Goal: Task Accomplishment & Management: Complete application form

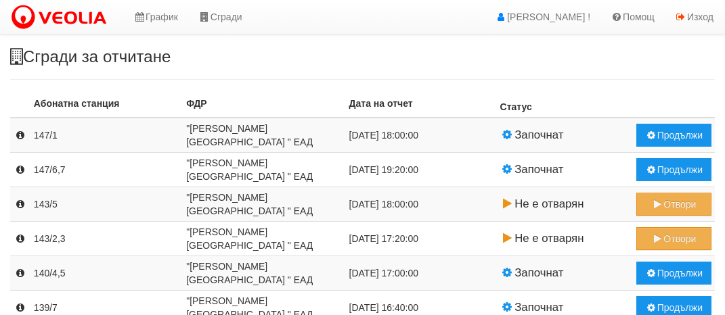
scroll to position [600, 0]
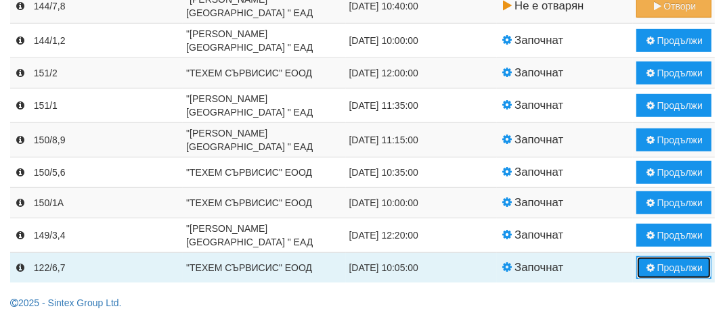
click at [682, 266] on button "Продължи" at bounding box center [673, 268] width 75 height 23
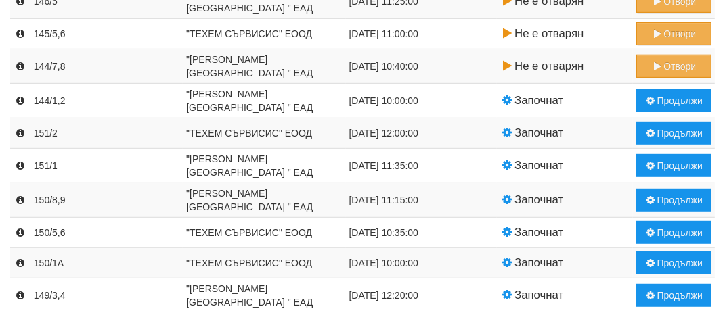
scroll to position [570, 0]
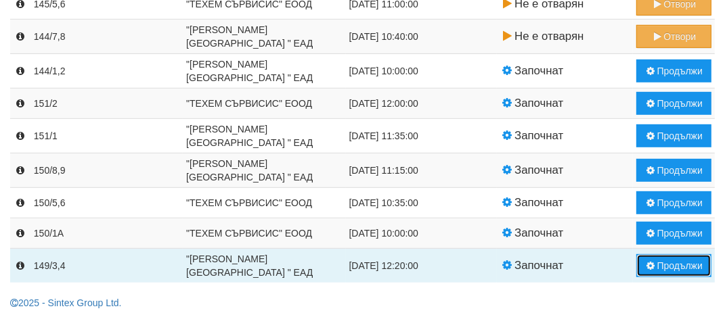
click at [674, 265] on button "Продължи" at bounding box center [673, 265] width 75 height 23
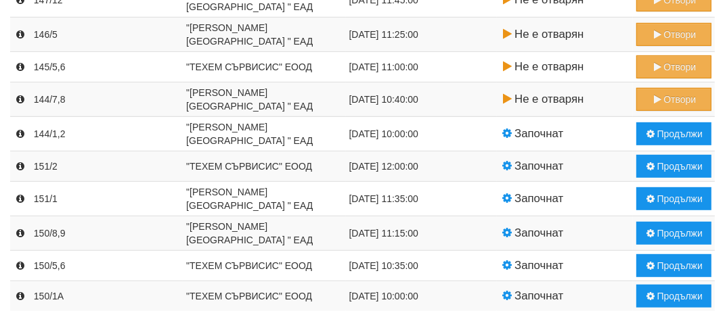
scroll to position [536, 0]
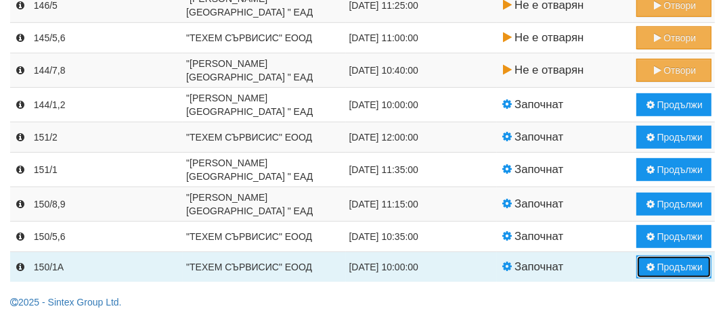
click at [676, 266] on button "Продължи" at bounding box center [673, 267] width 75 height 23
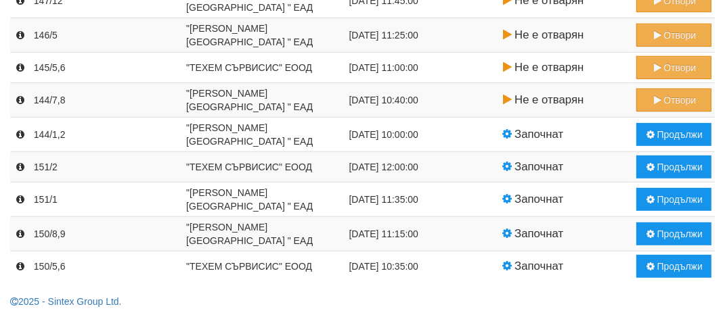
scroll to position [506, 0]
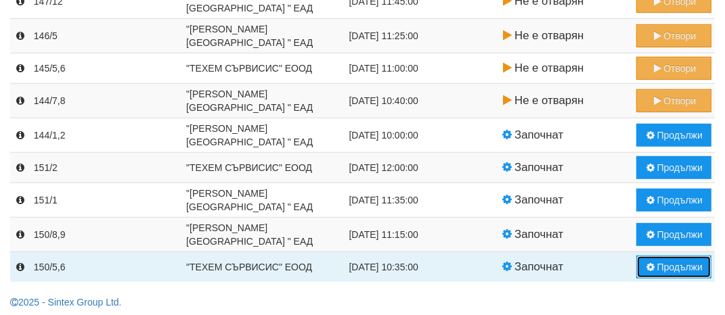
click at [671, 266] on button "Продължи" at bounding box center [673, 267] width 75 height 23
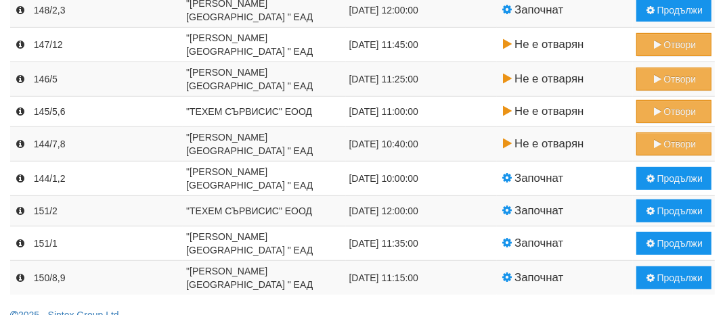
scroll to position [476, 0]
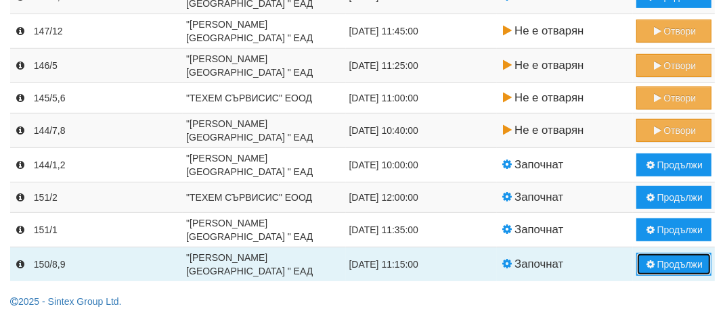
click at [681, 259] on button "Продължи" at bounding box center [673, 264] width 75 height 23
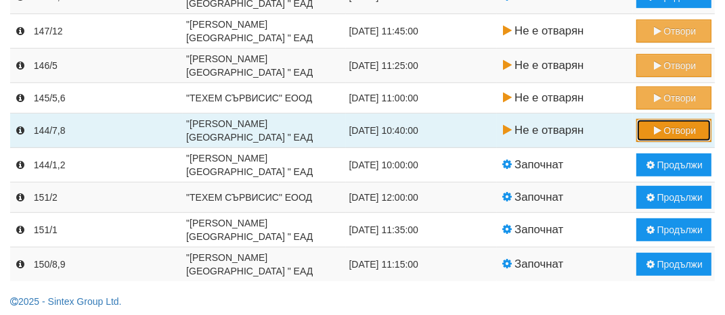
click at [669, 125] on button "Отвори" at bounding box center [673, 130] width 75 height 23
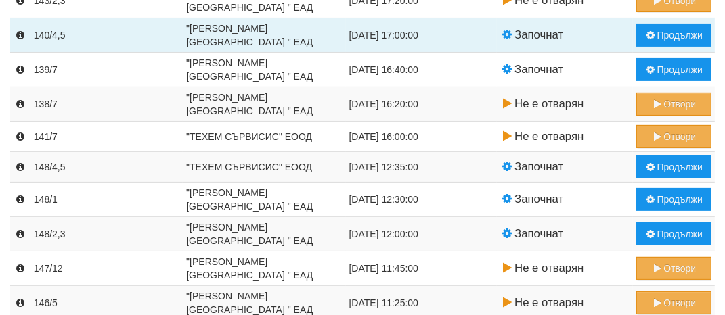
scroll to position [306, 0]
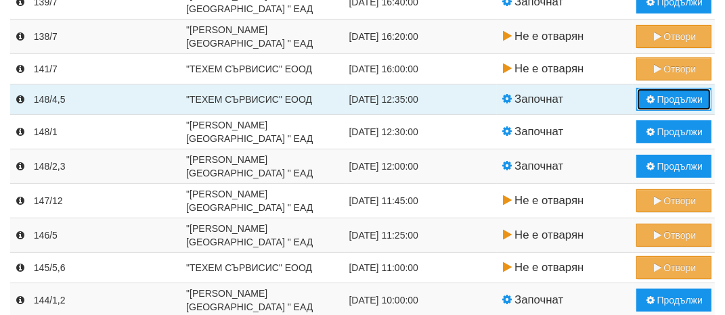
click at [677, 96] on button "Продължи" at bounding box center [673, 99] width 75 height 23
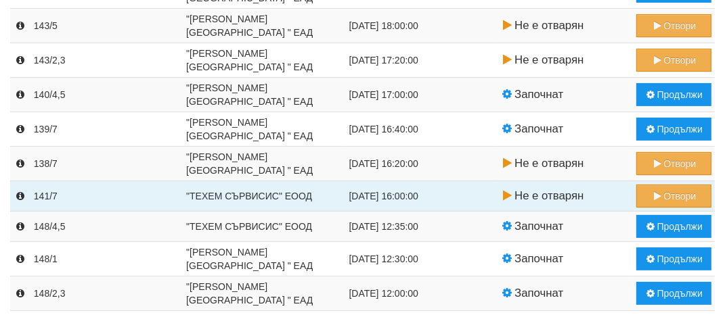
scroll to position [203, 0]
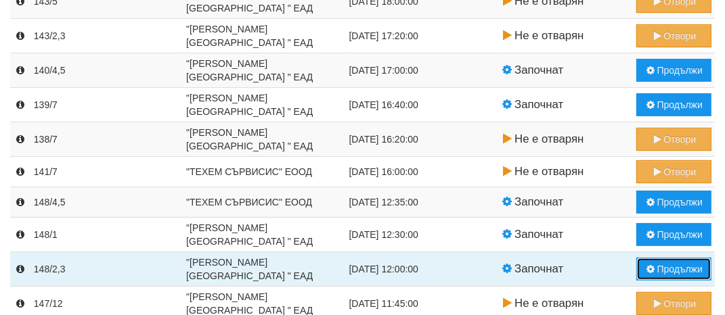
click at [671, 265] on button "Продължи" at bounding box center [673, 269] width 75 height 23
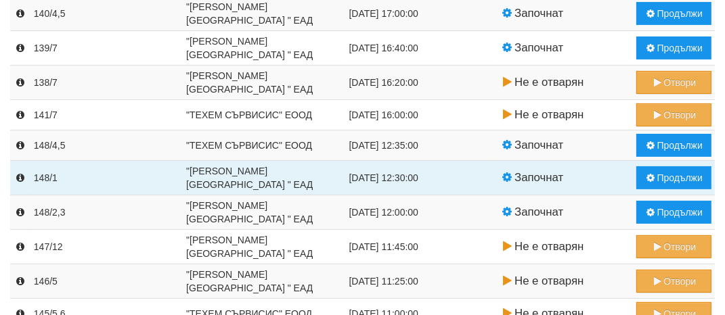
scroll to position [271, 0]
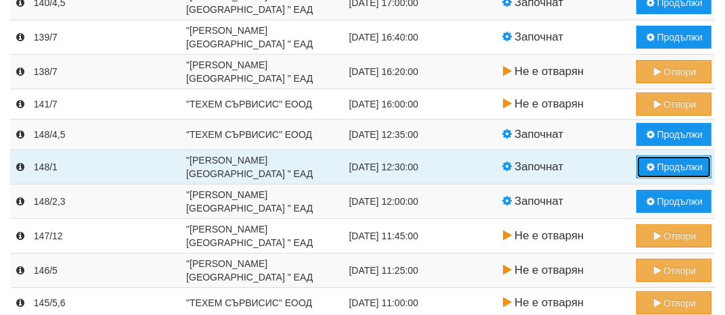
click at [671, 169] on button "Продължи" at bounding box center [673, 167] width 75 height 23
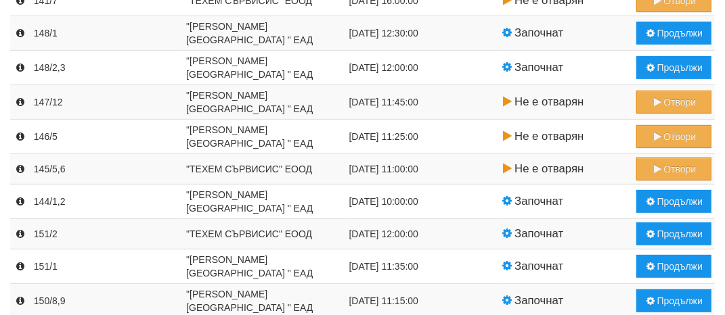
scroll to position [412, 0]
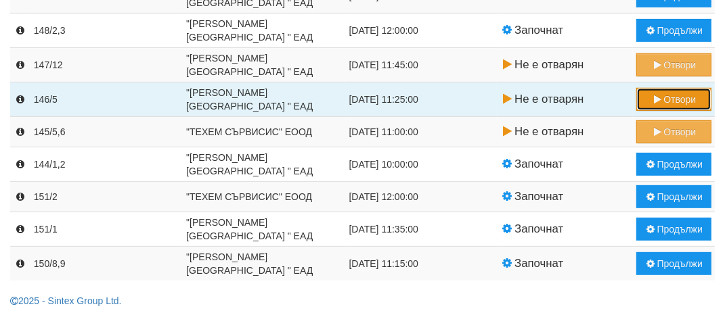
drag, startPoint x: 661, startPoint y: 97, endPoint x: 669, endPoint y: 96, distance: 8.1
click at [669, 96] on button "Отвори" at bounding box center [673, 99] width 75 height 23
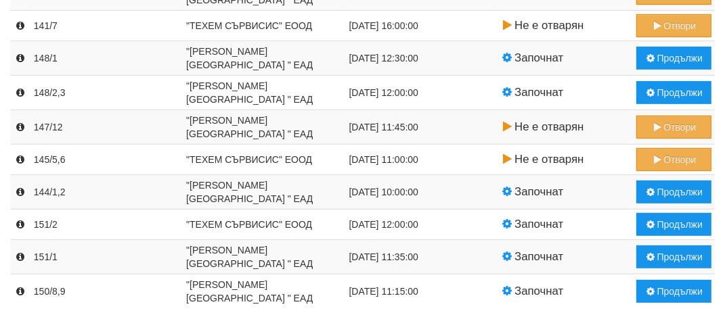
scroll to position [376, 0]
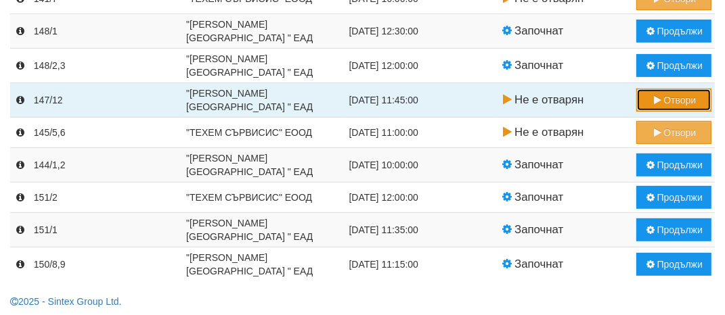
click at [681, 96] on button "Отвори" at bounding box center [673, 100] width 75 height 23
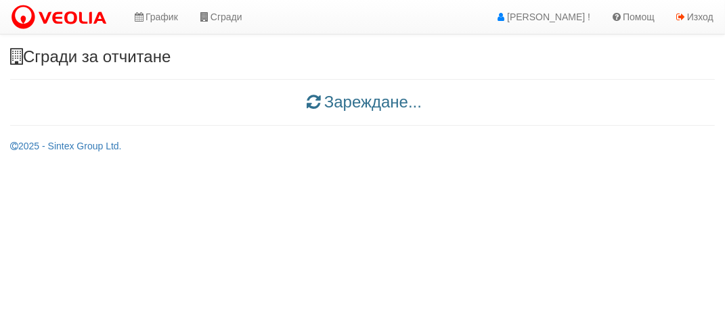
scroll to position [0, 0]
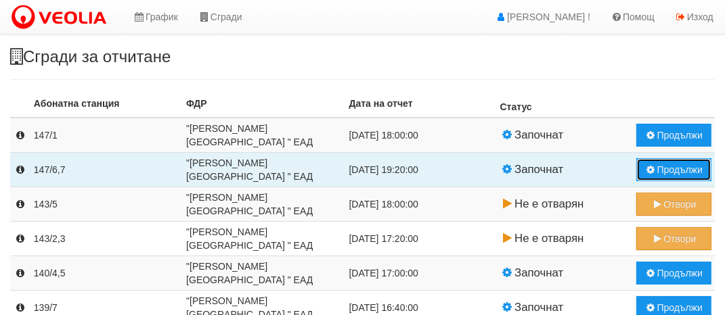
click at [677, 169] on button "Продължи" at bounding box center [673, 169] width 75 height 23
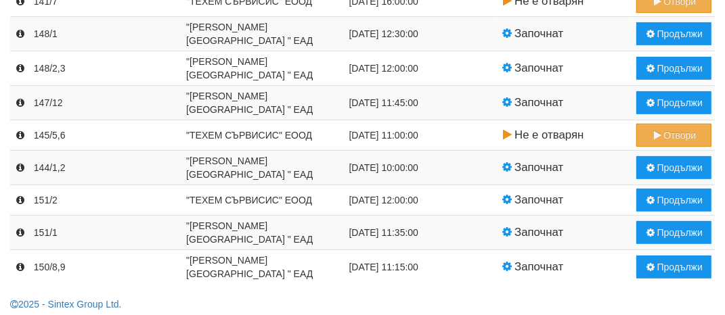
scroll to position [376, 0]
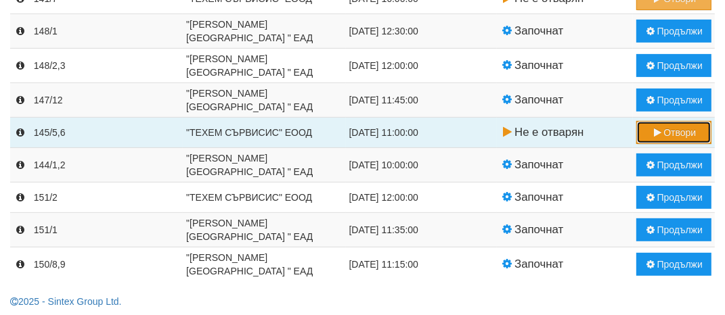
click at [682, 127] on button "Отвори" at bounding box center [673, 132] width 75 height 23
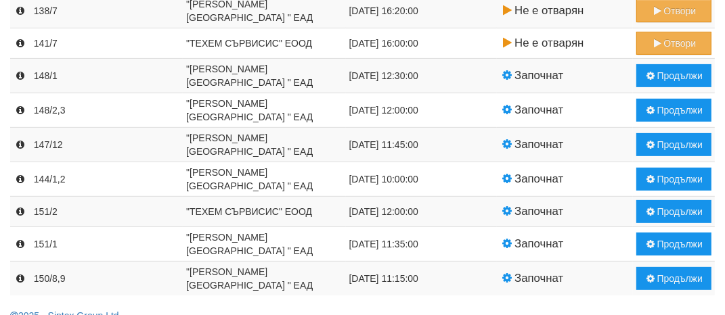
scroll to position [347, 0]
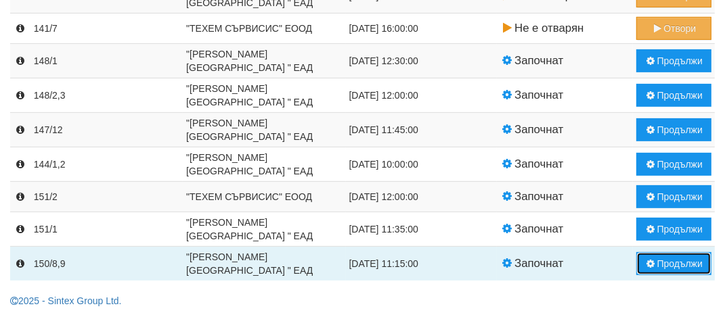
click at [677, 260] on button "Продължи" at bounding box center [673, 263] width 75 height 23
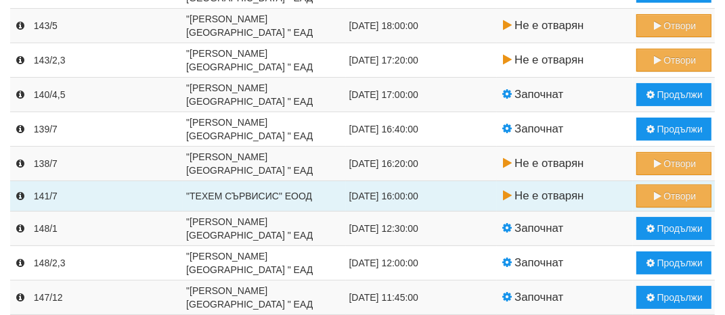
scroll to position [203, 0]
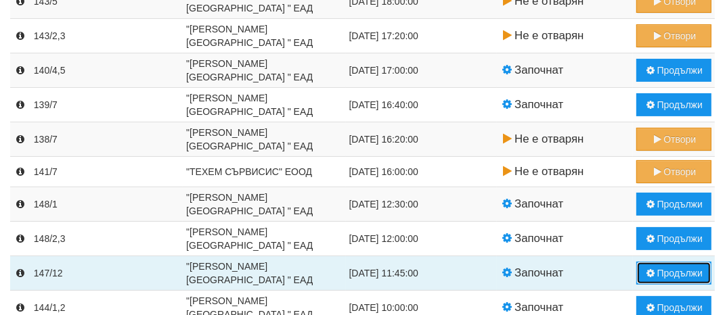
click at [672, 268] on button "Продължи" at bounding box center [673, 273] width 75 height 23
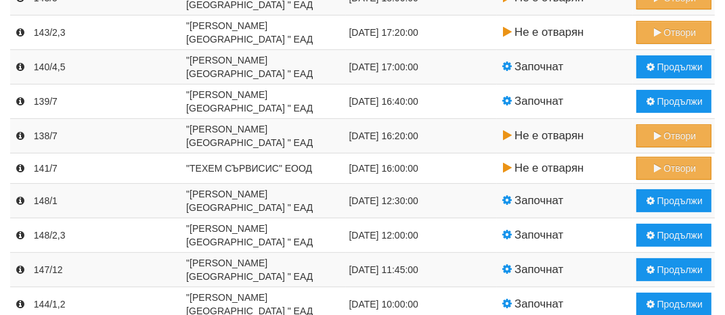
scroll to position [251, 0]
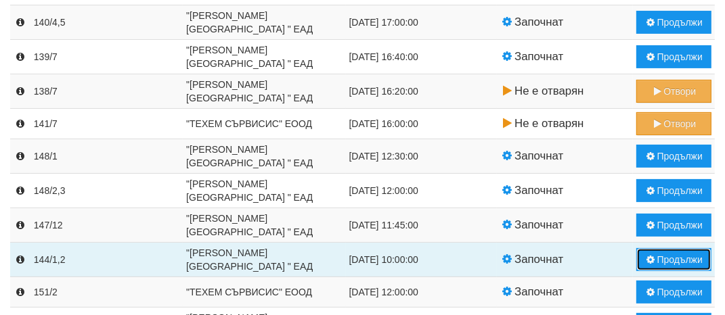
click at [681, 256] on button "Продължи" at bounding box center [673, 259] width 75 height 23
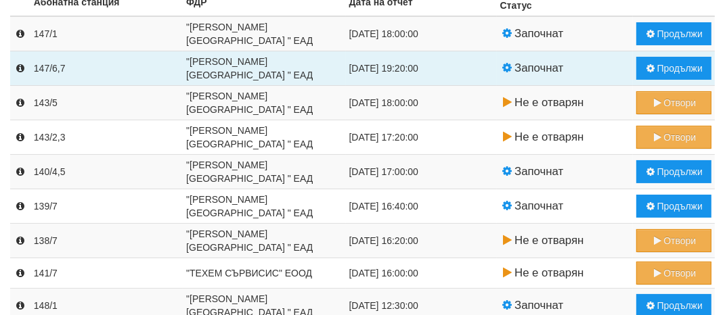
scroll to position [106, 0]
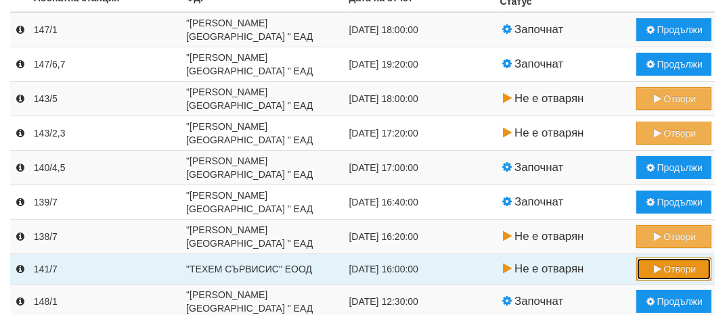
click at [671, 265] on button "Отвори" at bounding box center [673, 269] width 75 height 23
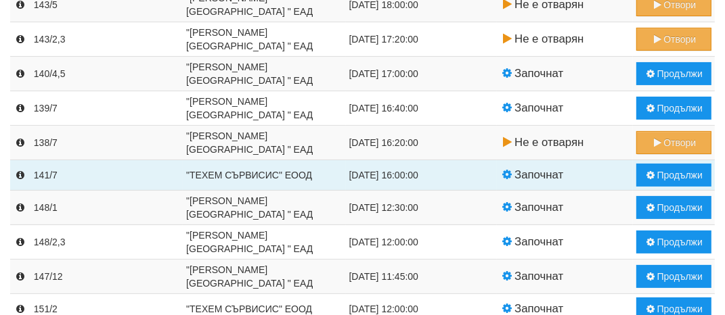
scroll to position [203, 0]
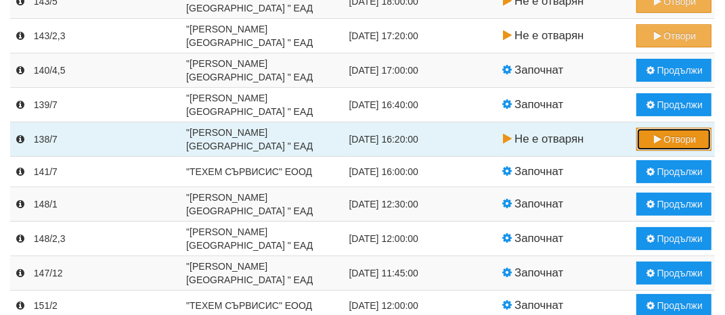
click at [671, 141] on button "Отвори" at bounding box center [673, 139] width 75 height 23
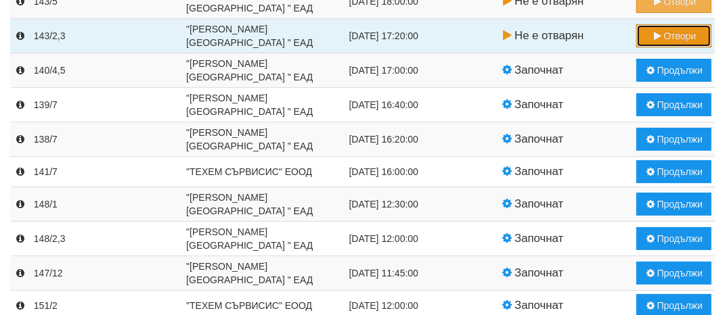
click at [667, 38] on button "Отвори" at bounding box center [673, 35] width 75 height 23
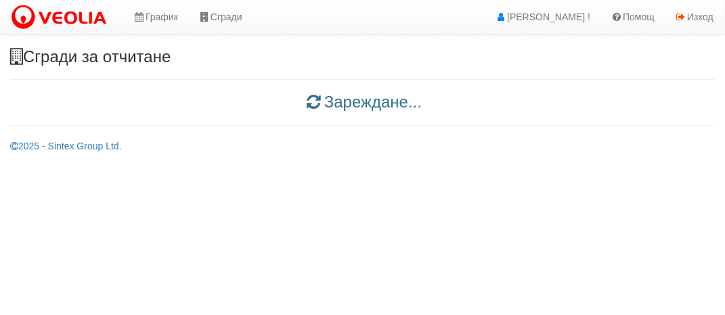
scroll to position [0, 0]
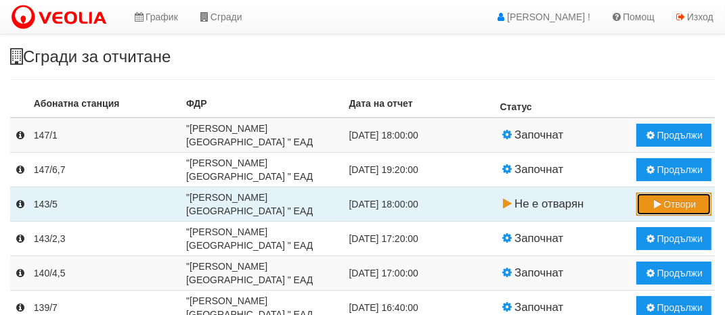
click at [670, 205] on button "Отвори" at bounding box center [673, 204] width 75 height 23
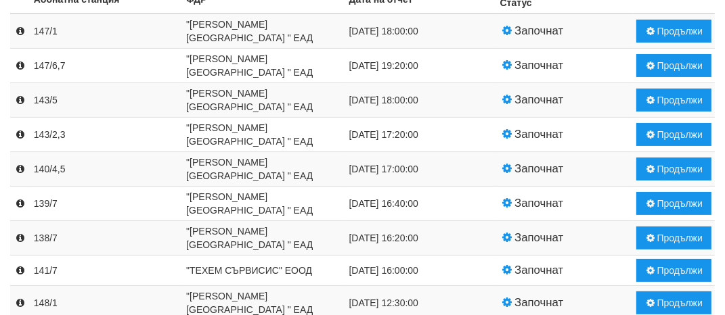
scroll to position [98, 0]
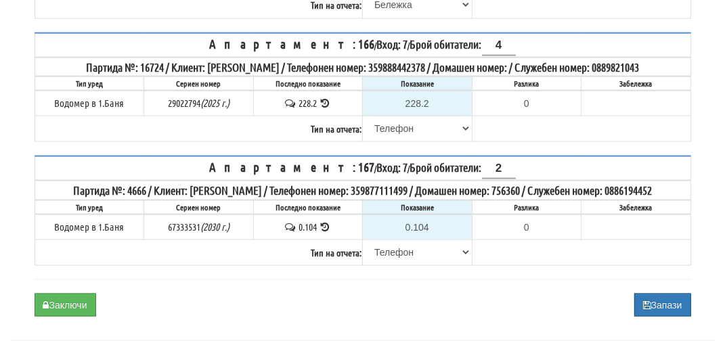
scroll to position [1316, 0]
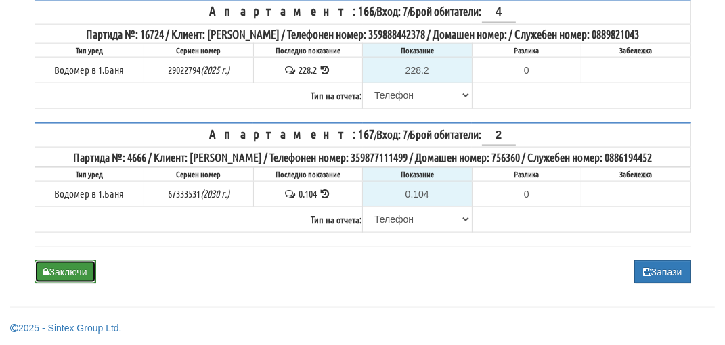
click at [74, 273] on button "Заключи" at bounding box center [66, 272] width 62 height 23
type input "0.000"
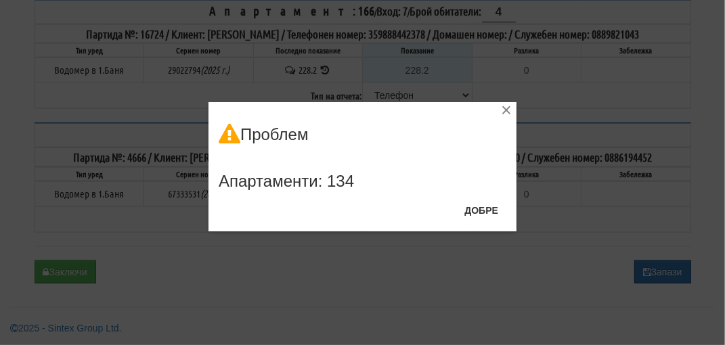
click at [671, 275] on div "× Проблем Апартаменти: 134 Добре" at bounding box center [362, 172] width 725 height 345
click at [486, 213] on button "Добре" at bounding box center [481, 211] width 50 height 22
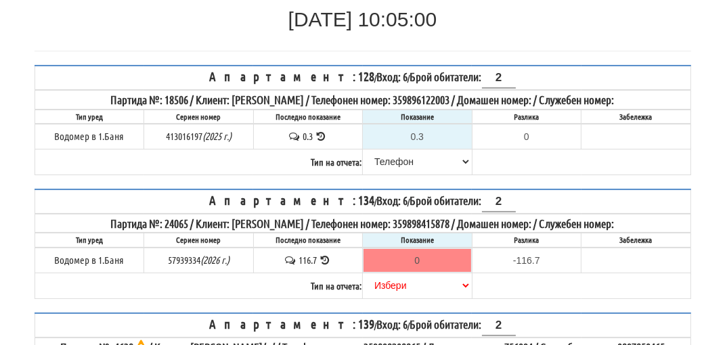
scroll to position [165, 0]
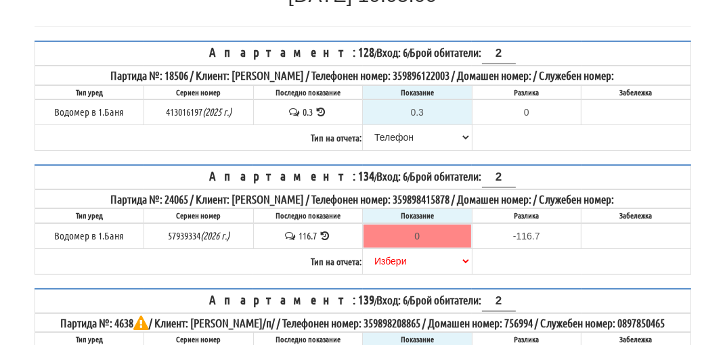
click at [325, 231] on icon at bounding box center [325, 236] width 13 height 10
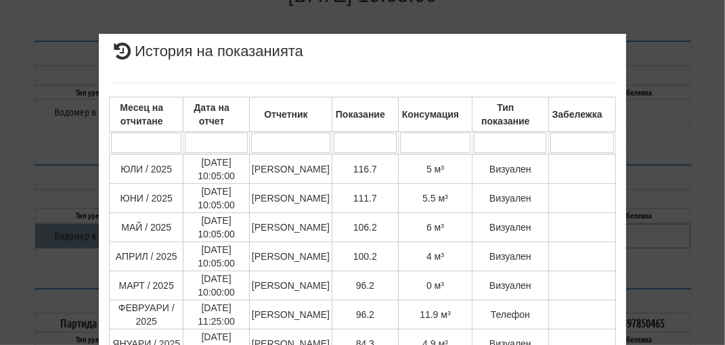
click at [670, 146] on div "× История на показанията Месец на отчитане Дата на отчет Отчетник Показание Кон…" at bounding box center [363, 333] width 657 height 667
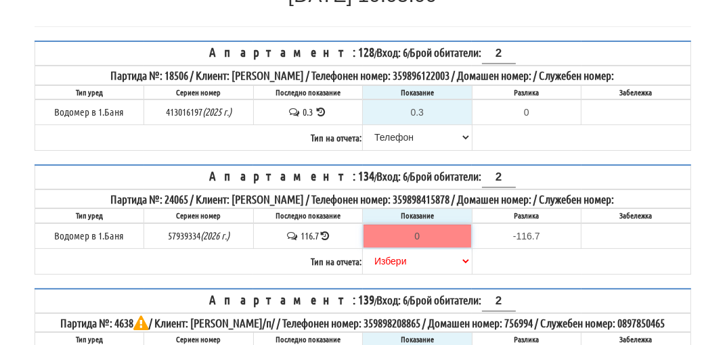
click at [422, 234] on input "0" at bounding box center [417, 236] width 108 height 23
type input "1"
type input "-115.700"
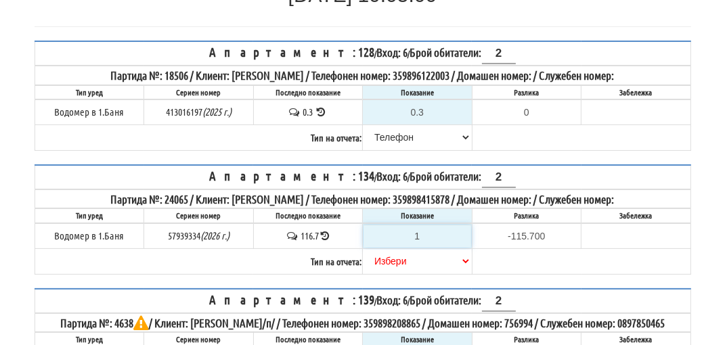
type input "12"
type input "-104.700"
type input "120"
type input "3.300"
type input "120"
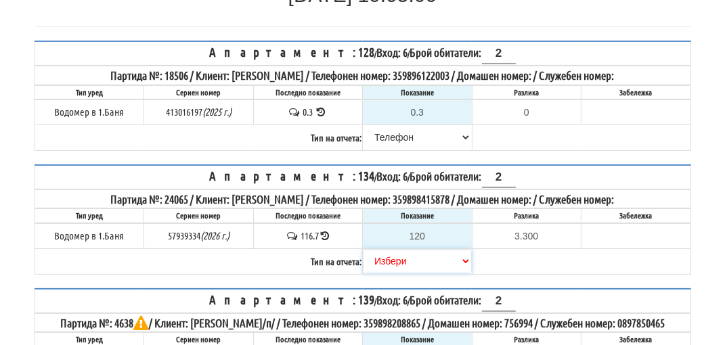
click at [401, 259] on select "[PERSON_NAME] Телефон Бележка Неосигурен достъп Самоотчет Служебно Дистанционен" at bounding box center [417, 261] width 108 height 23
select select "8ac75930-9bfd-e511-80be-8d5a1dced85a"
click at [363, 250] on select "[PERSON_NAME] Телефон Бележка Неосигурен достъп Самоотчет Служебно Дистанционен" at bounding box center [417, 261] width 108 height 23
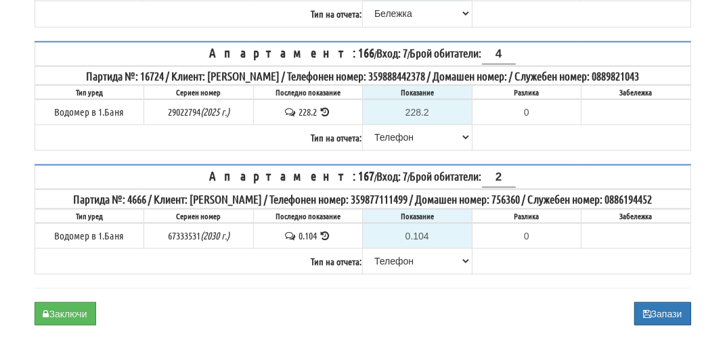
scroll to position [1316, 0]
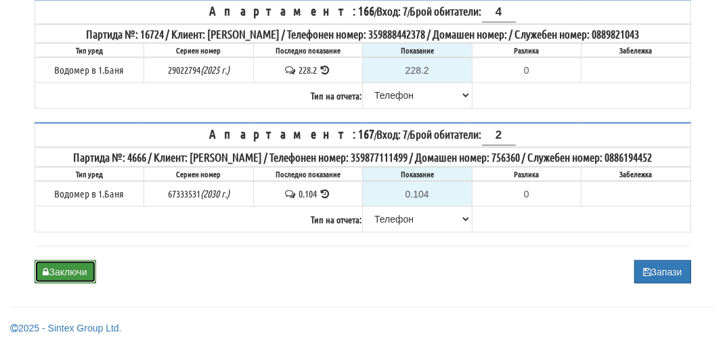
click at [66, 277] on button "Заключи" at bounding box center [66, 272] width 62 height 23
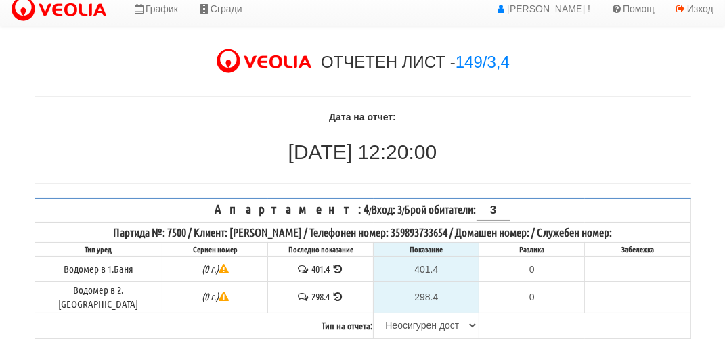
scroll to position [203, 0]
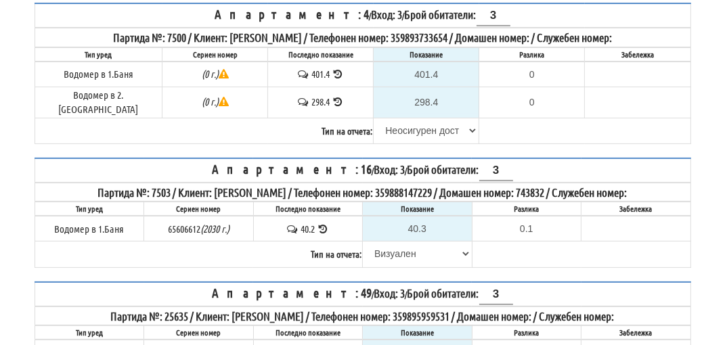
click at [332, 71] on icon at bounding box center [338, 74] width 13 height 10
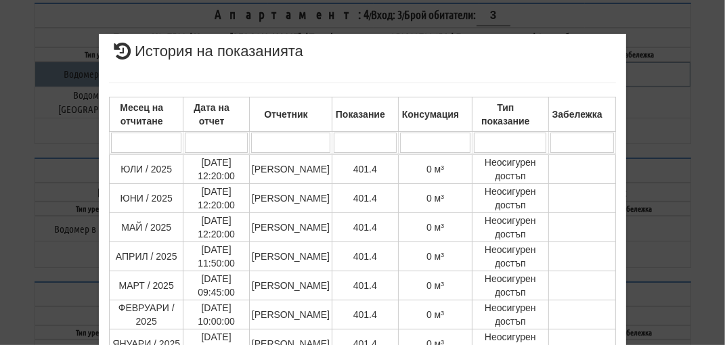
click at [692, 42] on div "× История на показанията Месец на отчитане Дата на отчет Отчетник Показание Кон…" at bounding box center [362, 172] width 725 height 345
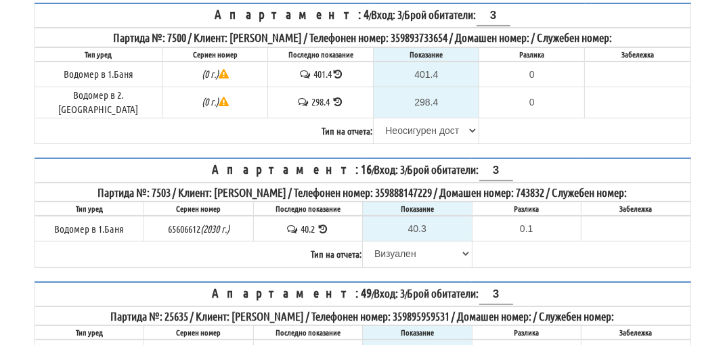
scroll to position [2849, 0]
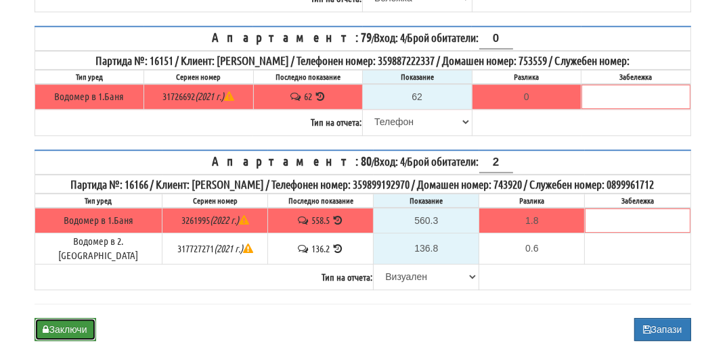
click at [72, 318] on button "Заключи" at bounding box center [66, 329] width 62 height 23
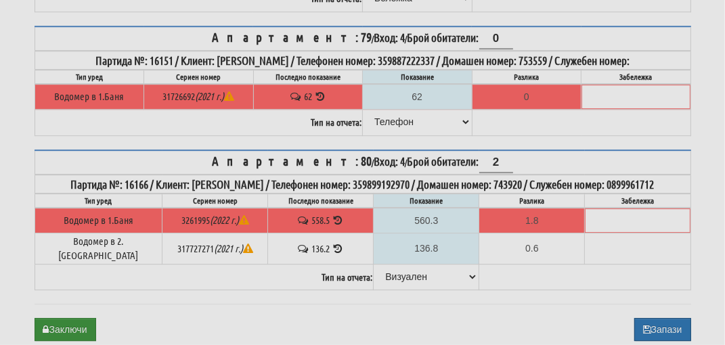
type input "0.0"
type input "0.000"
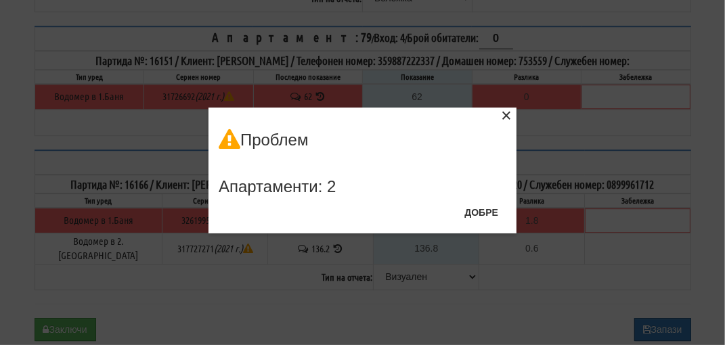
click at [506, 114] on div "×" at bounding box center [506, 118] width 14 height 14
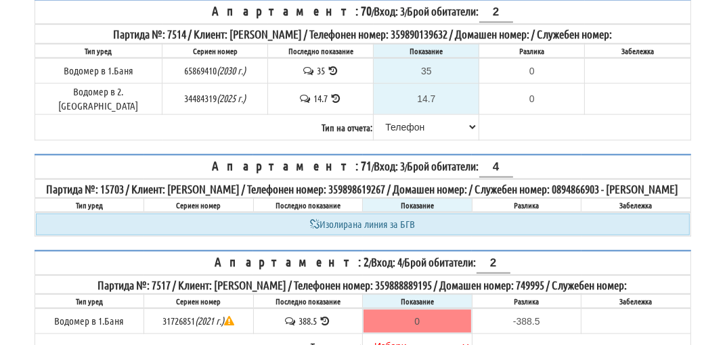
scroll to position [1454, 0]
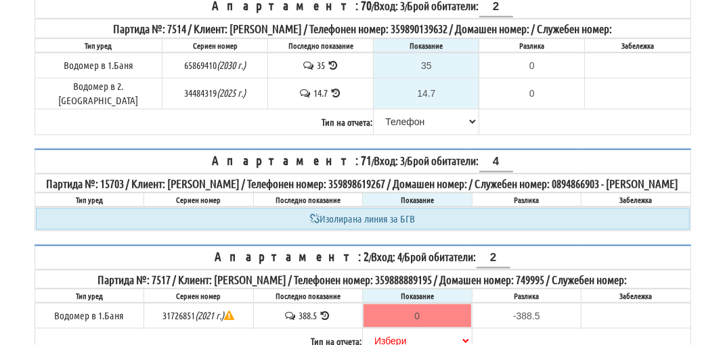
click at [326, 311] on icon at bounding box center [325, 316] width 13 height 10
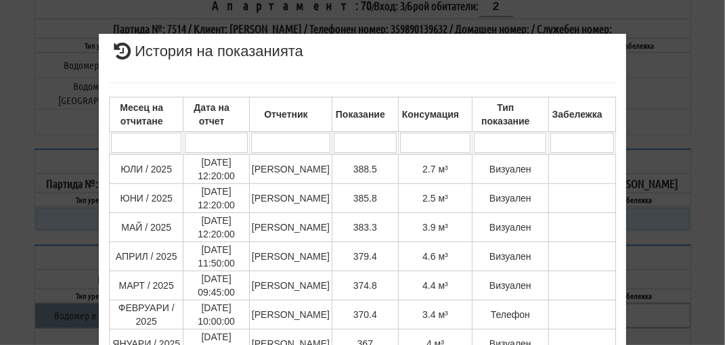
drag, startPoint x: 658, startPoint y: 189, endPoint x: 652, endPoint y: 193, distance: 7.3
click at [657, 189] on div "× История на показанията Месец на отчитане Дата на отчет Отчетник Показание Кон…" at bounding box center [363, 286] width 657 height 572
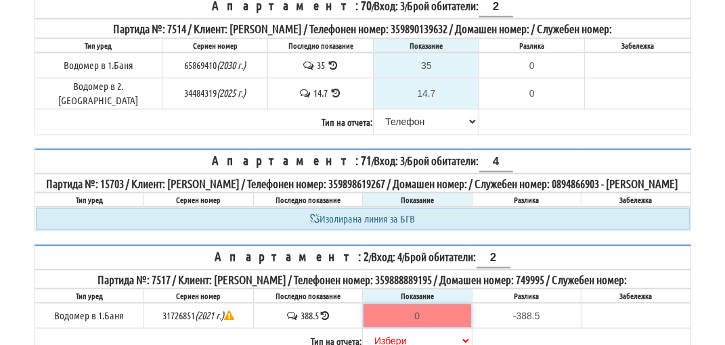
click at [439, 305] on input "0" at bounding box center [417, 316] width 108 height 23
type input "3"
type input "-385.500"
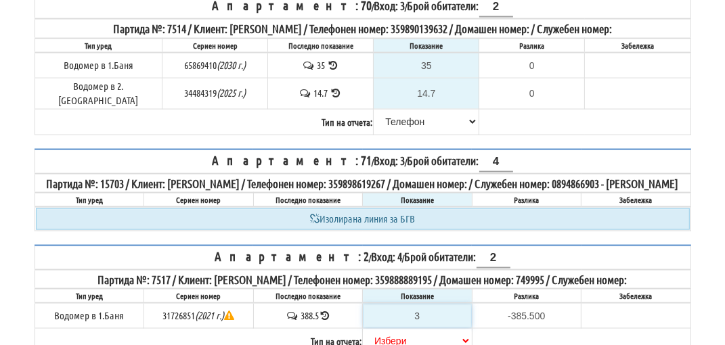
type input "39"
type input "-349.500"
type input "390"
type input "1.500"
type input "390"
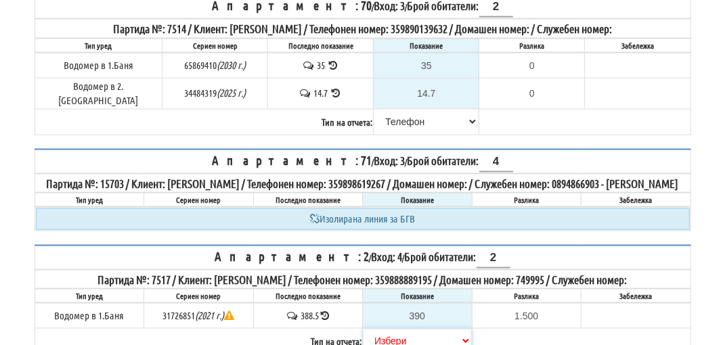
click at [395, 330] on select "[PERSON_NAME] Телефон Бележка Неосигурен достъп Самоотчет Служебно Дистанционен" at bounding box center [417, 341] width 108 height 23
select select "8ac75930-9bfd-e511-80be-8d5a1dced85a"
click at [363, 330] on select "[PERSON_NAME] Телефон Бележка Неосигурен достъп Самоотчет Служебно Дистанционен" at bounding box center [417, 341] width 108 height 23
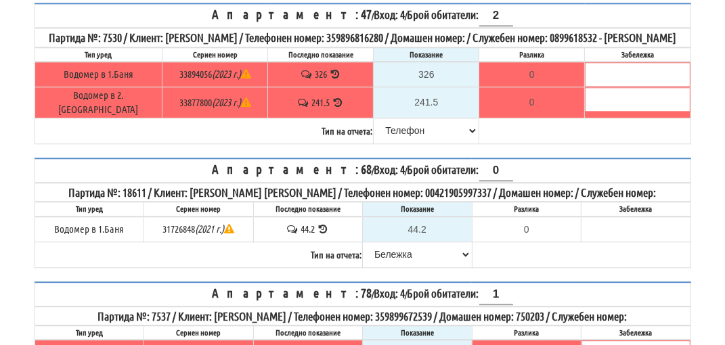
scroll to position [2849, 0]
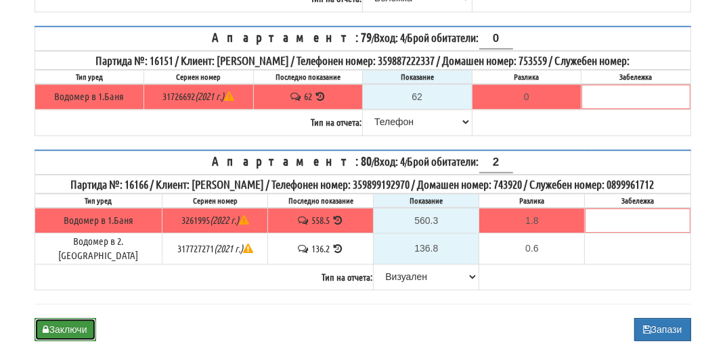
click at [74, 318] on button "Заключи" at bounding box center [66, 329] width 62 height 23
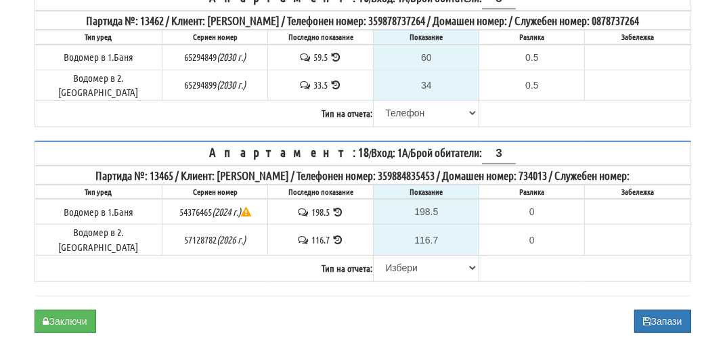
scroll to position [510, 0]
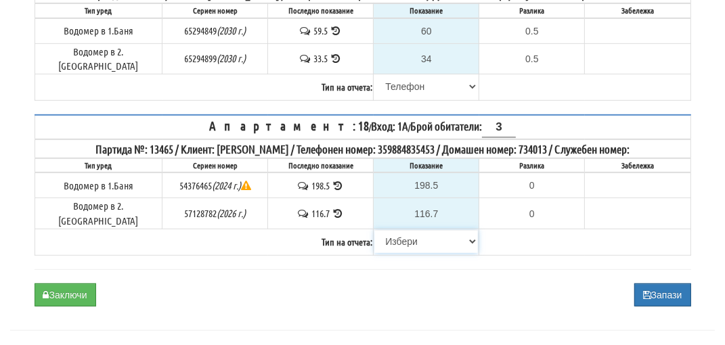
click at [389, 230] on select "[PERSON_NAME] Телефон Бележка Неосигурен достъп Самоотчет Служебно Дистанционен" at bounding box center [426, 241] width 104 height 23
select select "8cc75930-9bfd-e511-80be-8d5a1dced85a"
click at [374, 230] on select "[PERSON_NAME] Телефон Бележка Неосигурен достъп Самоотчет Служебно Дистанционен" at bounding box center [426, 241] width 104 height 23
type input "0.0"
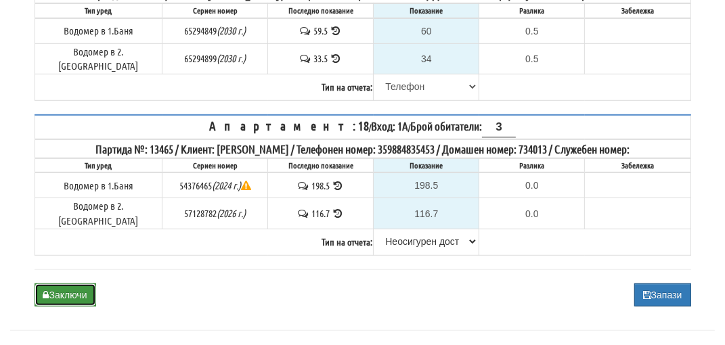
click at [70, 284] on button "Заключи" at bounding box center [66, 295] width 62 height 23
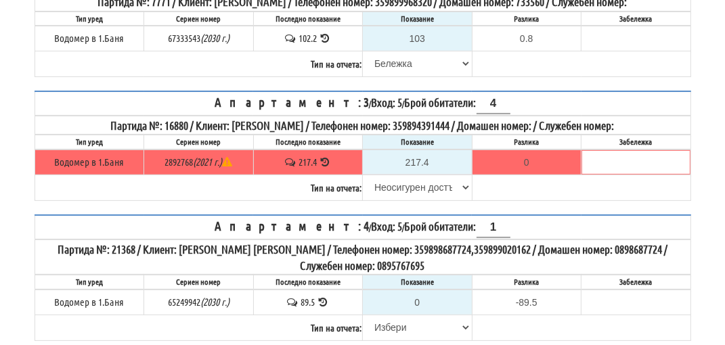
scroll to position [271, 0]
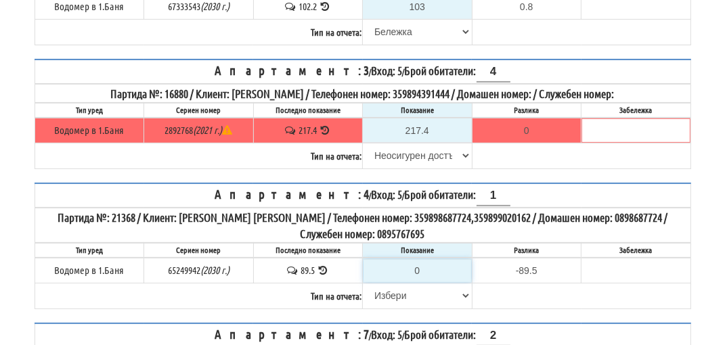
click at [422, 265] on input "0" at bounding box center [417, 270] width 108 height 23
click at [322, 265] on icon at bounding box center [323, 270] width 13 height 10
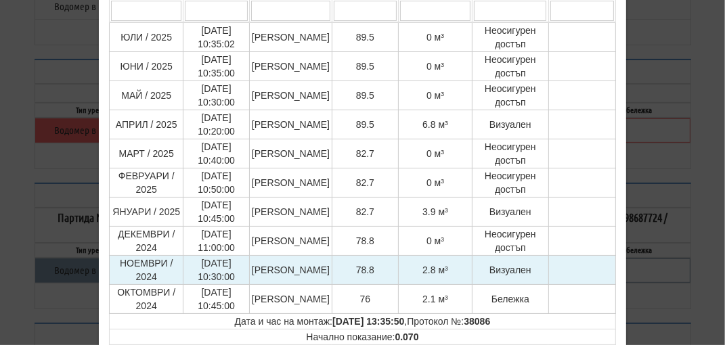
scroll to position [135, 0]
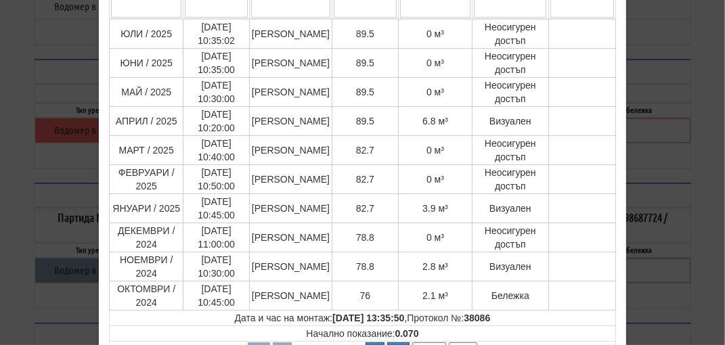
click at [677, 166] on div "× История на показанията Месец на отчитане Дата на отчет Отчетник Показание Кон…" at bounding box center [363, 198] width 657 height 667
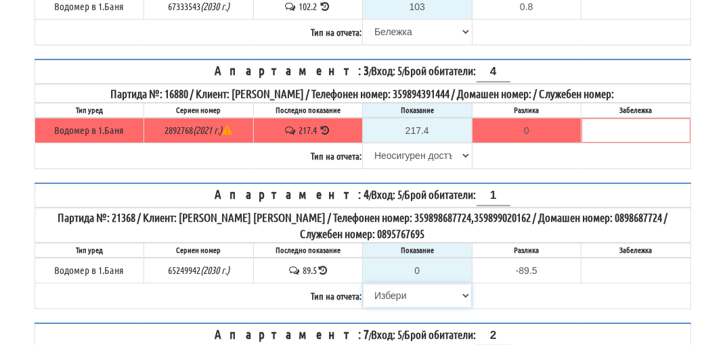
click at [395, 289] on select "[PERSON_NAME] Телефон Бележка Неосигурен достъп Самоотчет Служебно Дистанционен" at bounding box center [417, 295] width 108 height 23
select select "8cc75930-9bfd-e511-80be-8d5a1dced85a"
click at [363, 284] on select "[PERSON_NAME] Телефон Бележка Неосигурен достъп Самоотчет Служебно Дистанционен" at bounding box center [417, 295] width 108 height 23
type input "89.5"
type input "0.0"
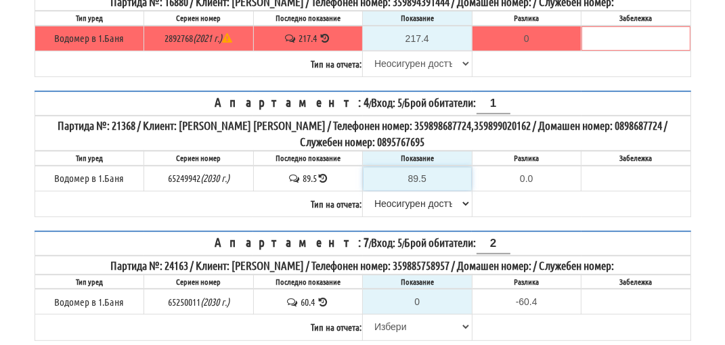
scroll to position [406, 0]
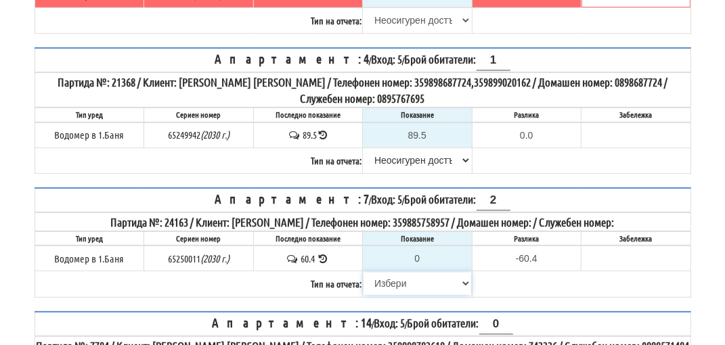
click at [400, 277] on select "[PERSON_NAME] Телефон Бележка Неосигурен достъп Самоотчет Служебно Дистанционен" at bounding box center [417, 283] width 108 height 23
select select "8cc75930-9bfd-e511-80be-8d5a1dced85a"
click at [363, 272] on select "[PERSON_NAME] Телефон Бележка Неосигурен достъп Самоотчет Служебно Дистанционен" at bounding box center [417, 283] width 108 height 23
type input "60.4"
type input "0.0"
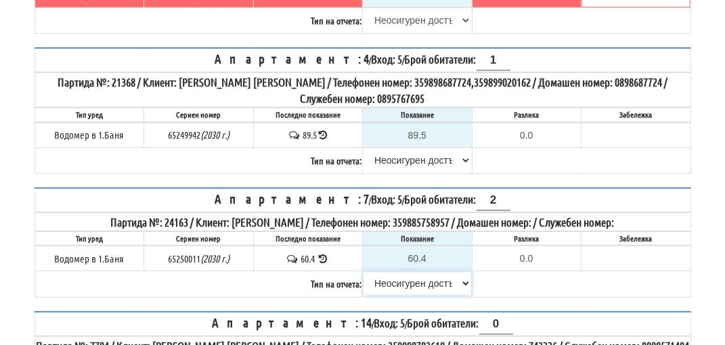
click at [385, 277] on select "[PERSON_NAME] Телефон Бележка Неосигурен достъп Самоотчет Служебно Дистанционен" at bounding box center [417, 283] width 108 height 23
select select "89c75930-9bfd-e511-80be-8d5a1dced85a"
click at [363, 272] on select "[PERSON_NAME] Телефон Бележка Неосигурен достъп Самоотчет Служебно Дистанционен" at bounding box center [417, 283] width 108 height 23
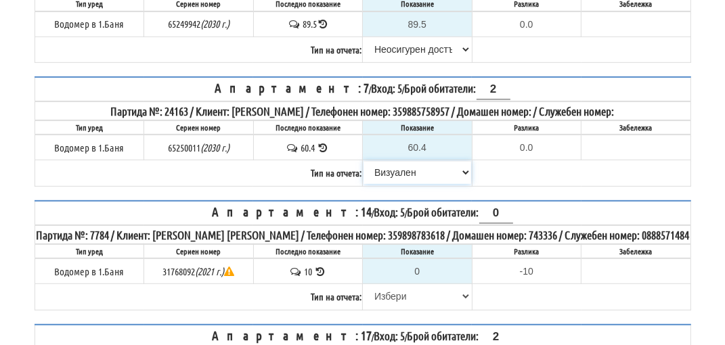
scroll to position [541, 0]
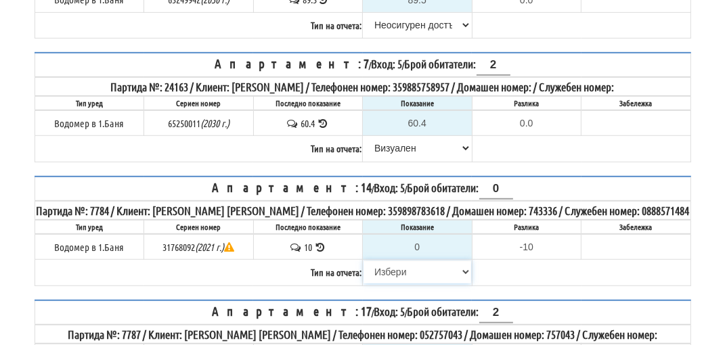
click at [381, 261] on select "[PERSON_NAME] Телефон Бележка Неосигурен достъп Самоотчет Служебно Дистанционен" at bounding box center [417, 272] width 108 height 23
select select "8cc75930-9bfd-e511-80be-8d5a1dced85a"
click at [363, 261] on select "[PERSON_NAME] Телефон Бележка Неосигурен достъп Самоотчет Служебно Дистанционен" at bounding box center [417, 272] width 108 height 23
type input "10"
type input "0.000"
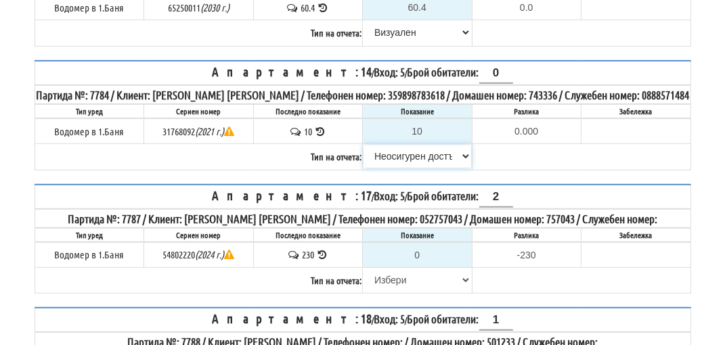
scroll to position [677, 0]
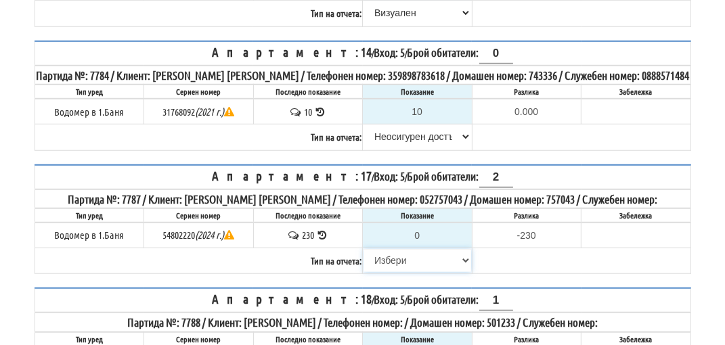
click at [398, 249] on select "[PERSON_NAME] Телефон Бележка Неосигурен достъп Самоотчет Служебно Дистанционен" at bounding box center [417, 260] width 108 height 23
select select "8cc75930-9bfd-e511-80be-8d5a1dced85a"
click at [363, 249] on select "[PERSON_NAME] Телефон Бележка Неосигурен достъп Самоотчет Служебно Дистанционен" at bounding box center [417, 260] width 108 height 23
type input "230"
type input "0.000"
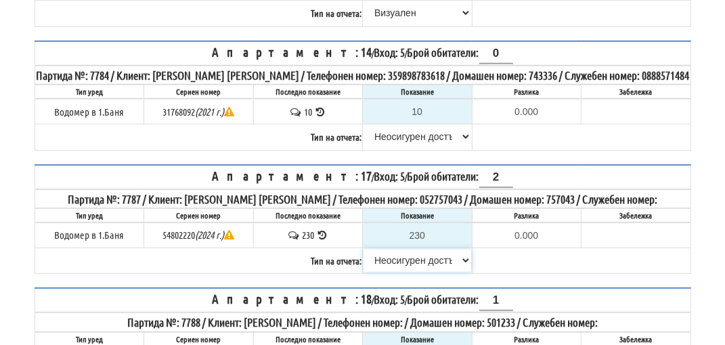
click at [395, 249] on select "[PERSON_NAME] Телефон Бележка Неосигурен достъп Самоотчет Служебно Дистанционен" at bounding box center [417, 260] width 108 height 23
click at [363, 249] on select "[PERSON_NAME] Телефон Бележка Неосигурен достъп Самоотчет Служебно Дистанционен" at bounding box center [417, 260] width 108 height 23
click at [410, 249] on select "[PERSON_NAME] Телефон Бележка Неосигурен достъп Самоотчет Служебно Дистанционен" at bounding box center [417, 260] width 108 height 23
select select "8bc75930-9bfd-e511-80be-8d5a1dced85a"
click at [363, 249] on select "[PERSON_NAME] Телефон Бележка Неосигурен достъп Самоотчет Служебно Дистанционен" at bounding box center [417, 260] width 108 height 23
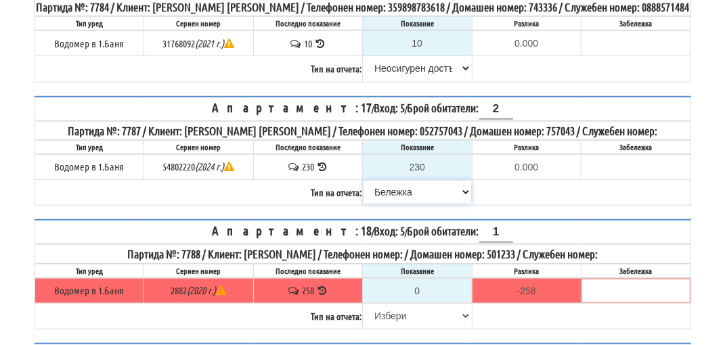
scroll to position [812, 0]
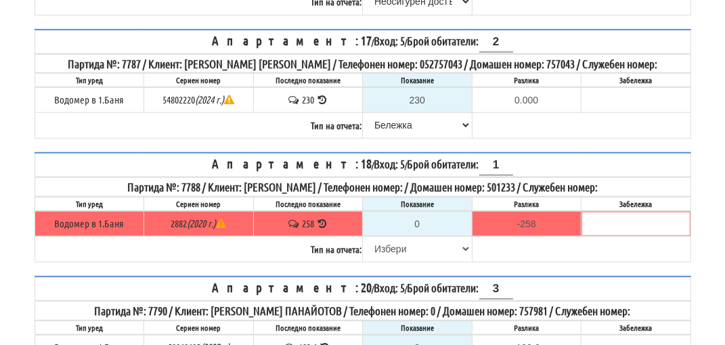
click at [323, 219] on icon at bounding box center [322, 224] width 13 height 10
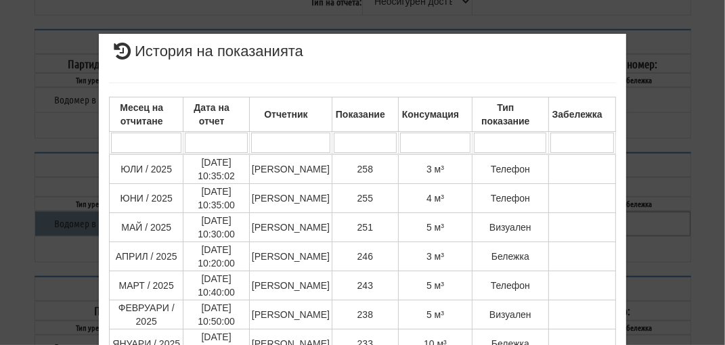
click at [688, 207] on div "× История на показанията Месец на отчитане Дата на отчет Отчетник Показание Кон…" at bounding box center [362, 172] width 725 height 345
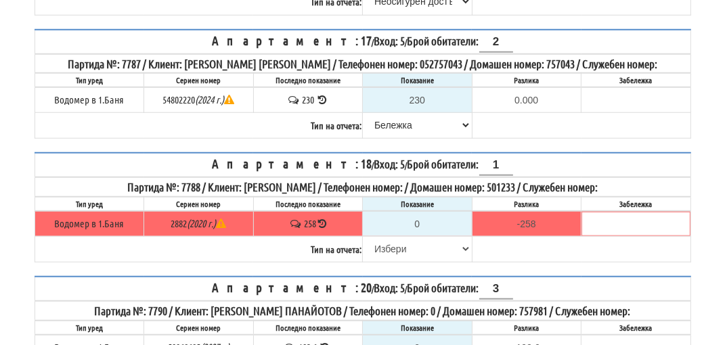
click at [325, 219] on icon at bounding box center [322, 224] width 9 height 10
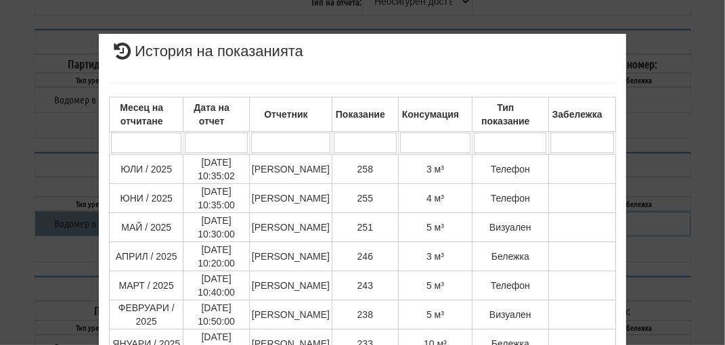
click at [683, 171] on div "× История на показанията Месец на отчитане Дата на отчет Отчетник Показание Кон…" at bounding box center [363, 286] width 657 height 573
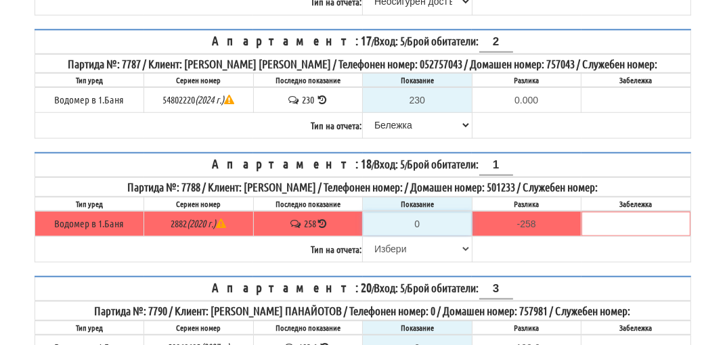
click at [432, 213] on input "0" at bounding box center [417, 224] width 108 height 23
type input "2"
type input "-256.000"
type input "25"
type input "-233.000"
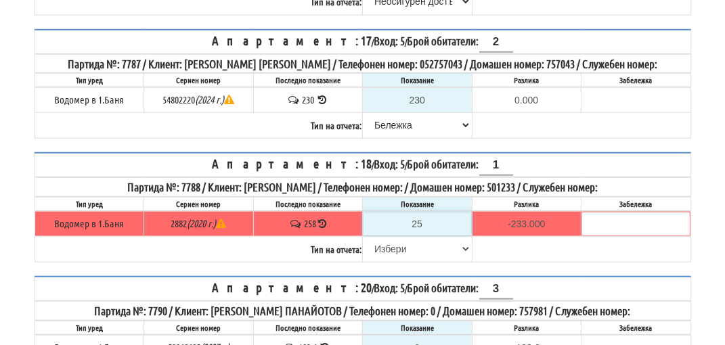
type input "2"
type input "-256.000"
type input "26"
type input "-232.000"
type input "2601"
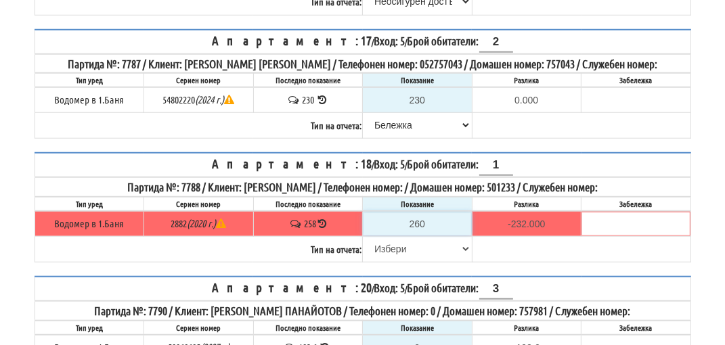
type input "2343.000"
type input "260"
type input "2.000"
type input "260"
click at [389, 238] on select "[PERSON_NAME] Телефон Бележка Неосигурен достъп Самоотчет Служебно Дистанционен" at bounding box center [417, 249] width 108 height 23
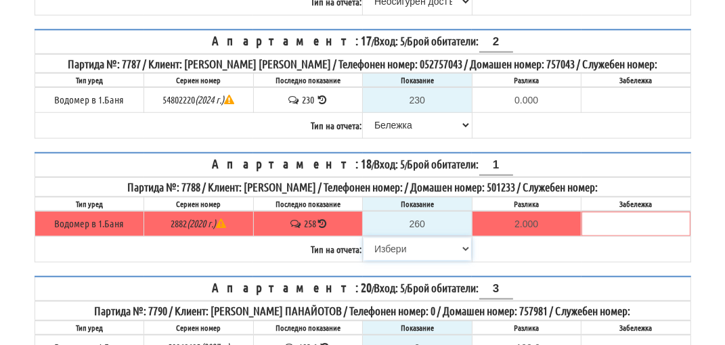
select select "8ac75930-9bfd-e511-80be-8d5a1dced85a"
click at [363, 238] on select "[PERSON_NAME] Телефон Бележка Неосигурен достъп Самоотчет Служебно Дистанционен" at bounding box center [417, 249] width 108 height 23
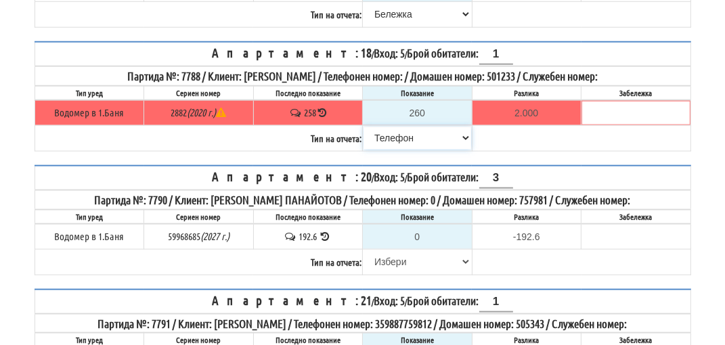
scroll to position [948, 0]
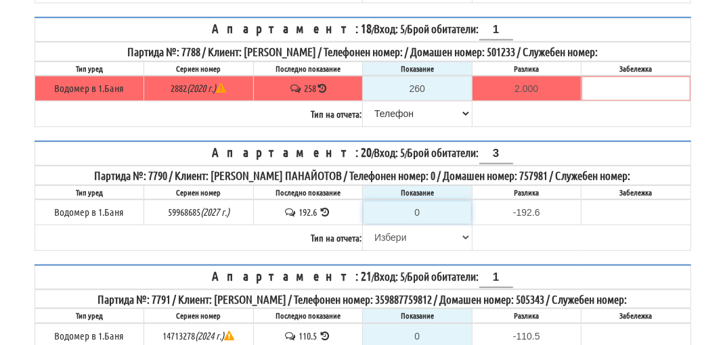
click at [425, 201] on input "0" at bounding box center [417, 212] width 108 height 23
type input "1"
type input "-191.600"
type input "19"
type input "-173.600"
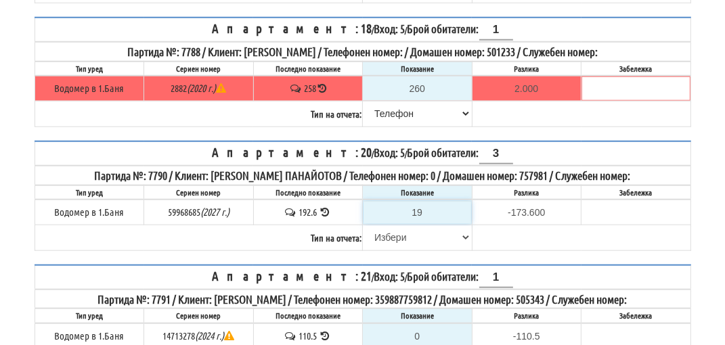
type input "194"
type input "1.400"
type input "194.6"
type input "2.0"
type input "194.6"
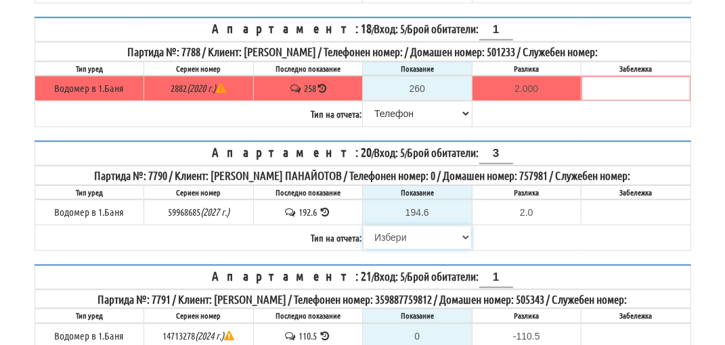
click at [403, 226] on select "[PERSON_NAME] Телефон Бележка Неосигурен достъп Самоотчет Служебно Дистанционен" at bounding box center [417, 237] width 108 height 23
select select "89c75930-9bfd-e511-80be-8d5a1dced85a"
click at [363, 226] on select "[PERSON_NAME] Телефон Бележка Неосигурен достъп Самоотчет Служебно Дистанционен" at bounding box center [417, 237] width 108 height 23
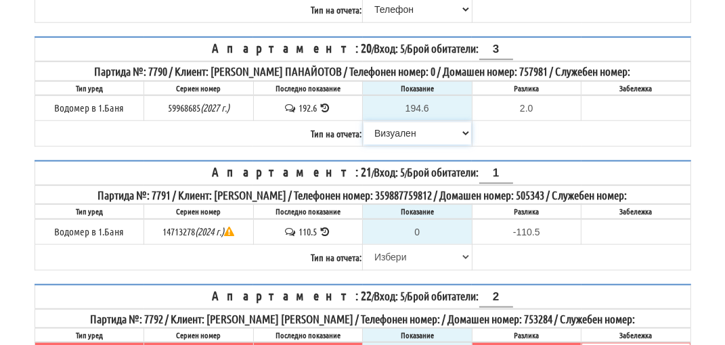
scroll to position [1083, 0]
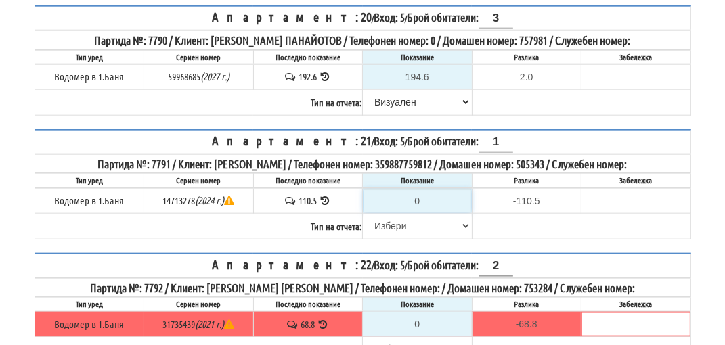
click at [424, 190] on input "0" at bounding box center [417, 201] width 108 height 23
type input "14"
type input "-96.500"
type input "1414"
type input "1303.500"
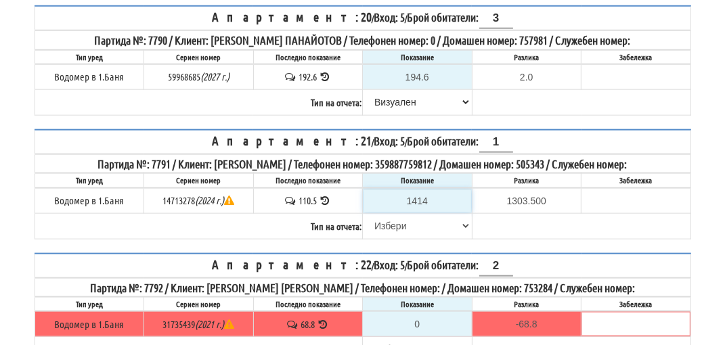
type input "14141"
type input "14030.500"
type input "1414"
type input "1303.500"
type input "141"
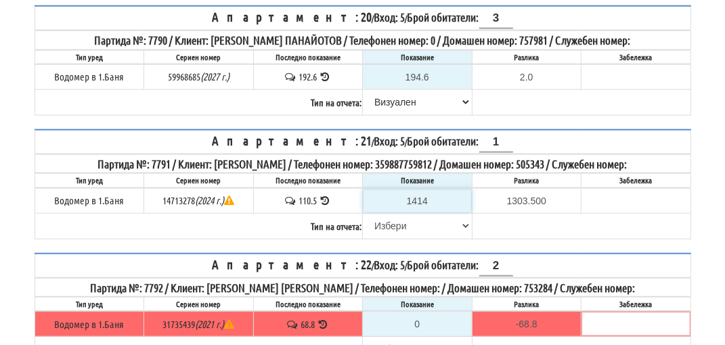
type input "30.500"
type input "14"
type input "-96.500"
type input "1"
type input "-109.500"
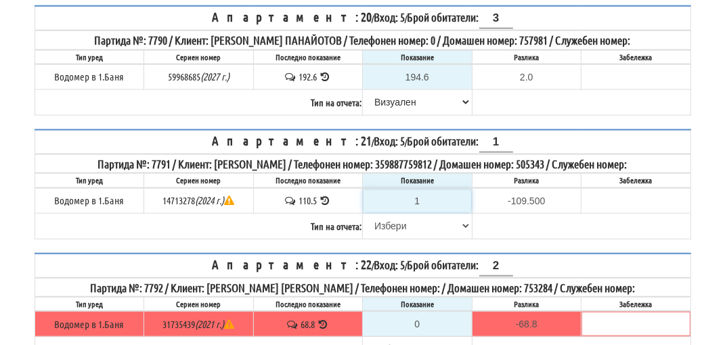
type input "11"
type input "-99.500"
type input "111"
type input "0.500"
type input "111.5"
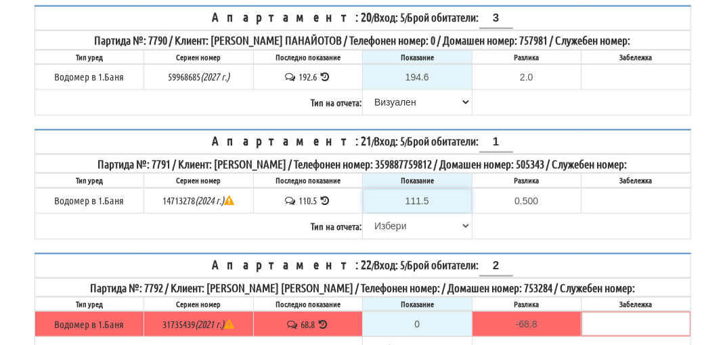
type input "1.0"
type input "111.5"
click at [387, 215] on select "Избери Визуален Телефон Бележка Неосигурен достъп Самоотчет Служебно Дистанцион…" at bounding box center [417, 226] width 108 height 23
select select "89c75930-9bfd-e511-80be-8d5a1dced85a"
click at [363, 215] on select "Избери Визуален Телефон Бележка Неосигурен достъп Самоотчет Служебно Дистанцион…" at bounding box center [417, 226] width 108 height 23
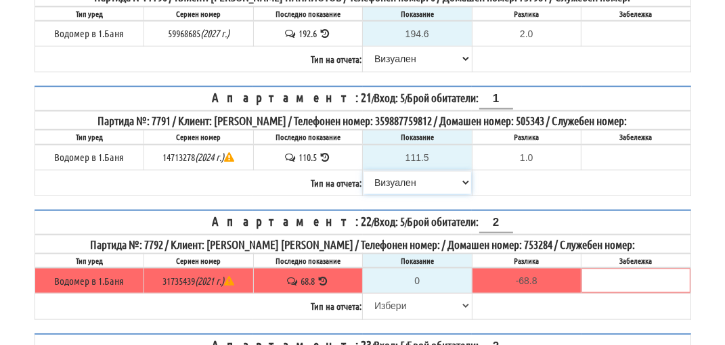
scroll to position [1151, 0]
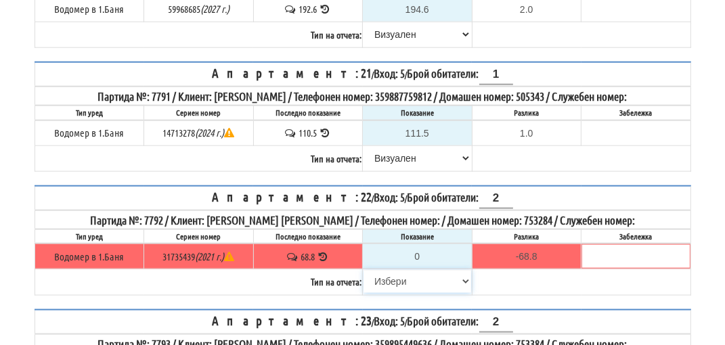
click at [391, 270] on select "Избери Визуален Телефон Бележка Неосигурен достъп Самоотчет Служебно Дистанцион…" at bounding box center [417, 281] width 108 height 23
select select "8cc75930-9bfd-e511-80be-8d5a1dced85a"
click at [363, 270] on select "Избери Визуален Телефон Бележка Неосигурен достъп Самоотчет Служебно Дистанцион…" at bounding box center [417, 281] width 108 height 23
type input "68.8"
type input "0.0"
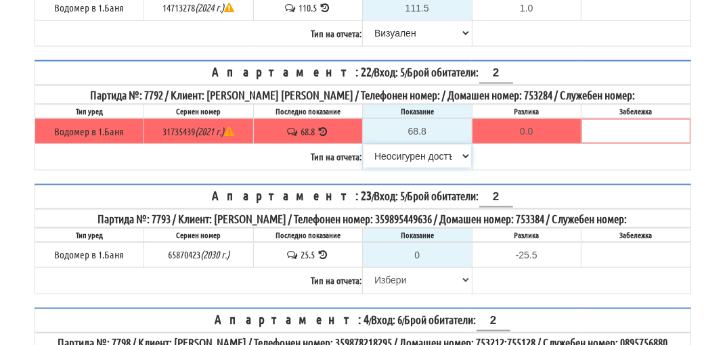
scroll to position [1286, 0]
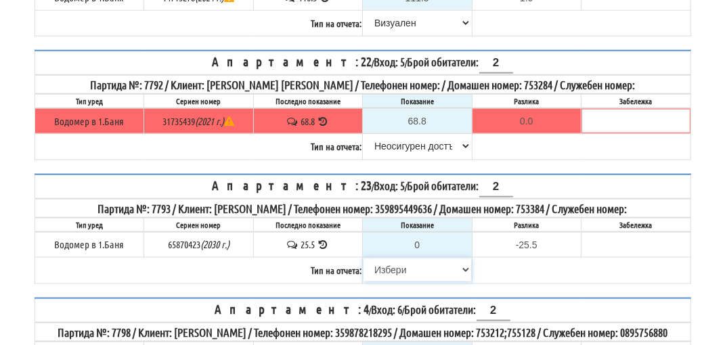
click at [394, 259] on select "Избери Визуален Телефон Бележка Неосигурен достъп Самоотчет Служебно Дистанцион…" at bounding box center [417, 270] width 108 height 23
click at [347, 218] on th "Последно показание" at bounding box center [308, 225] width 110 height 14
click at [388, 259] on select "Избери Визуален Телефон Бележка Неосигурен достъп Самоотчет Служебно Дистанцион…" at bounding box center [417, 270] width 108 height 23
click at [325, 240] on icon at bounding box center [323, 245] width 13 height 10
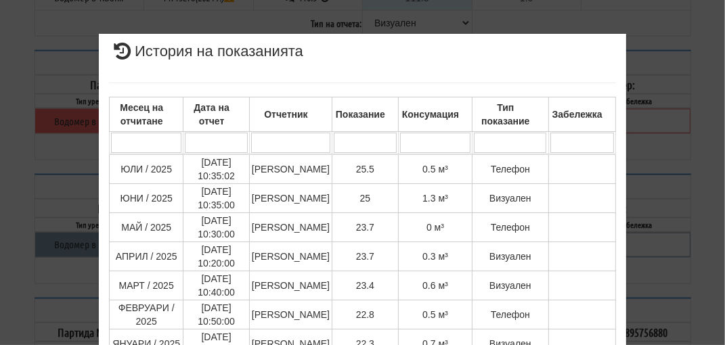
click at [690, 141] on div "× История на показанията Месец на отчитане Дата на отчет Отчетник Показание Кон…" at bounding box center [362, 172] width 725 height 345
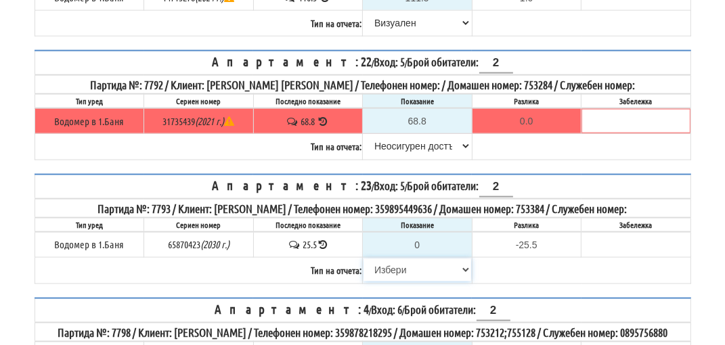
click at [398, 259] on select "Избери Визуален Телефон Бележка Неосигурен достъп Самоотчет Служебно Дистанцион…" at bounding box center [417, 270] width 108 height 23
click at [325, 240] on icon at bounding box center [323, 245] width 9 height 10
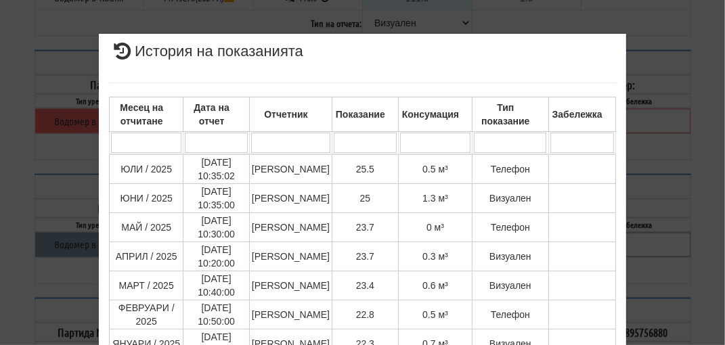
click at [673, 175] on div "× История на показанията Месец на отчитане Дата на отчет Отчетник Показание Кон…" at bounding box center [363, 333] width 657 height 667
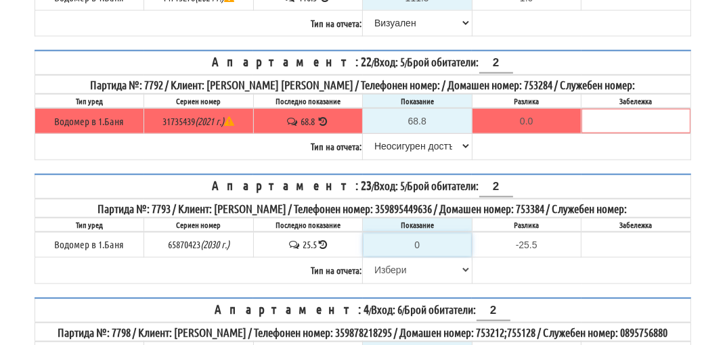
click at [420, 234] on input "0" at bounding box center [417, 245] width 108 height 23
click at [396, 259] on select "Избери Визуален Телефон Бележка Неосигурен достъп Самоотчет Служебно Дистанцион…" at bounding box center [417, 270] width 108 height 23
select select "8cc75930-9bfd-e511-80be-8d5a1dced85a"
click at [363, 259] on select "Избери Визуален Телефон Бележка Неосигурен достъп Самоотчет Служебно Дистанцион…" at bounding box center [417, 270] width 108 height 23
type input "25.5"
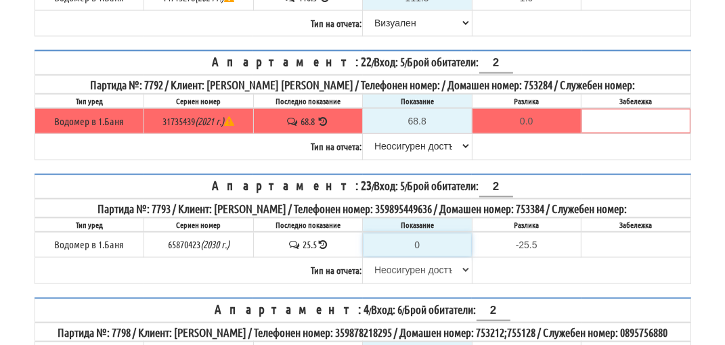
type input "0.0"
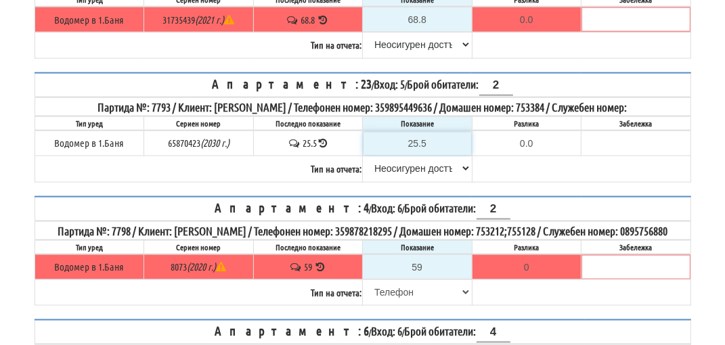
scroll to position [1421, 0]
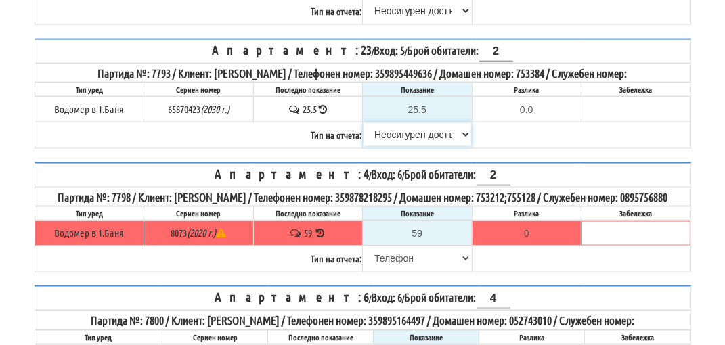
click at [407, 123] on select "Избери Визуален Телефон Бележка Неосигурен достъп Самоотчет Служебно Дистанцион…" at bounding box center [417, 134] width 108 height 23
select select "8bc75930-9bfd-e511-80be-8d5a1dced85a"
click at [363, 123] on select "Избери Визуален Телефон Бележка Неосигурен достъп Самоотчет Служебно Дистанцион…" at bounding box center [417, 134] width 108 height 23
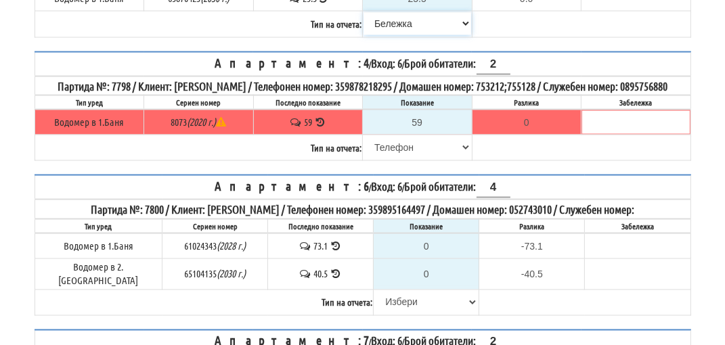
scroll to position [1557, 0]
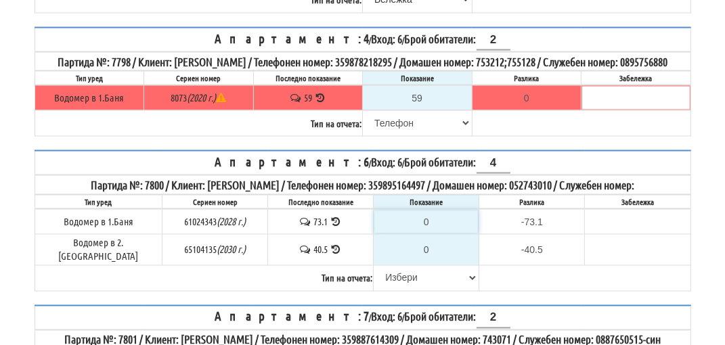
click at [430, 210] on input "0" at bounding box center [426, 221] width 104 height 23
type input "7"
type input "-66.100"
type input "73"
type input "-0.100"
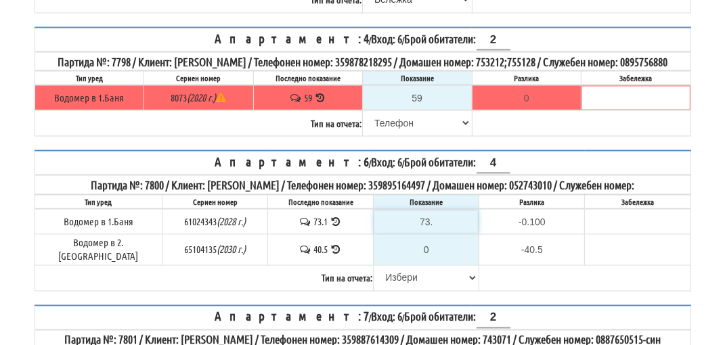
type input "73.9"
type input "0.8"
type input "73.9"
type input "-40.500"
type input "4"
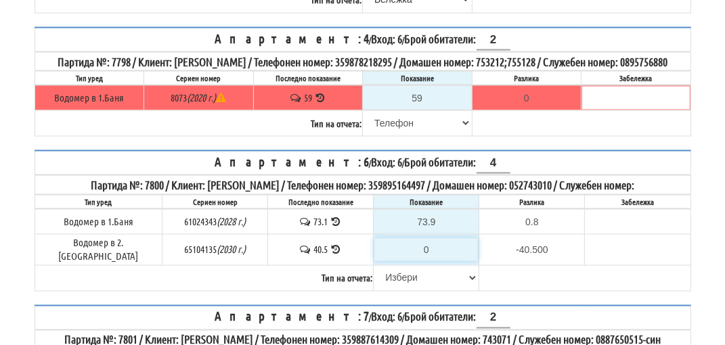
type input "-36.500"
type input "40"
type input "-0.500"
type input "40.8"
type input "0.3"
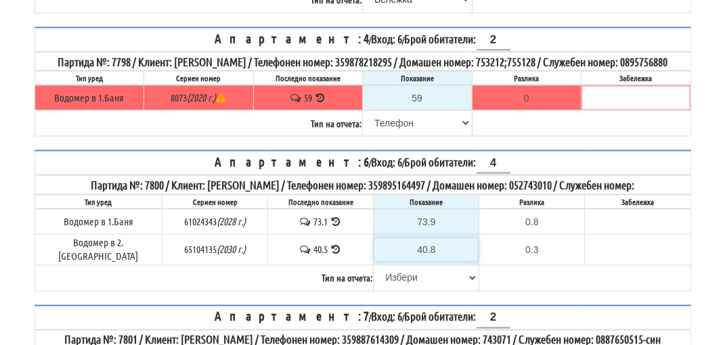
type input "40.8"
click at [401, 267] on select "Избери Визуален Телефон Бележка Неосигурен достъп Самоотчет Служебно Дистанцион…" at bounding box center [426, 278] width 104 height 23
select select "89c75930-9bfd-e511-80be-8d5a1dced85a"
click at [374, 267] on select "Избери Визуален Телефон Бележка Неосигурен достъп Самоотчет Служебно Дистанцион…" at bounding box center [426, 278] width 104 height 23
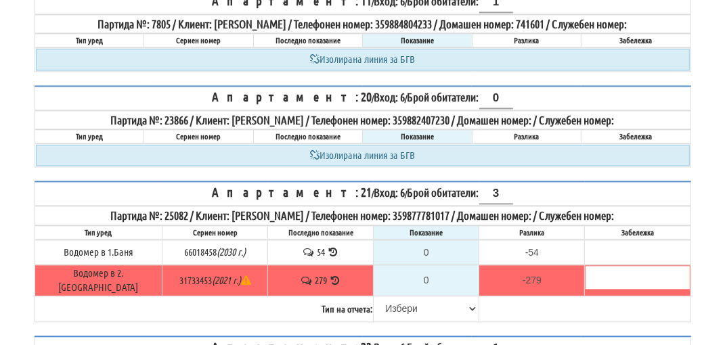
scroll to position [2030, 0]
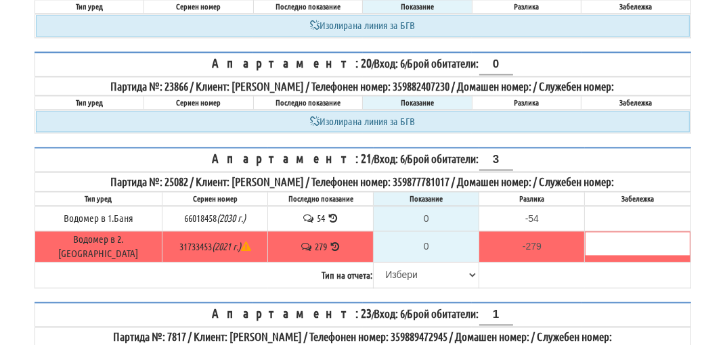
click at [327, 213] on icon at bounding box center [333, 218] width 13 height 10
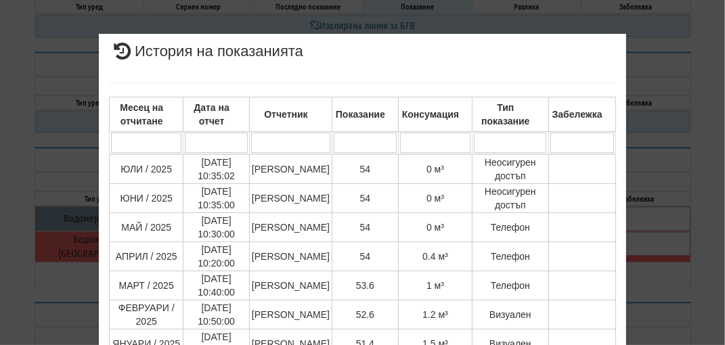
click at [661, 156] on div "× История на показанията Месец на отчитане Дата на отчет Отчетник Показание Кон…" at bounding box center [363, 287] width 657 height 575
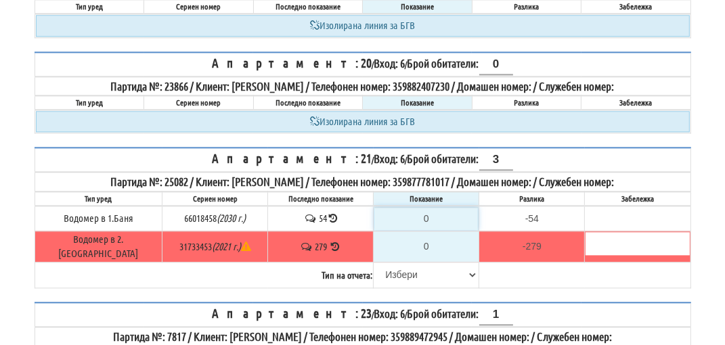
click at [436, 207] on input "0" at bounding box center [426, 218] width 104 height 23
type input "5"
type input "-49.000"
type input "58"
type input "4.000"
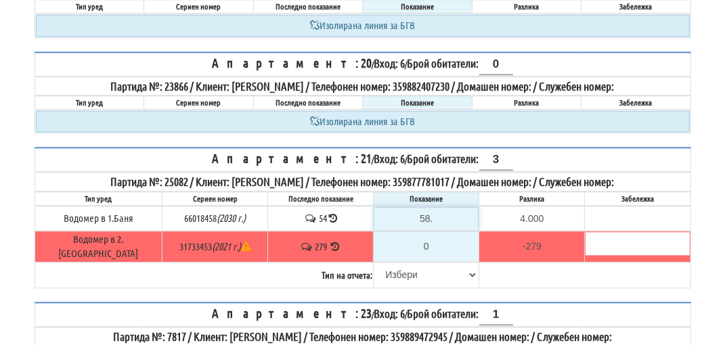
type input "58.4"
type input "4.400"
type input "58.4"
click at [424, 236] on input "0" at bounding box center [426, 246] width 104 height 23
type input "2"
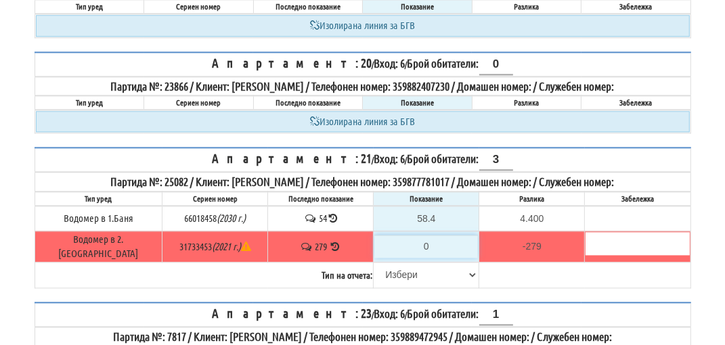
type input "-277.000"
type input "28"
type input "-251.000"
type input "284"
type input "5.000"
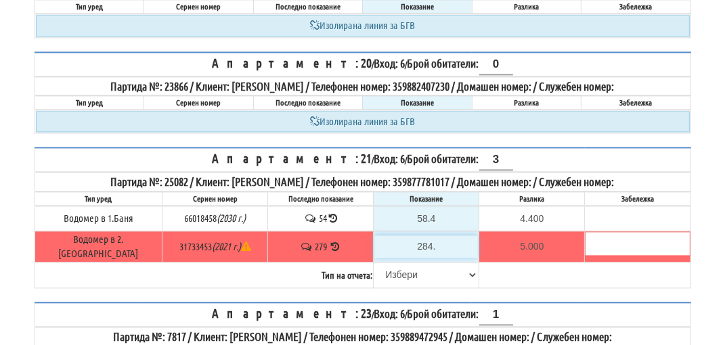
type input "284.6"
type input "5.600"
type input "284.6"
click at [391, 263] on select "Избери Визуален Телефон Бележка Неосигурен достъп Самоотчет Служебно Дистанцион…" at bounding box center [426, 274] width 104 height 23
select select "8bc75930-9bfd-e511-80be-8d5a1dced85a"
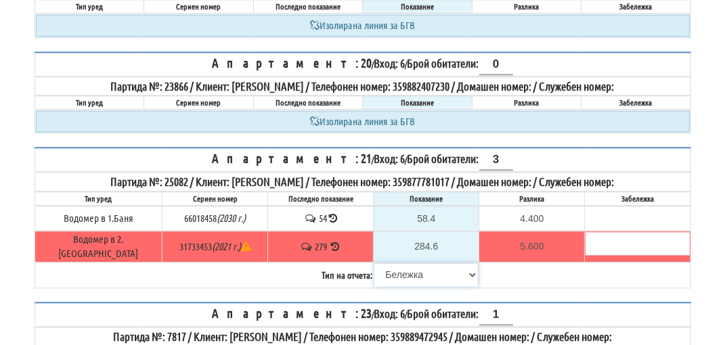
click at [374, 263] on select "Избери Визуален Телефон Бележка Неосигурен достъп Самоотчет Служебно Дистанцион…" at bounding box center [426, 274] width 104 height 23
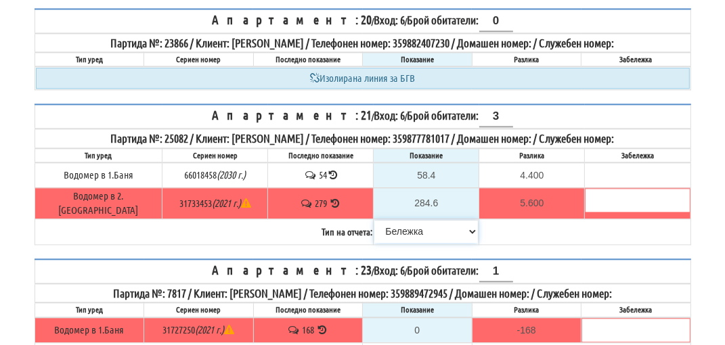
scroll to position [2166, 0]
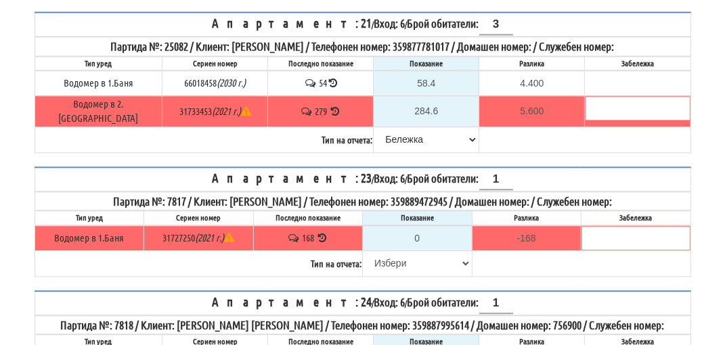
click at [324, 233] on icon at bounding box center [322, 238] width 13 height 10
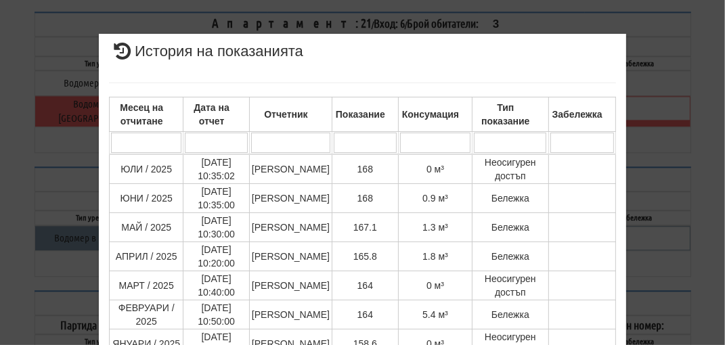
click at [677, 135] on div "× История на показанията Месец на отчитане Дата на отчет Отчетник Показание Кон…" at bounding box center [363, 286] width 657 height 572
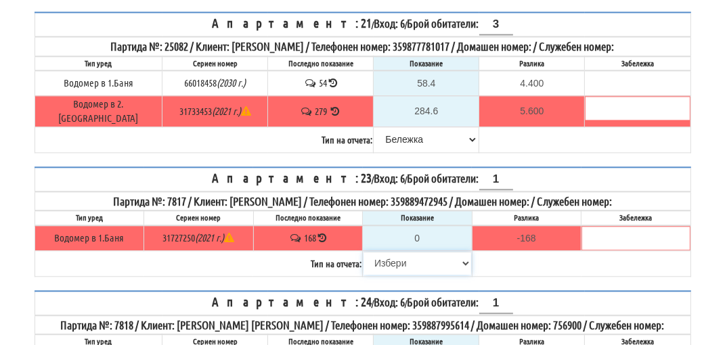
click at [397, 252] on select "Избери Визуален Телефон Бележка Неосигурен достъп Самоотчет Служебно Дистанцион…" at bounding box center [417, 263] width 108 height 23
select select "8cc75930-9bfd-e511-80be-8d5a1dced85a"
click at [363, 252] on select "Избери Визуален Телефон Бележка Неосигурен достъп Самоотчет Служебно Дистанцион…" at bounding box center [417, 263] width 108 height 23
type input "168"
type input "0.000"
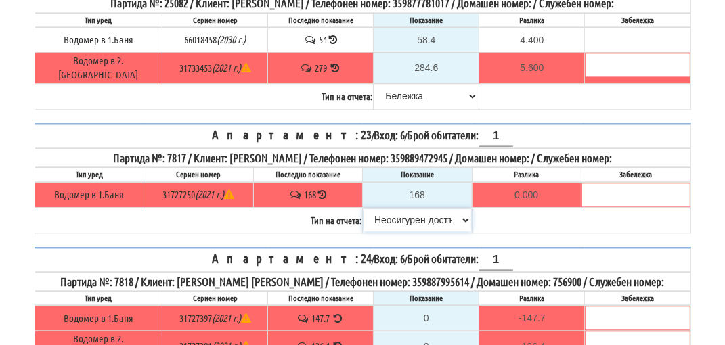
scroll to position [2233, 0]
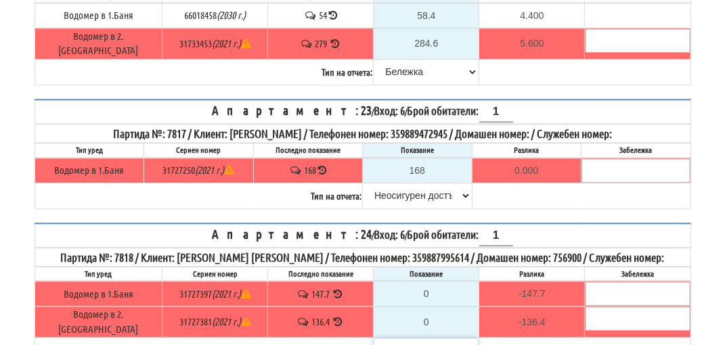
click at [401, 338] on select "Избери Визуален Телефон Бележка Неосигурен достъп Самоотчет Служебно Дистанцион…" at bounding box center [426, 349] width 104 height 23
select select "8cc75930-9bfd-e511-80be-8d5a1dced85a"
click at [374, 338] on select "Избери Визуален Телефон Бележка Неосигурен достъп Самоотчет Служебно Дистанцион…" at bounding box center [426, 349] width 104 height 23
type input "147.7"
type input "0.0"
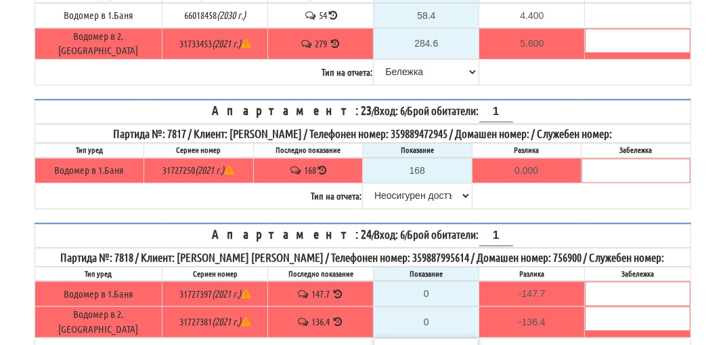
type input "136.4"
type input "0.0"
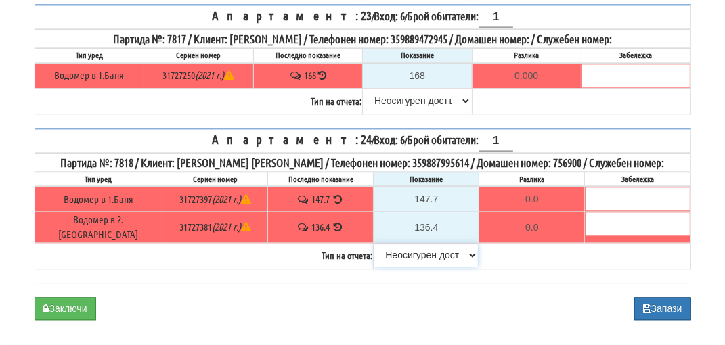
scroll to position [2334, 0]
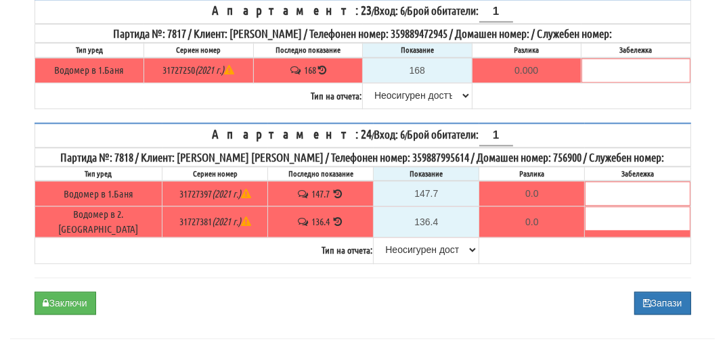
click at [332, 189] on icon at bounding box center [338, 194] width 13 height 10
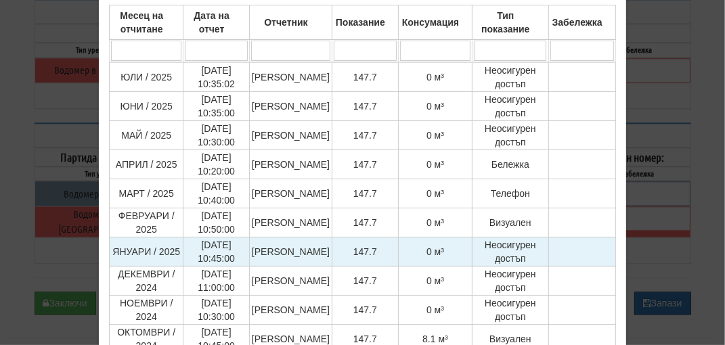
scroll to position [135, 0]
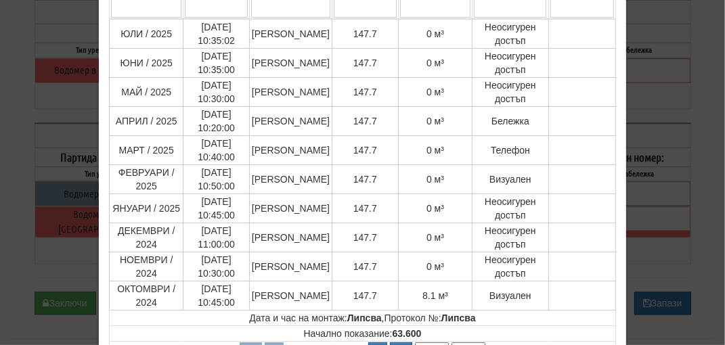
click at [652, 192] on div "× История на показанията Месец на отчитане Дата на отчет Отчетник Показание Кон…" at bounding box center [363, 198] width 657 height 667
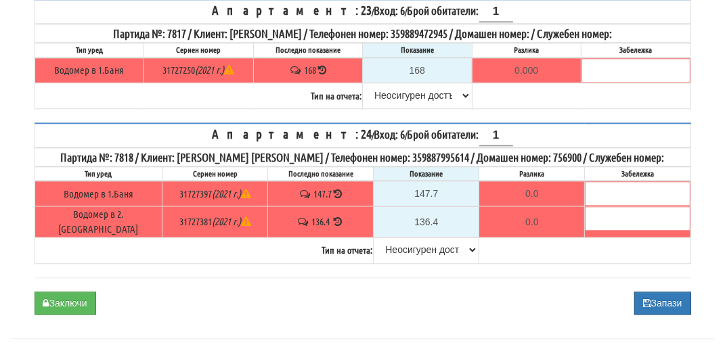
click at [332, 217] on icon at bounding box center [338, 222] width 13 height 10
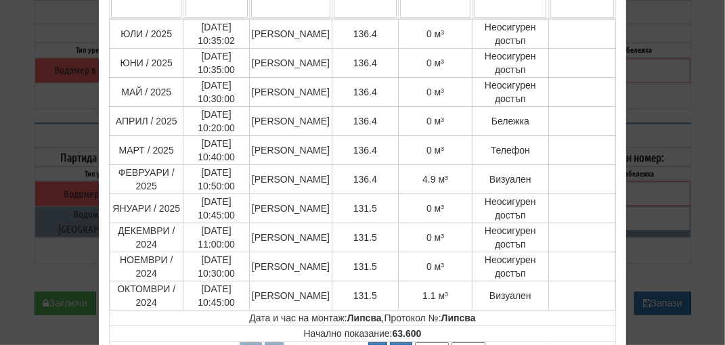
click at [671, 183] on div "× История на показанията Месец на отчитане Дата на отчет Отчетник Показание Кон…" at bounding box center [363, 198] width 657 height 667
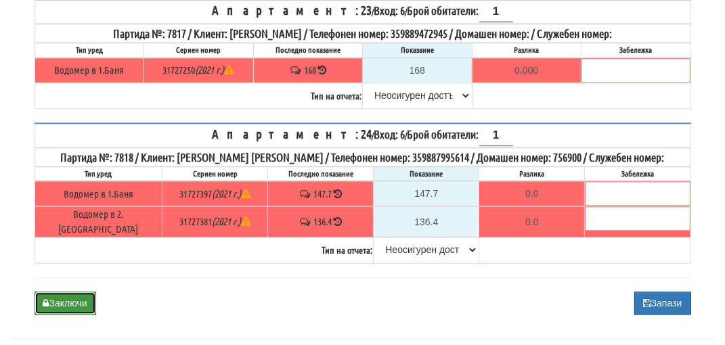
click at [75, 292] on button "Заключи" at bounding box center [66, 303] width 62 height 23
type input "0.0"
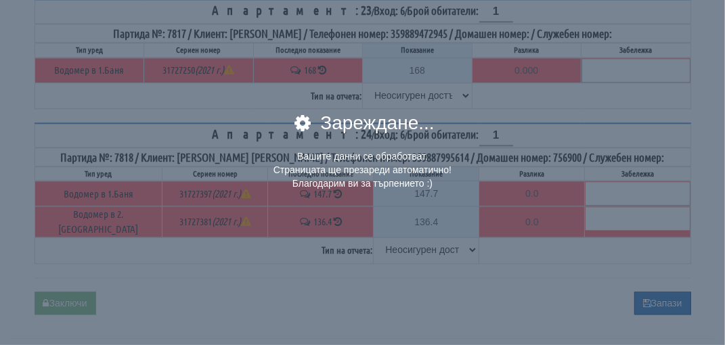
scroll to position [361, 0]
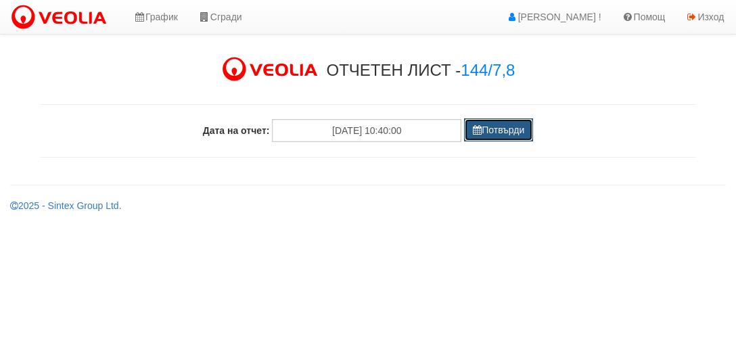
click at [495, 137] on button "Потвърди" at bounding box center [498, 129] width 69 height 23
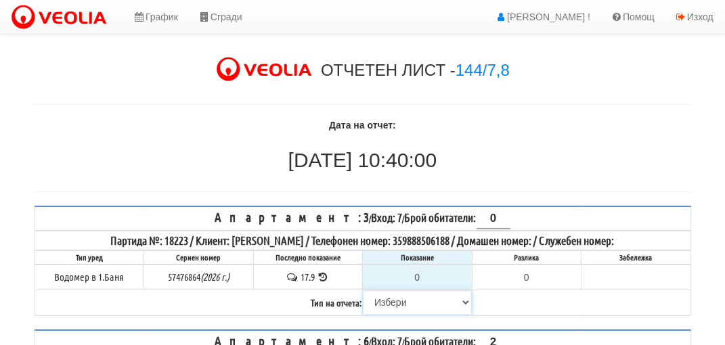
click at [391, 301] on select "[PERSON_NAME] Телефон Бележка Неосигурен достъп Самоотчет Служебно Дистанционен" at bounding box center [417, 302] width 108 height 23
select select "8cc75930-9bfd-e511-80be-8d5a1dced85a"
click at [363, 291] on select "[PERSON_NAME] Телефон Бележка Неосигурен достъп Самоотчет Служебно Дистанционен" at bounding box center [417, 302] width 108 height 23
type input "17.9"
type input "0.0"
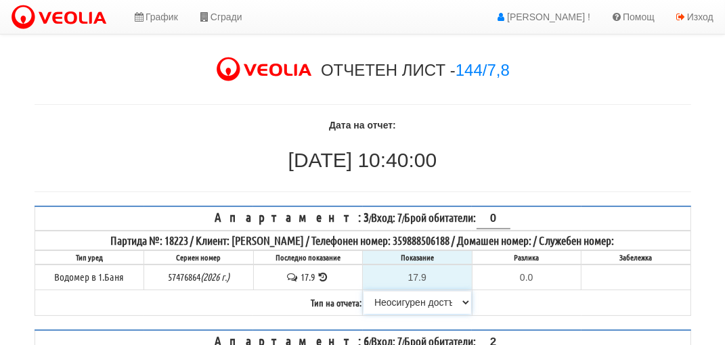
click at [406, 299] on select "[PERSON_NAME] Телефон Бележка Неосигурен достъп Самоотчет Служебно Дистанционен" at bounding box center [417, 302] width 108 height 23
select select "8ac75930-9bfd-e511-80be-8d5a1dced85a"
click at [363, 291] on select "[PERSON_NAME] Телефон Бележка Неосигурен достъп Самоотчет Служебно Дистанционен" at bounding box center [417, 302] width 108 height 23
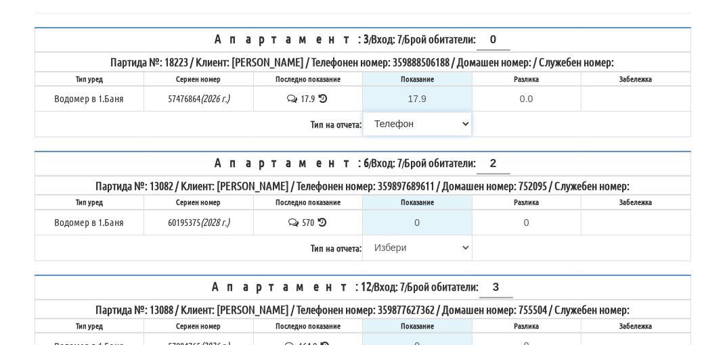
scroll to position [203, 0]
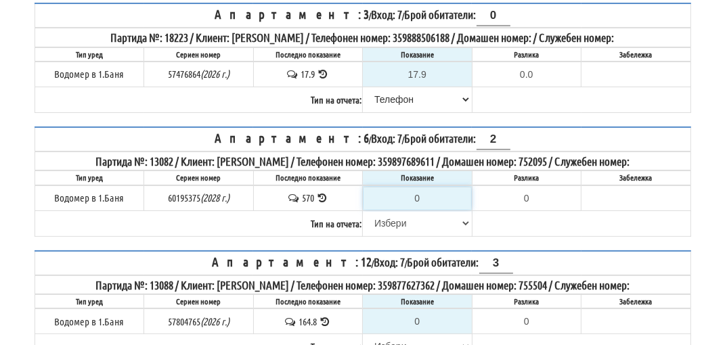
click at [422, 192] on input "0" at bounding box center [417, 198] width 108 height 23
drag, startPoint x: 406, startPoint y: 204, endPoint x: 379, endPoint y: 202, distance: 27.1
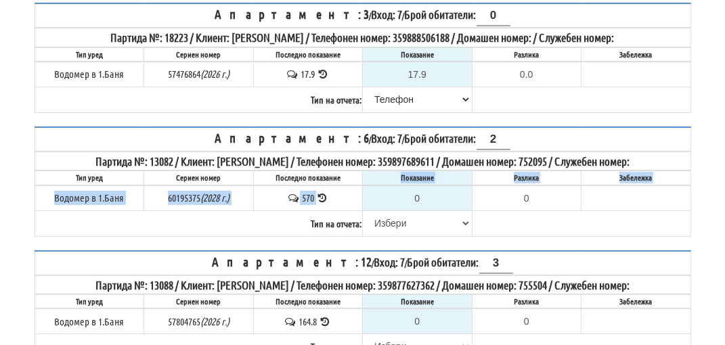
drag, startPoint x: 379, startPoint y: 202, endPoint x: 382, endPoint y: 180, distance: 22.5
click at [381, 180] on th "Показание" at bounding box center [418, 178] width 110 height 14
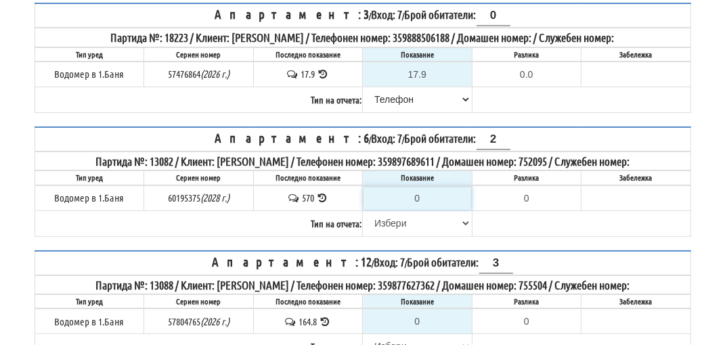
click at [422, 193] on input "0" at bounding box center [417, 198] width 108 height 23
type input "5"
type input "-565.000"
type input "57"
type input "-513.000"
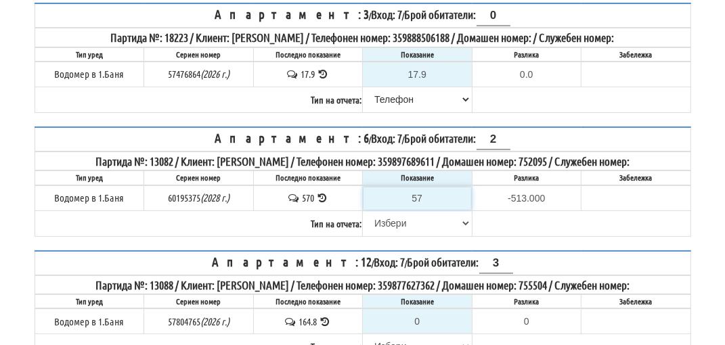
type input "576"
type input "6.000"
type input "576.5"
type input "6.500"
click at [422, 192] on input "576.5" at bounding box center [417, 198] width 108 height 23
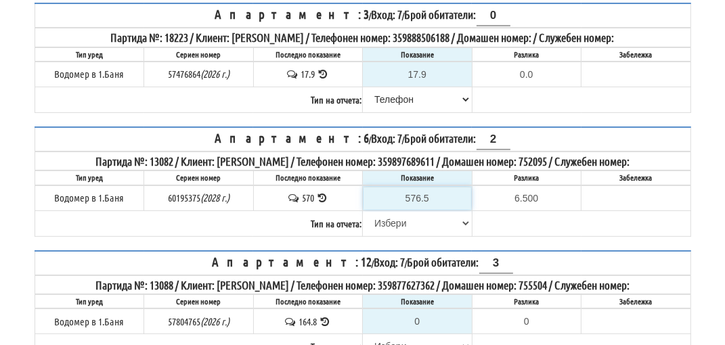
click at [420, 191] on input "576.5" at bounding box center [417, 198] width 108 height 23
type input "NaN"
type input "5"
type input "-565.000"
type input "57"
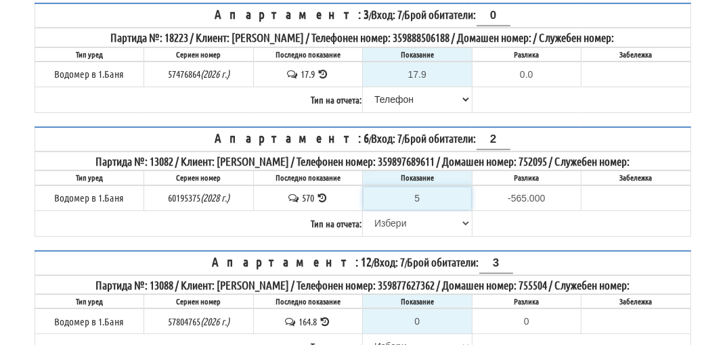
type input "-513.000"
type input "575"
type input "5.000"
type input "575.5"
type input "5.500"
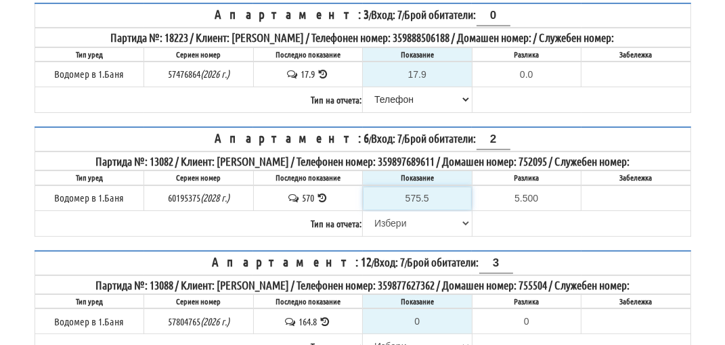
type input "575.5"
click at [392, 221] on select "[PERSON_NAME] Телефон Бележка Неосигурен достъп Самоотчет Служебно Дистанционен" at bounding box center [417, 223] width 108 height 23
select select "89c75930-9bfd-e511-80be-8d5a1dced85a"
click at [363, 212] on select "[PERSON_NAME] Телефон Бележка Неосигурен достъп Самоотчет Служебно Дистанционен" at bounding box center [417, 223] width 108 height 23
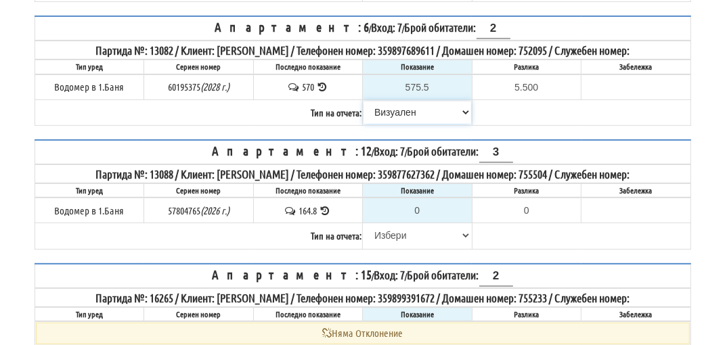
scroll to position [338, 0]
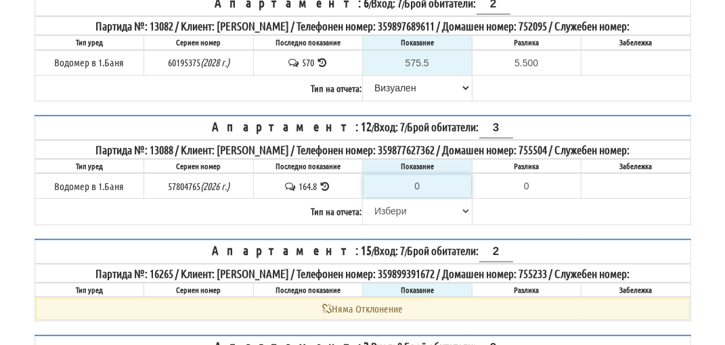
click at [424, 178] on input "0" at bounding box center [417, 186] width 108 height 23
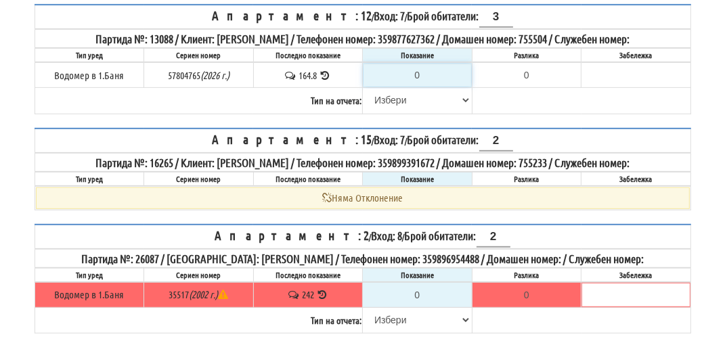
scroll to position [474, 0]
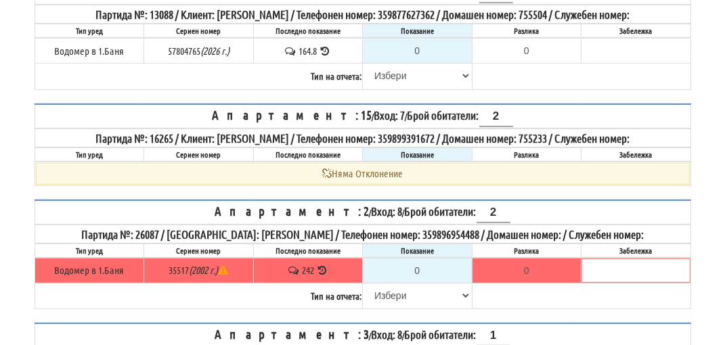
click at [319, 265] on icon at bounding box center [322, 270] width 13 height 10
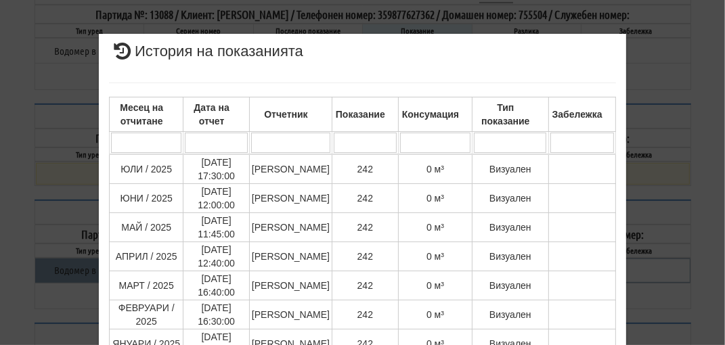
click at [686, 198] on div "× История на показанията Месец на отчитане Дата на отчет Отчетник Показание Кон…" at bounding box center [362, 172] width 725 height 345
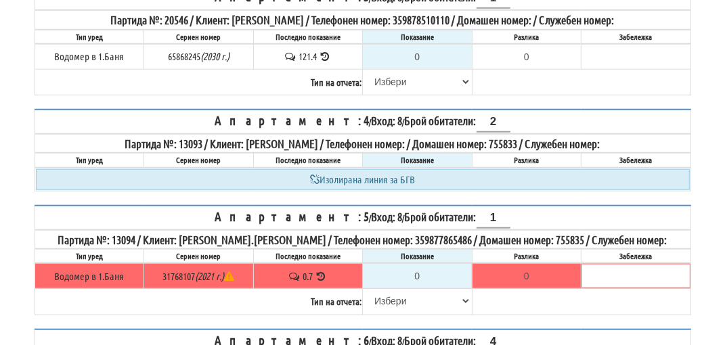
scroll to position [812, 0]
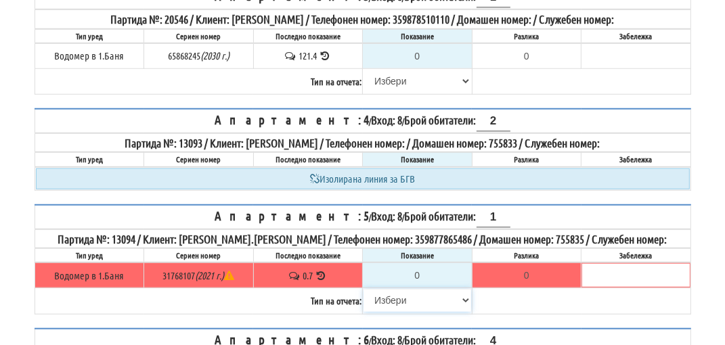
click at [391, 289] on select "[PERSON_NAME] Телефон Бележка Неосигурен достъп Самоотчет Служебно Дистанционен" at bounding box center [417, 300] width 108 height 23
select select "8cc75930-9bfd-e511-80be-8d5a1dced85a"
click at [363, 289] on select "[PERSON_NAME] Телефон Бележка Неосигурен достъп Самоотчет Служебно Дистанционен" at bounding box center [417, 300] width 108 height 23
type input "0.7"
type input "0.0"
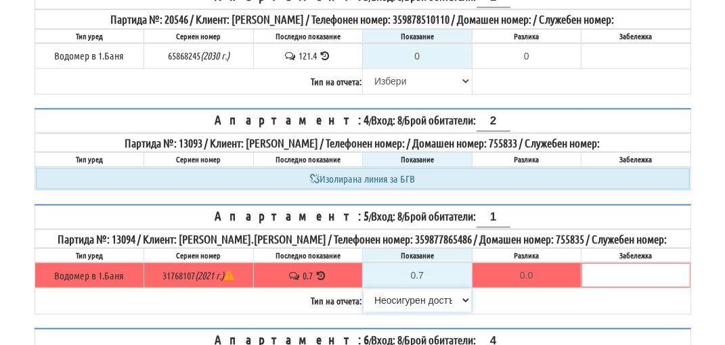
click at [400, 289] on select "[PERSON_NAME] Телефон Бележка Неосигурен достъп Самоотчет Служебно Дистанционен" at bounding box center [417, 300] width 108 height 23
click at [397, 289] on select "[PERSON_NAME] Телефон Бележка Неосигурен достъп Самоотчет Служебно Дистанционен" at bounding box center [417, 300] width 108 height 23
click at [398, 289] on select "[PERSON_NAME] Телефон Бележка Неосигурен достъп Самоотчет Служебно Дистанционен" at bounding box center [417, 300] width 108 height 23
select select "8ac75930-9bfd-e511-80be-8d5a1dced85a"
click at [363, 289] on select "[PERSON_NAME] Телефон Бележка Неосигурен достъп Самоотчет Служебно Дистанционен" at bounding box center [417, 300] width 108 height 23
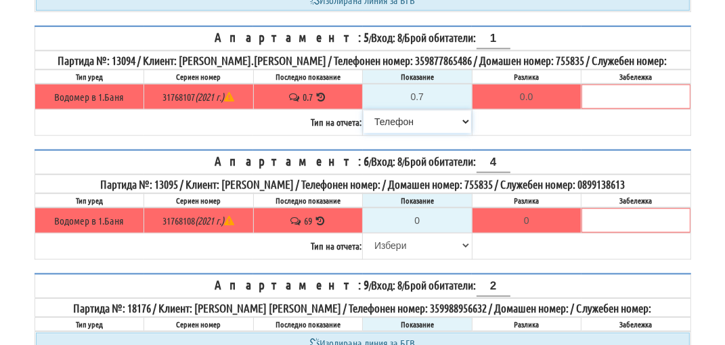
scroll to position [1015, 0]
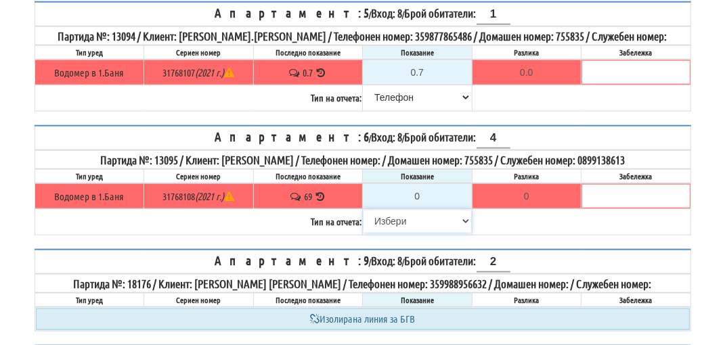
click at [399, 210] on select "[PERSON_NAME] Телефон Бележка Неосигурен достъп Самоотчет Служебно Дистанционен" at bounding box center [417, 221] width 108 height 23
select select "8cc75930-9bfd-e511-80be-8d5a1dced85a"
click at [363, 210] on select "[PERSON_NAME] Телефон Бележка Неосигурен достъп Самоотчет Служебно Дистанционен" at bounding box center [417, 221] width 108 height 23
type input "69"
type input "0.000"
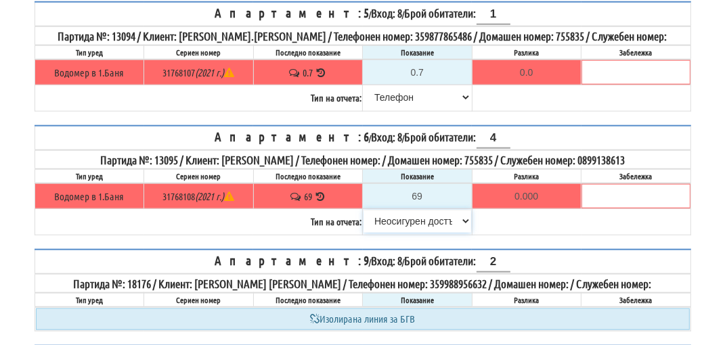
click at [395, 210] on select "[PERSON_NAME] Телефон Бележка Неосигурен достъп Самоотчет Служебно Дистанционен" at bounding box center [417, 221] width 108 height 23
click at [363, 210] on select "[PERSON_NAME] Телефон Бележка Неосигурен достъп Самоотчет Служебно Дистанционен" at bounding box center [417, 221] width 108 height 23
click at [393, 210] on select "[PERSON_NAME] Телефон Бележка Неосигурен достъп Самоотчет Служебно Дистанционен" at bounding box center [417, 221] width 108 height 23
select select "8ac75930-9bfd-e511-80be-8d5a1dced85a"
click at [363, 210] on select "[PERSON_NAME] Телефон Бележка Неосигурен достъп Самоотчет Служебно Дистанционен" at bounding box center [417, 221] width 108 height 23
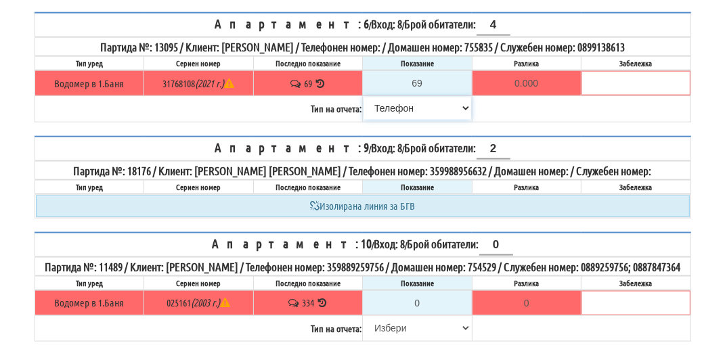
scroll to position [1151, 0]
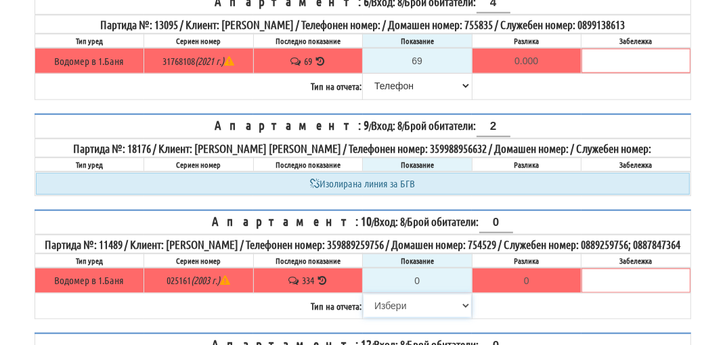
click at [395, 296] on select "[PERSON_NAME] Телефон Бележка Неосигурен достъп Самоотчет Служебно Дистанционен" at bounding box center [417, 305] width 108 height 23
select select "8cc75930-9bfd-e511-80be-8d5a1dced85a"
click at [363, 294] on select "[PERSON_NAME] Телефон Бележка Неосигурен достъп Самоотчет Служебно Дистанционен" at bounding box center [417, 305] width 108 height 23
type input "334"
type input "0.000"
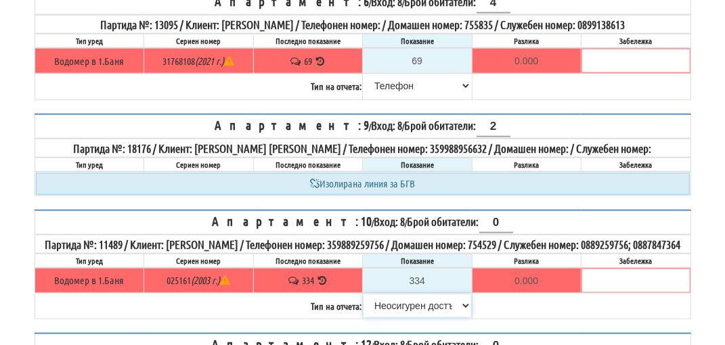
click at [403, 298] on select "[PERSON_NAME] Телефон Бележка Неосигурен достъп Самоотчет Служебно Дистанционен" at bounding box center [417, 305] width 108 height 23
click at [363, 294] on select "[PERSON_NAME] Телефон Бележка Неосигурен достъп Самоотчет Служебно Дистанционен" at bounding box center [417, 305] width 108 height 23
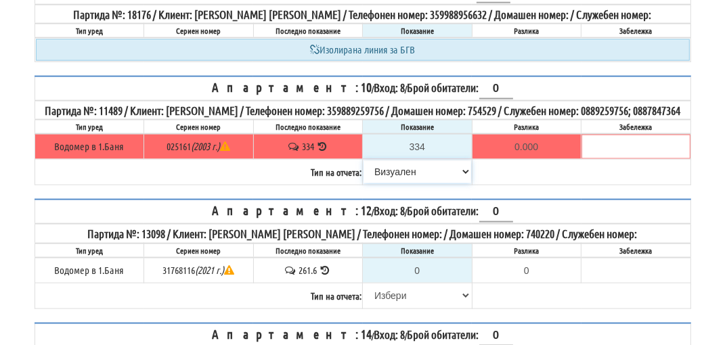
scroll to position [1286, 0]
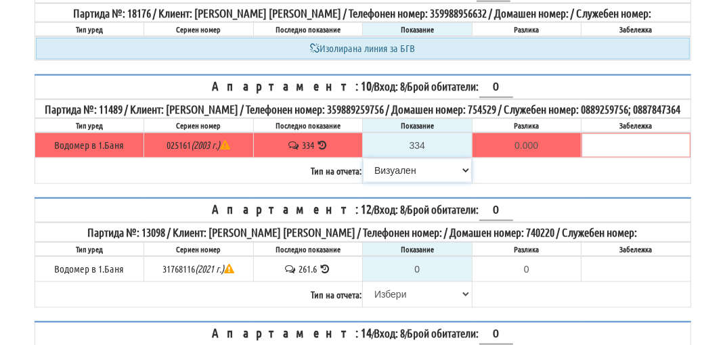
click at [415, 161] on select "[PERSON_NAME] Телефон Бележка Неосигурен достъп Самоотчет Служебно Дистанционен" at bounding box center [417, 170] width 108 height 23
select select "8ac75930-9bfd-e511-80be-8d5a1dced85a"
click at [363, 159] on select "[PERSON_NAME] Телефон Бележка Неосигурен достъп Самоотчет Служебно Дистанционен" at bounding box center [417, 170] width 108 height 23
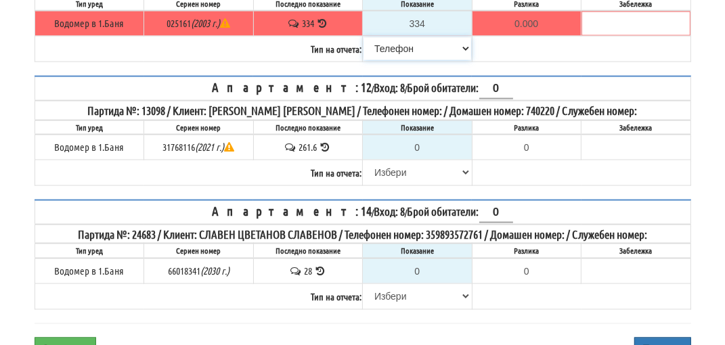
scroll to position [1421, 0]
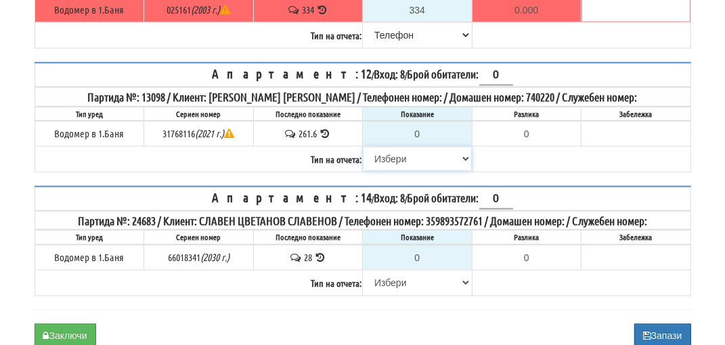
click at [393, 152] on select "[PERSON_NAME] Телефон Бележка Неосигурен достъп Самоотчет Служебно Дистанционен" at bounding box center [417, 159] width 108 height 23
select select "8cc75930-9bfd-e511-80be-8d5a1dced85a"
click at [363, 148] on select "[PERSON_NAME] Телефон Бележка Неосигурен достъп Самоотчет Служебно Дистанционен" at bounding box center [417, 159] width 108 height 23
type input "261.6"
type input "0.0"
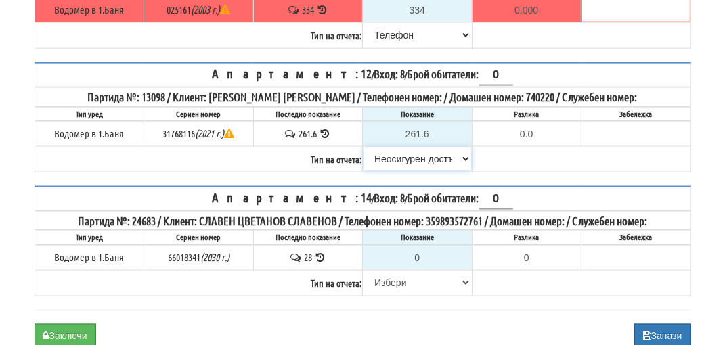
click at [401, 148] on select "[PERSON_NAME] Телефон Бележка Неосигурен достъп Самоотчет Служебно Дистанционен" at bounding box center [417, 159] width 108 height 23
select select "8ac75930-9bfd-e511-80be-8d5a1dced85a"
click at [363, 148] on select "[PERSON_NAME] Телефон Бележка Неосигурен достъп Самоотчет Служебно Дистанционен" at bounding box center [417, 159] width 108 height 23
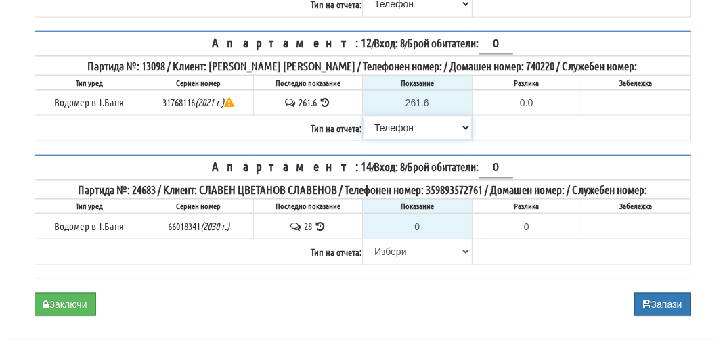
scroll to position [1470, 0]
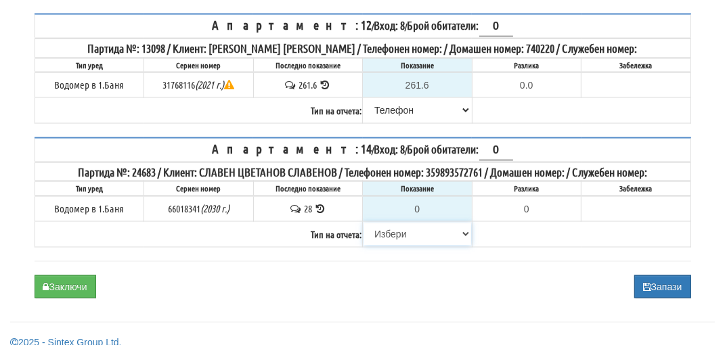
click at [398, 223] on select "[PERSON_NAME] Телефон Бележка Неосигурен достъп Самоотчет Служебно Дистанционен" at bounding box center [417, 234] width 108 height 23
select select "8cc75930-9bfd-e511-80be-8d5a1dced85a"
click at [363, 223] on select "[PERSON_NAME] Телефон Бележка Неосигурен достъп Самоотчет Служебно Дистанционен" at bounding box center [417, 234] width 108 height 23
type input "28"
type input "0.000"
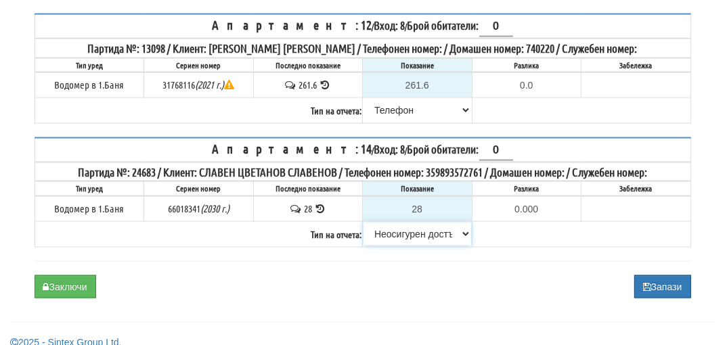
click at [395, 223] on select "[PERSON_NAME] Телефон Бележка Неосигурен достъп Самоотчет Служебно Дистанционен" at bounding box center [417, 234] width 108 height 23
select select "8bc75930-9bfd-e511-80be-8d5a1dced85a"
click at [363, 223] on select "[PERSON_NAME] Телефон Бележка Неосигурен достъп Самоотчет Служебно Дистанционен" at bounding box center [417, 234] width 108 height 23
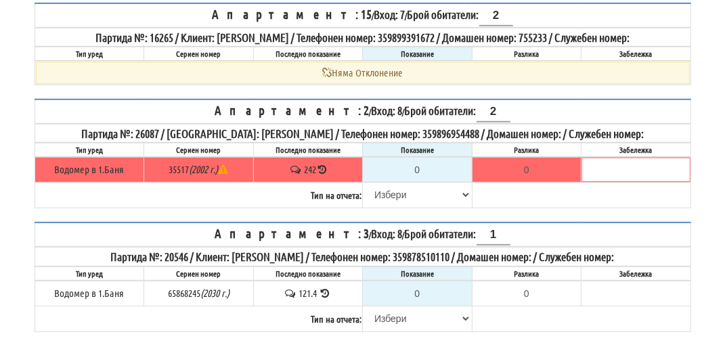
scroll to position [590, 0]
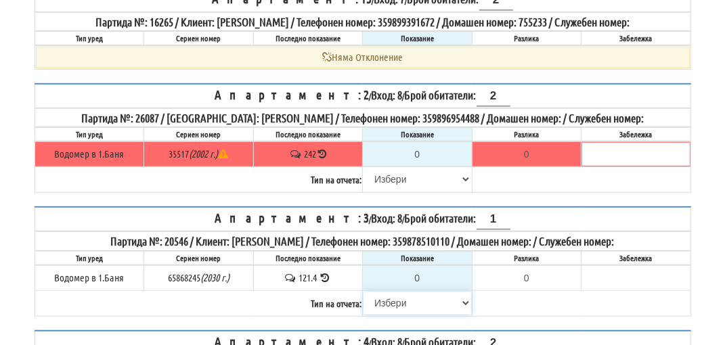
click at [396, 292] on select "[PERSON_NAME] Телефон Бележка Неосигурен достъп Самоотчет Служебно Дистанционен" at bounding box center [417, 303] width 108 height 23
select select "89c75930-9bfd-e511-80be-8d5a1dced85a"
click at [363, 292] on select "[PERSON_NAME] Телефон Бележка Неосигурен достъп Самоотчет Служебно Дистанционен" at bounding box center [417, 303] width 108 height 23
click at [432, 267] on input "0" at bounding box center [417, 278] width 108 height 23
type input "1"
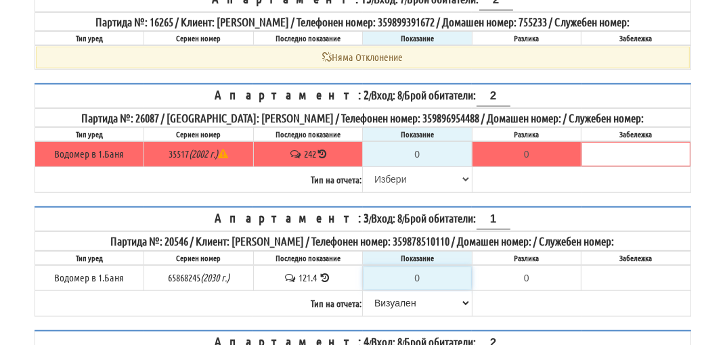
type input "-120.400"
type input "12"
type input "-109.400"
type input "124"
type input "2.600"
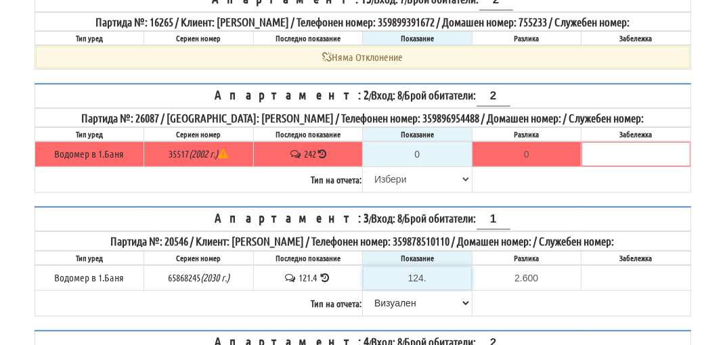
type input "124.3"
type input "2.9"
type input "124.3"
click at [390, 168] on select "[PERSON_NAME] Телефон Бележка Неосигурен достъп Самоотчет Служебно Дистанционен" at bounding box center [417, 179] width 108 height 23
select select "8cc75930-9bfd-e511-80be-8d5a1dced85a"
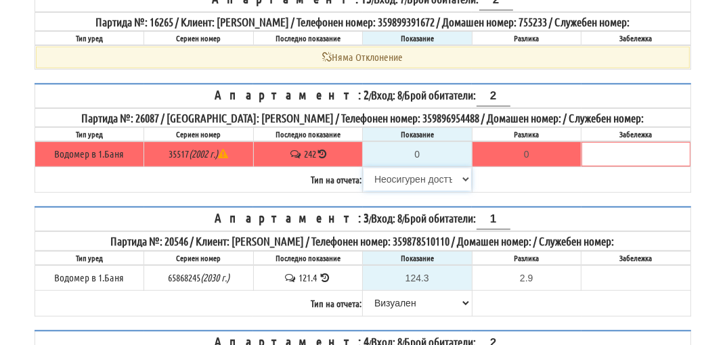
click at [363, 168] on select "[PERSON_NAME] Телефон Бележка Неосигурен достъп Самоотчет Служебно Дистанционен" at bounding box center [417, 179] width 108 height 23
type input "242"
type input "0.000"
click at [405, 168] on select "[PERSON_NAME] Телефон Бележка Неосигурен достъп Самоотчет Служебно Дистанционен" at bounding box center [417, 179] width 108 height 23
click at [363, 168] on select "[PERSON_NAME] Телефон Бележка Неосигурен достъп Самоотчет Служебно Дистанционен" at bounding box center [417, 179] width 108 height 23
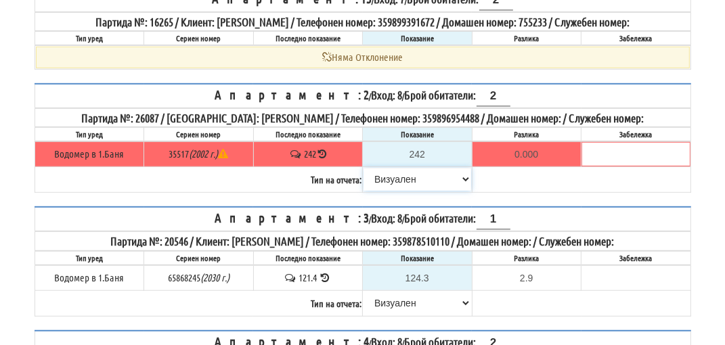
click at [401, 168] on select "[PERSON_NAME] Телефон Бележка Неосигурен достъп Самоотчет Служебно Дистанционен" at bounding box center [417, 179] width 108 height 23
click at [363, 168] on select "[PERSON_NAME] Телефон Бележка Неосигурен достъп Самоотчет Служебно Дистанционен" at bounding box center [417, 179] width 108 height 23
click at [393, 172] on select "[PERSON_NAME] Телефон Бележка Неосигурен достъп Самоотчет Служебно Дистанционен" at bounding box center [417, 179] width 108 height 23
click at [363, 168] on select "[PERSON_NAME] Телефон Бележка Неосигурен достъп Самоотчет Служебно Дистанционен" at bounding box center [417, 179] width 108 height 23
click at [397, 168] on select "[PERSON_NAME] Телефон Бележка Неосигурен достъп Самоотчет Служебно Дистанционен" at bounding box center [417, 179] width 108 height 23
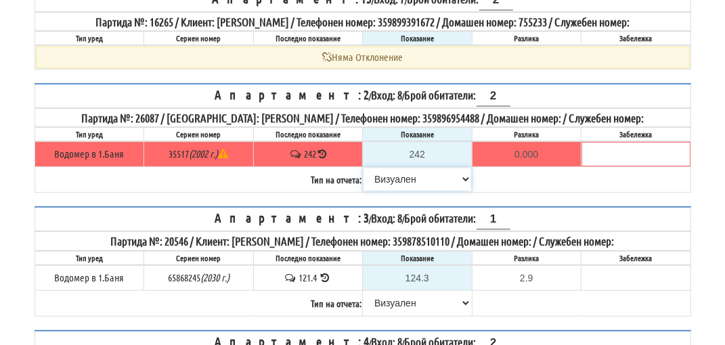
select select "8ac75930-9bfd-e511-80be-8d5a1dced85a"
click at [363, 168] on select "[PERSON_NAME] Телефон Бележка Неосигурен достъп Самоотчет Служебно Дистанционен" at bounding box center [417, 179] width 108 height 23
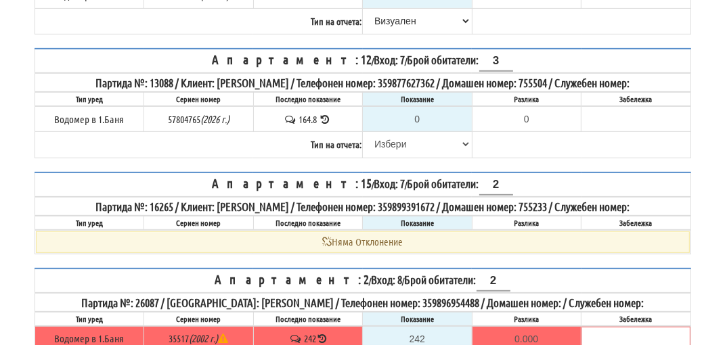
scroll to position [252, 0]
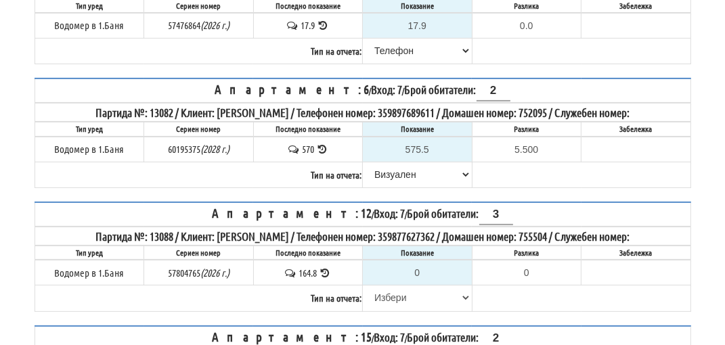
click at [326, 268] on icon at bounding box center [325, 273] width 13 height 10
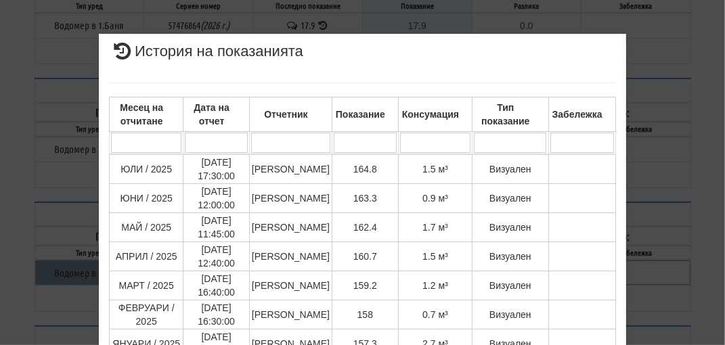
click at [666, 186] on div "× История на показанията Месец на отчитане Дата на отчет Отчетник Показание Кон…" at bounding box center [363, 333] width 657 height 667
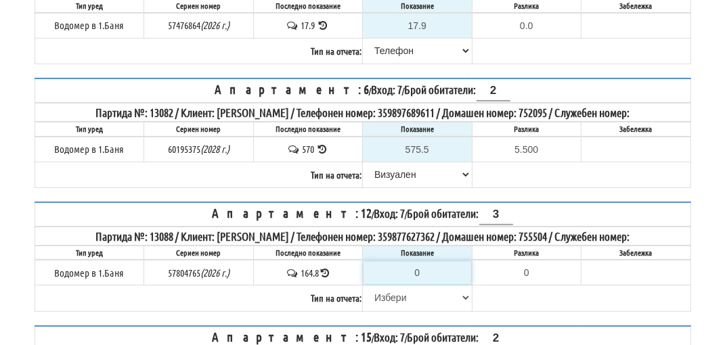
click at [430, 268] on input "0" at bounding box center [417, 272] width 108 height 23
type input "1"
type input "-163.800"
type input "16"
type input "-148.800"
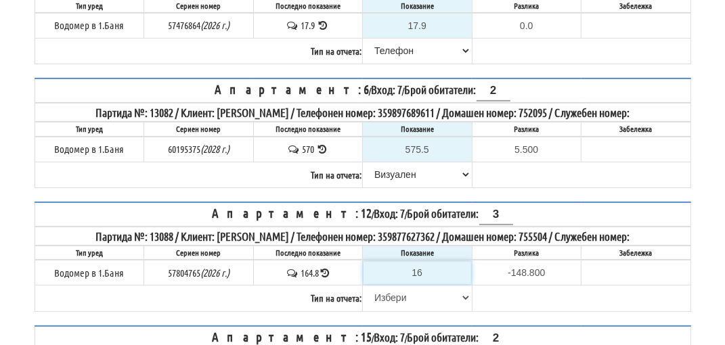
type input "166"
type input "1.200"
type input "166"
click at [390, 293] on select "[PERSON_NAME] Телефон Бележка Неосигурен достъп Самоотчет Служебно Дистанционен" at bounding box center [417, 297] width 108 height 23
select select "8ac75930-9bfd-e511-80be-8d5a1dced85a"
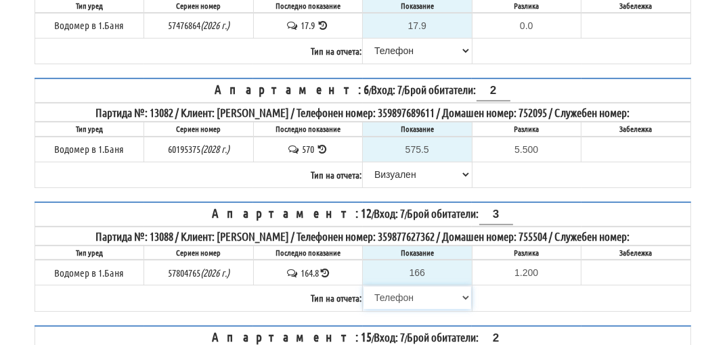
click at [363, 286] on select "[PERSON_NAME] Телефон Бележка Неосигурен достъп Самоотчет Служебно Дистанционен" at bounding box center [417, 297] width 108 height 23
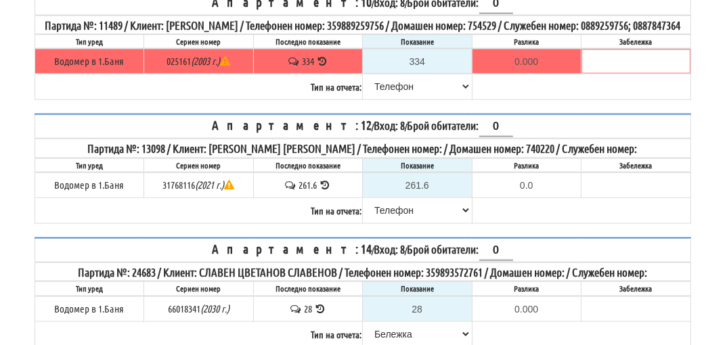
scroll to position [1470, 0]
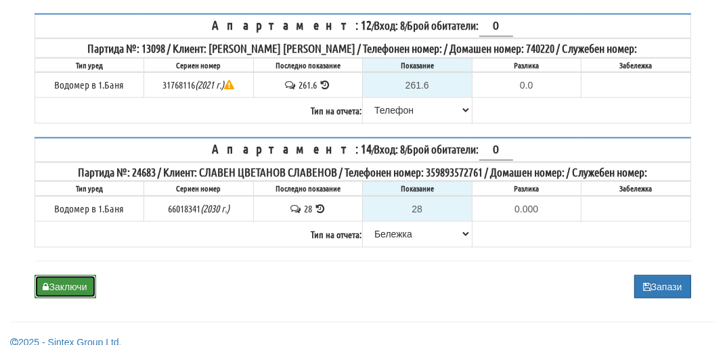
click at [66, 275] on button "Заключи" at bounding box center [66, 286] width 62 height 23
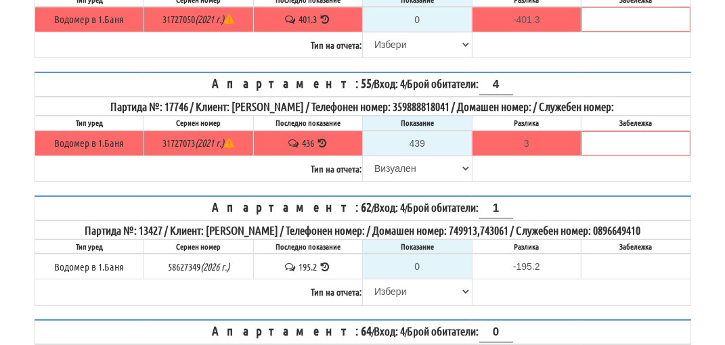
scroll to position [271, 0]
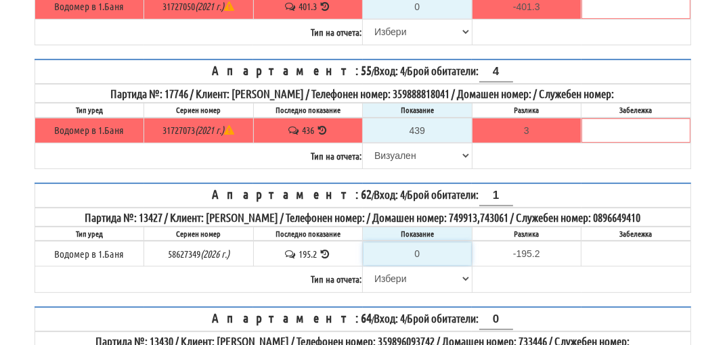
click at [430, 265] on input "0" at bounding box center [417, 253] width 108 height 23
type input "1"
type input "-194.200"
type input "19"
type input "-176.200"
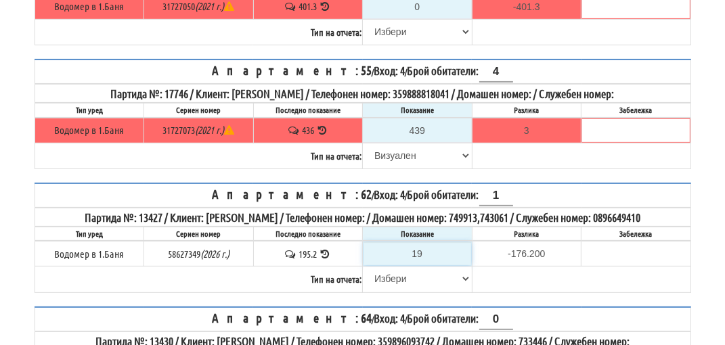
type input "196"
type input "0.800"
type input "196.2"
type input "1.0"
type input "196.2"
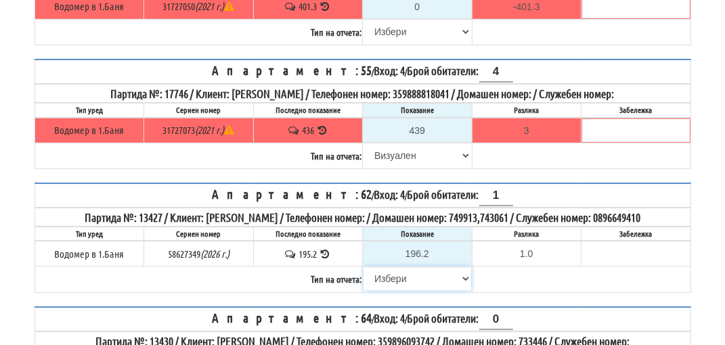
click at [391, 290] on select "[PERSON_NAME] Телефон Бележка Неосигурен достъп Самоотчет Служебно Дистанционен" at bounding box center [417, 278] width 108 height 23
select select "89c75930-9bfd-e511-80be-8d5a1dced85a"
click at [363, 277] on select "[PERSON_NAME] Телефон Бележка Неосигурен достъп Самоотчет Служебно Дистанционен" at bounding box center [417, 278] width 108 height 23
drag, startPoint x: 724, startPoint y: 110, endPoint x: 698, endPoint y: 44, distance: 70.5
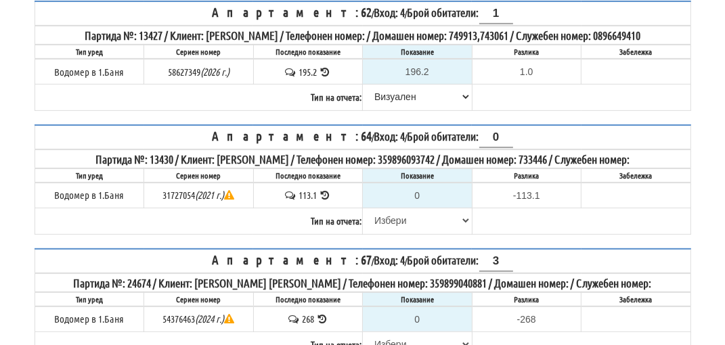
scroll to position [474, 0]
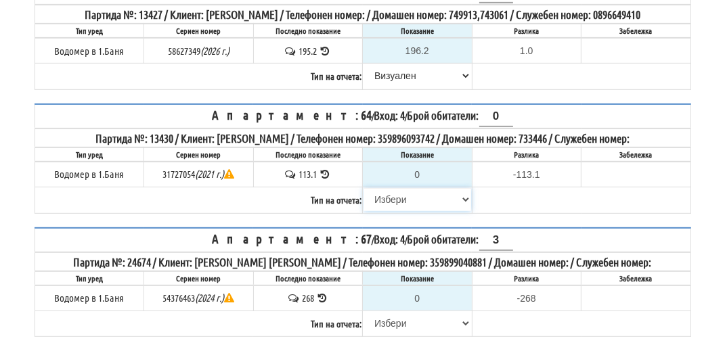
click at [387, 204] on select "[PERSON_NAME] Телефон Бележка Неосигурен достъп Самоотчет Служебно Дистанционен" at bounding box center [417, 199] width 108 height 23
select select "8cc75930-9bfd-e511-80be-8d5a1dced85a"
click at [363, 196] on select "[PERSON_NAME] Телефон Бележка Неосигурен достъп Самоотчет Служебно Дистанционен" at bounding box center [417, 199] width 108 height 23
type input "113.1"
type input "0.0"
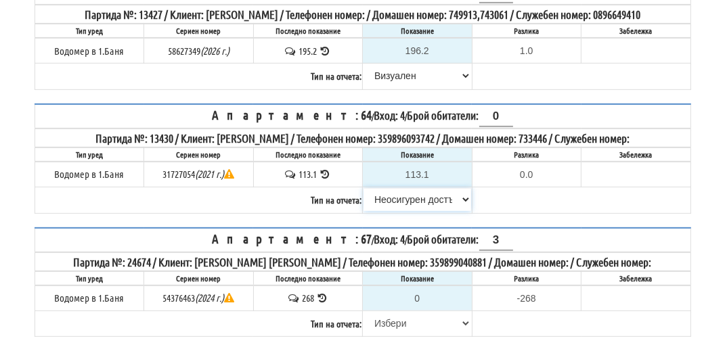
click at [403, 204] on select "[PERSON_NAME] Телефон Бележка Неосигурен достъп Самоотчет Служебно Дистанционен" at bounding box center [417, 199] width 108 height 23
select select "8ac75930-9bfd-e511-80be-8d5a1dced85a"
click at [363, 196] on select "[PERSON_NAME] Телефон Бележка Неосигурен достъп Самоотчет Служебно Дистанционен" at bounding box center [417, 199] width 108 height 23
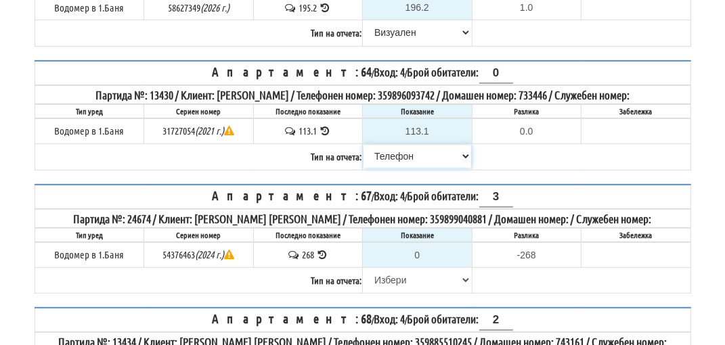
scroll to position [541, 0]
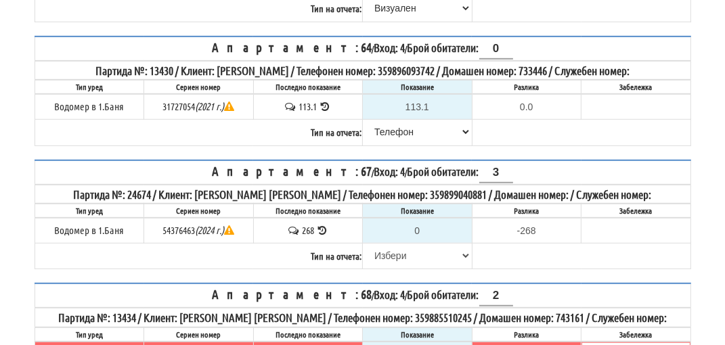
click at [325, 236] on icon at bounding box center [322, 230] width 13 height 10
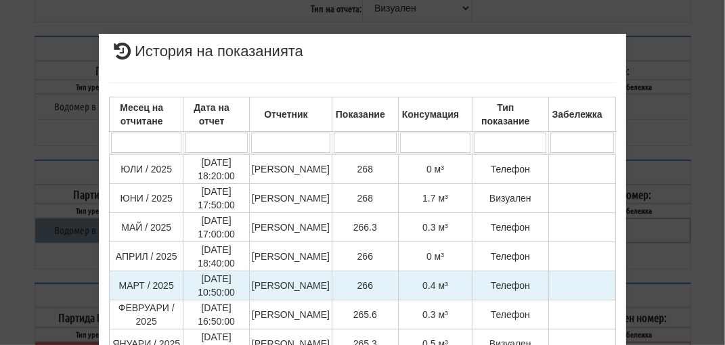
scroll to position [68, 0]
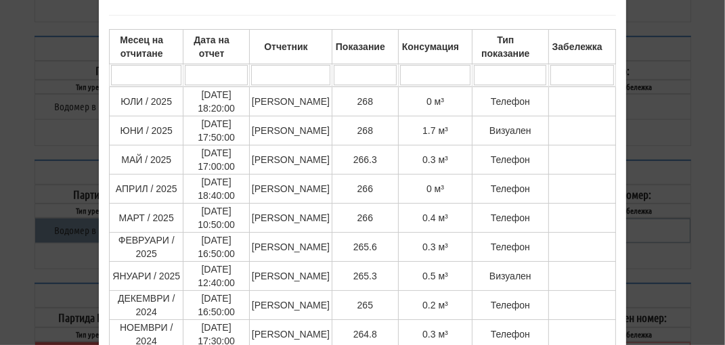
click at [671, 164] on div "× История на показанията Месец на отчитане Дата на отчет Отчетник Показание Кон…" at bounding box center [363, 221] width 657 height 579
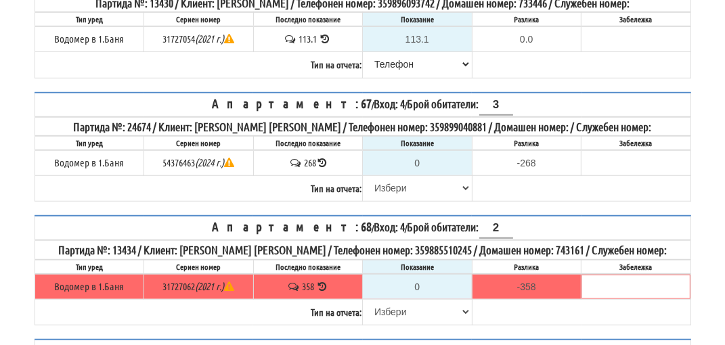
scroll to position [677, 0]
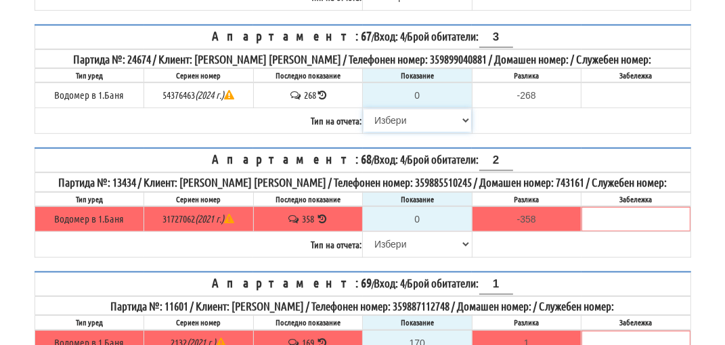
click at [395, 127] on select "[PERSON_NAME] Телефон Бележка Неосигурен достъп Самоотчет Служебно Дистанционен" at bounding box center [417, 120] width 108 height 23
select select "8cc75930-9bfd-e511-80be-8d5a1dced85a"
click at [363, 114] on select "[PERSON_NAME] Телефон Бележка Неосигурен достъп Самоотчет Служебно Дистанционен" at bounding box center [417, 120] width 108 height 23
type input "268"
type input "0.000"
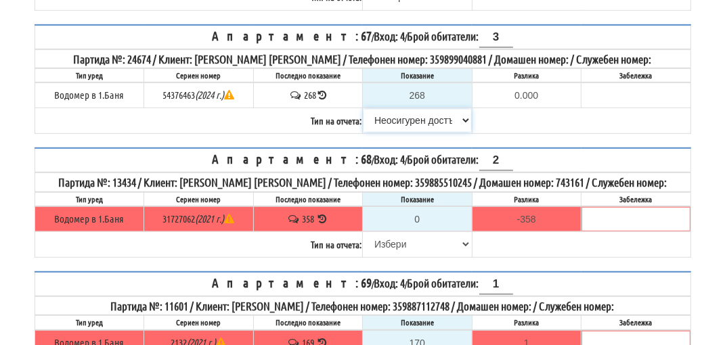
click at [395, 129] on select "[PERSON_NAME] Телефон Бележка Неосигурен достъп Самоотчет Служебно Дистанционен" at bounding box center [417, 120] width 108 height 23
select select "8ac75930-9bfd-e511-80be-8d5a1dced85a"
click at [363, 114] on select "Избери Визуален Телефон Бележка Неосигурен достъп Самоотчет Служебно Дистанцион…" at bounding box center [417, 120] width 108 height 23
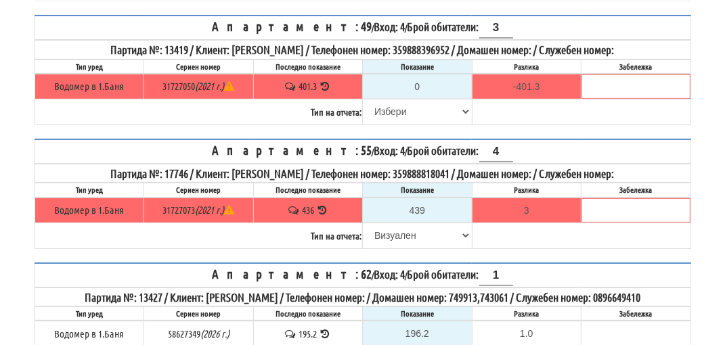
scroll to position [15, 0]
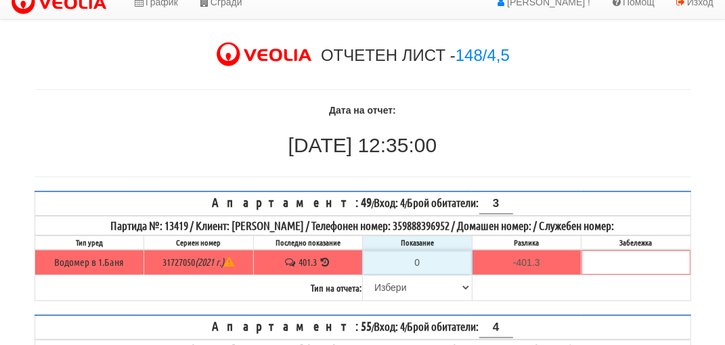
click at [428, 256] on input "0" at bounding box center [417, 262] width 108 height 23
type input "4"
type input "-397.300"
type input "40"
type input "-361.300"
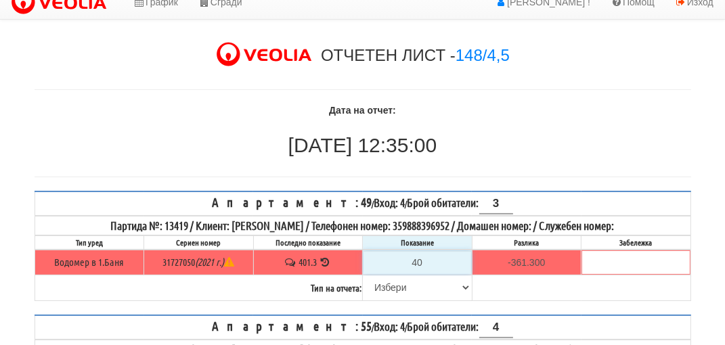
type input "402"
type input "0.700"
type input "402.9"
type input "1.6"
type input "402.9"
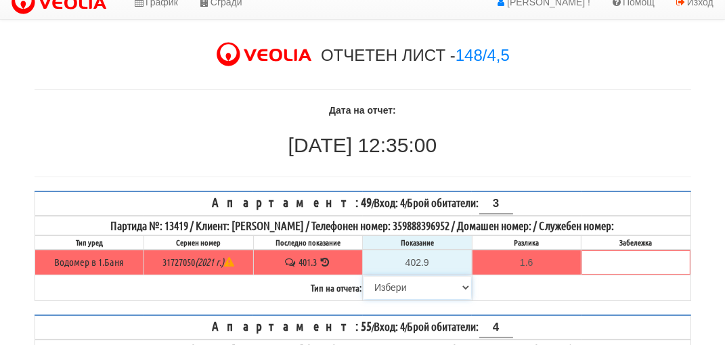
click at [387, 282] on select "Избери Визуален Телефон Бележка Неосигурен достъп Самоотчет Служебно Дистанцион…" at bounding box center [417, 287] width 108 height 23
select select "89c75930-9bfd-e511-80be-8d5a1dced85a"
click at [363, 276] on select "Избери Визуален Телефон Бележка Неосигурен достъп Самоотчет Служебно Дистанцион…" at bounding box center [417, 287] width 108 height 23
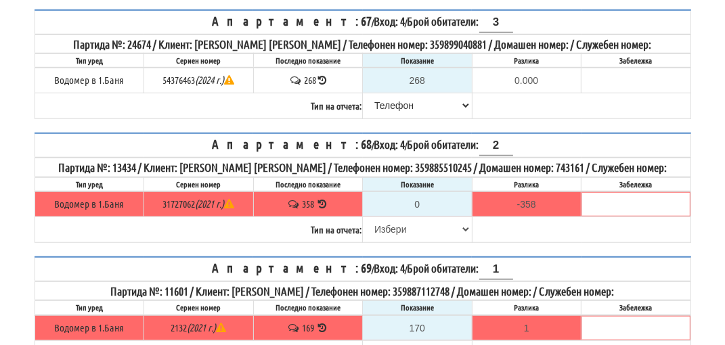
scroll to position [759, 0]
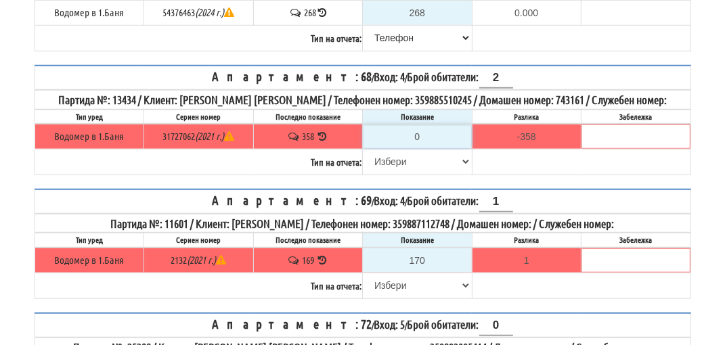
click at [422, 140] on input "0" at bounding box center [417, 136] width 108 height 23
type input "2"
type input "-356.000"
type input "26"
type input "-332.000"
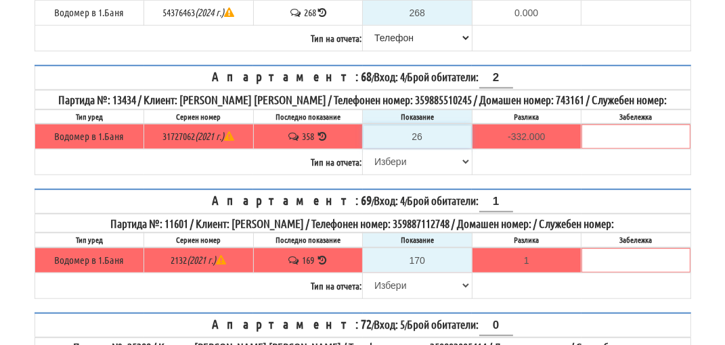
type input "260"
type input "-98.000"
type input "260.2"
type input "-97.800"
click at [409, 139] on input "260.2" at bounding box center [417, 136] width 108 height 23
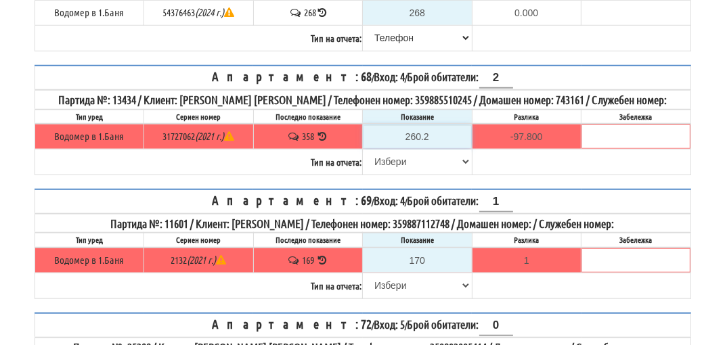
click at [410, 139] on input "260.2" at bounding box center [417, 136] width 108 height 23
type input "260.2"
click at [393, 164] on select "Избери Визуален Телефон Бележка Неосигурен достъп Самоотчет Служебно Дистанцион…" at bounding box center [417, 161] width 108 height 23
select select "89c75930-9bfd-e511-80be-8d5a1dced85a"
click at [363, 152] on select "Избери Визуален Телефон Бележка Неосигурен достъп Самоотчет Служебно Дистанцион…" at bounding box center [417, 161] width 108 height 23
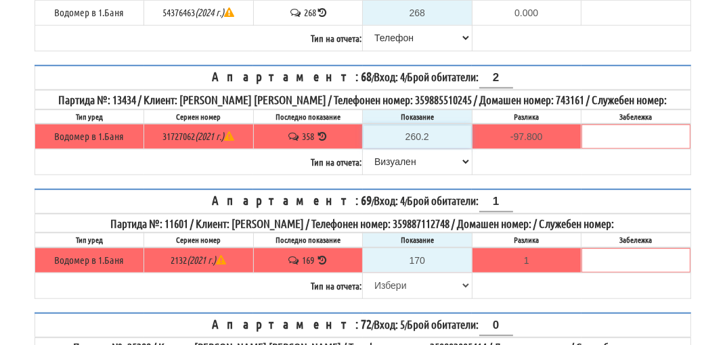
click at [408, 136] on input "260.2" at bounding box center [417, 136] width 108 height 23
click at [406, 138] on input "260.2" at bounding box center [417, 136] width 108 height 23
type input "60.2"
type input "-297.800"
type input "360.2"
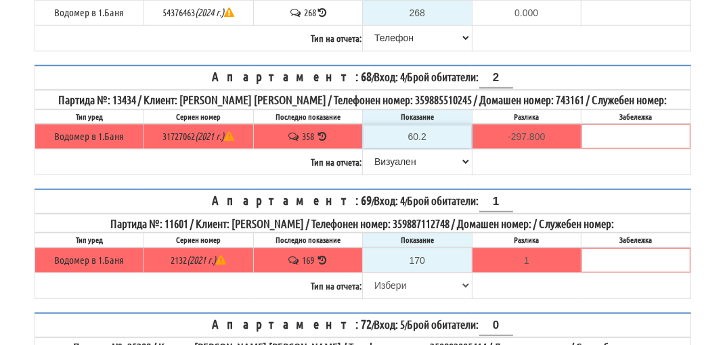
type input "2.200"
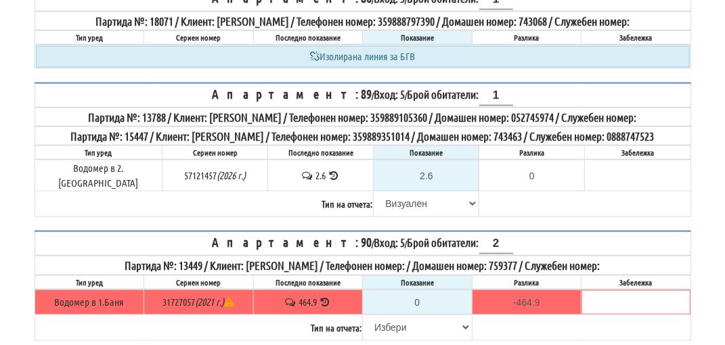
scroll to position [1369, 0]
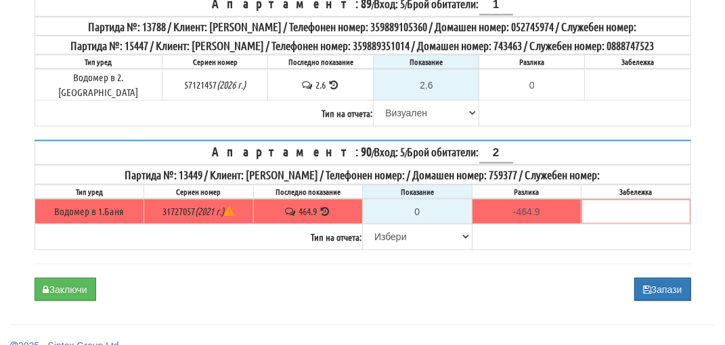
type input "360.2"
click at [426, 214] on input "0" at bounding box center [417, 211] width 108 height 23
type input "4"
type input "-460.900"
type input "46"
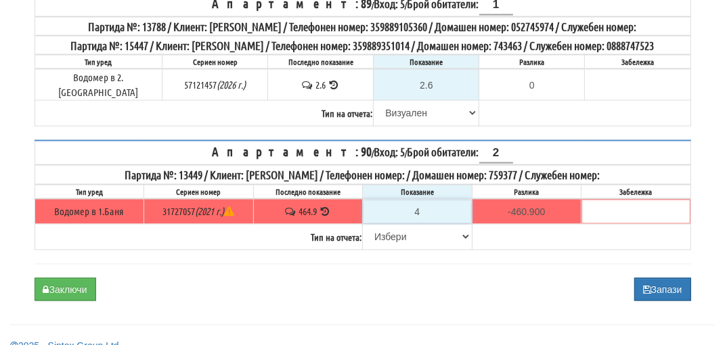
type input "-418.900"
type input "466"
type input "1.100"
type input "466"
click at [391, 236] on select "Избери Визуален Телефон Бележка Неосигурен достъп Самоотчет Служебно Дистанцион…" at bounding box center [417, 236] width 108 height 23
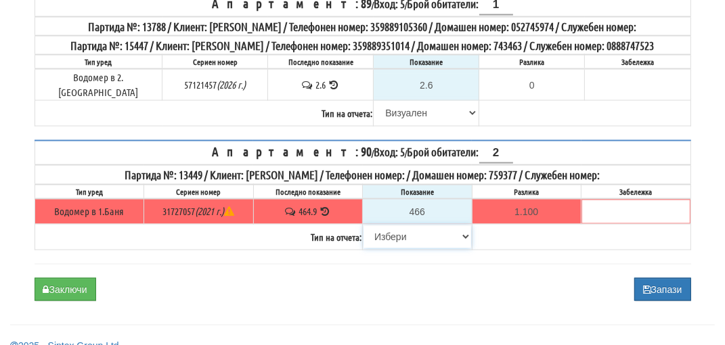
select select "89c75930-9bfd-e511-80be-8d5a1dced85a"
click at [363, 225] on select "Избери Визуален Телефон Бележка Неосигурен достъп Самоотчет Служебно Дистанцион…" at bounding box center [417, 236] width 108 height 23
click at [66, 291] on button "Заключи" at bounding box center [66, 289] width 62 height 23
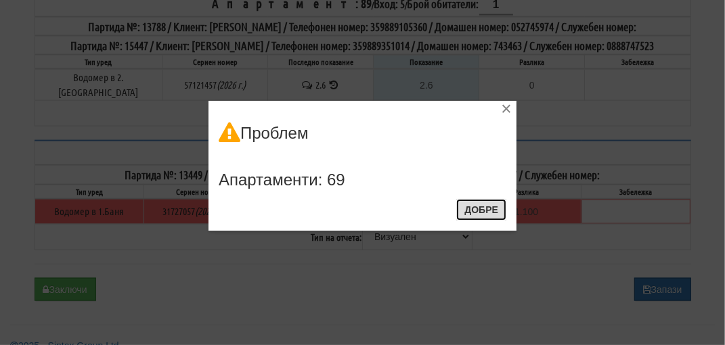
click at [489, 207] on button "Добре" at bounding box center [481, 210] width 50 height 22
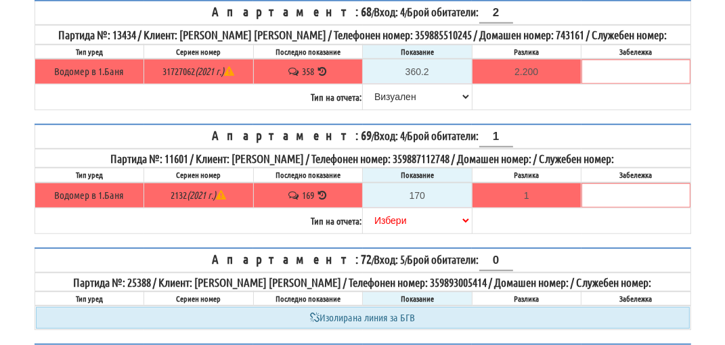
scroll to position [827, 0]
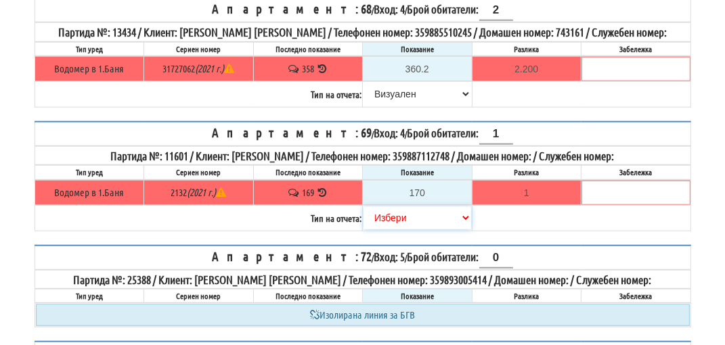
click at [390, 215] on select "Избери Визуален Телефон Бележка Неосигурен достъп Самоотчет Служебно Дистанцион…" at bounding box center [417, 217] width 108 height 23
click at [363, 206] on select "Избери Визуален Телефон Бележка Неосигурен достъп Самоотчет Служебно Дистанцион…" at bounding box center [417, 217] width 108 height 23
click at [398, 214] on select "Избери Визуален Телефон Бележка Неосигурен достъп Самоотчет Служебно Дистанцион…" at bounding box center [417, 217] width 108 height 23
select select "8bc75930-9bfd-e511-80be-8d5a1dced85a"
click at [363, 206] on select "Избери Визуален Телефон Бележка Неосигурен достъп Самоотчет Служебно Дистанцион…" at bounding box center [417, 217] width 108 height 23
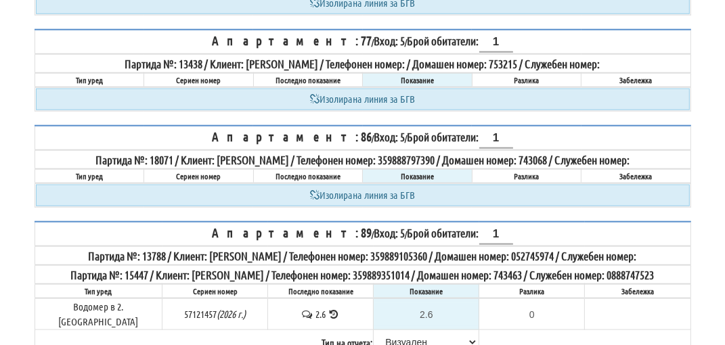
scroll to position [1383, 0]
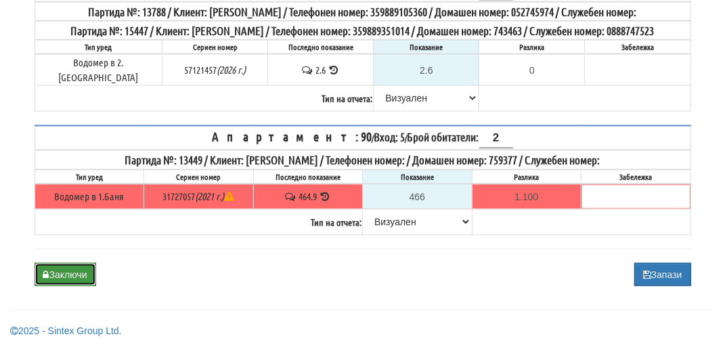
click at [64, 275] on button "Заключи" at bounding box center [66, 274] width 62 height 23
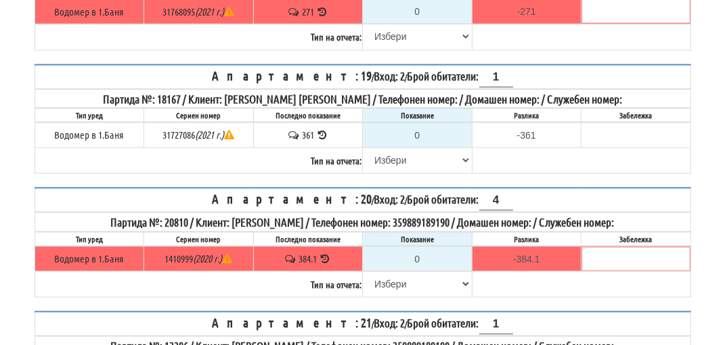
scroll to position [1320, 0]
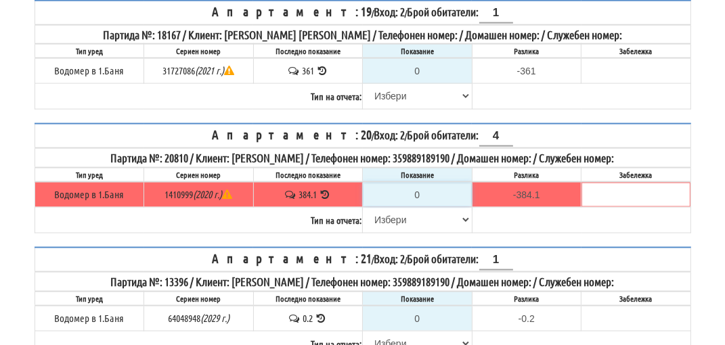
click at [430, 187] on input "0" at bounding box center [417, 194] width 108 height 23
type input "3"
type input "-381.100"
type input "38"
type input "-346.100"
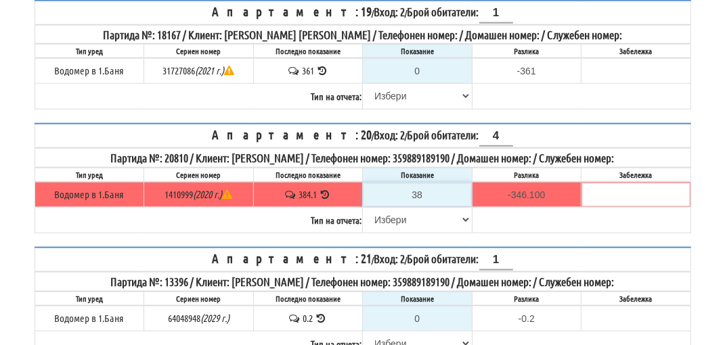
type input "387"
type input "2.900"
type input "387.4"
type input "3.3"
type input "387.4"
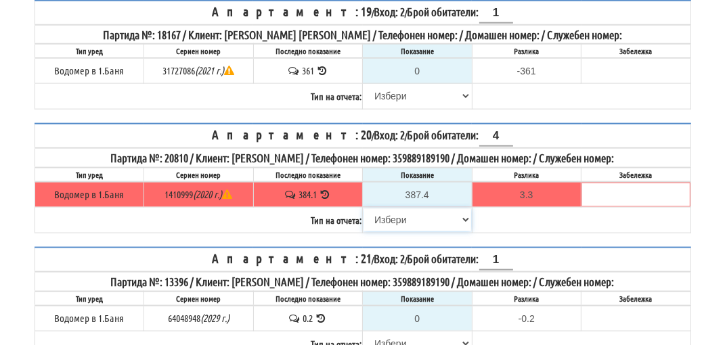
click at [397, 209] on select "[PERSON_NAME] Телефон Бележка Неосигурен достъп Самоотчет Служебно Дистанционен" at bounding box center [417, 219] width 108 height 23
select select "89c75930-9bfd-e511-80be-8d5a1dced85a"
click at [363, 208] on select "[PERSON_NAME] Телефон Бележка Неосигурен достъп Самоотчет Служебно Дистанционен" at bounding box center [417, 219] width 108 height 23
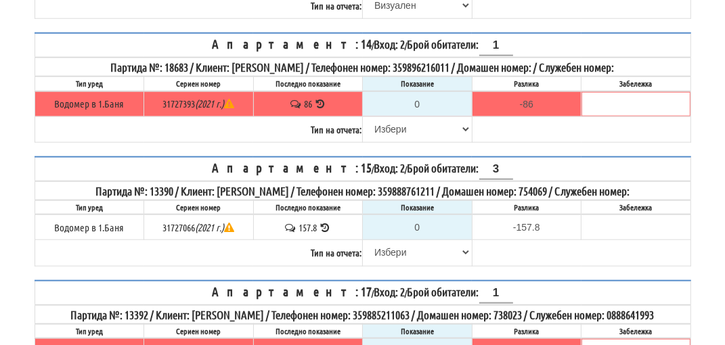
scroll to position [914, 0]
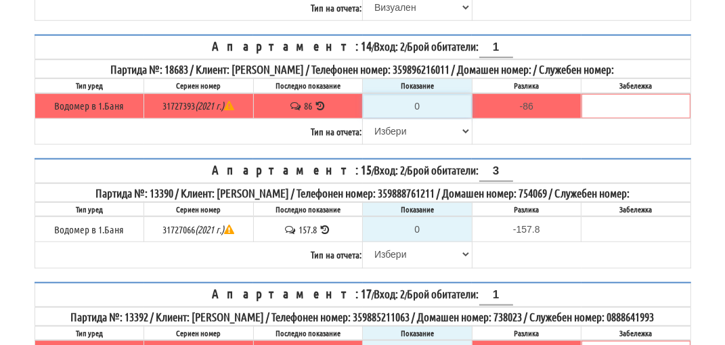
click at [425, 95] on input "0" at bounding box center [417, 106] width 108 height 23
click at [322, 101] on icon at bounding box center [320, 106] width 13 height 10
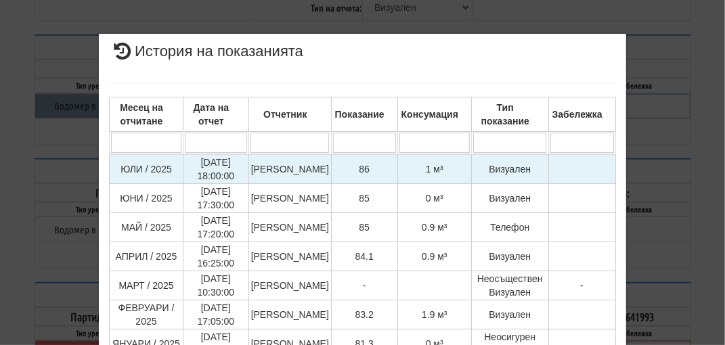
click at [571, 171] on td at bounding box center [581, 169] width 67 height 30
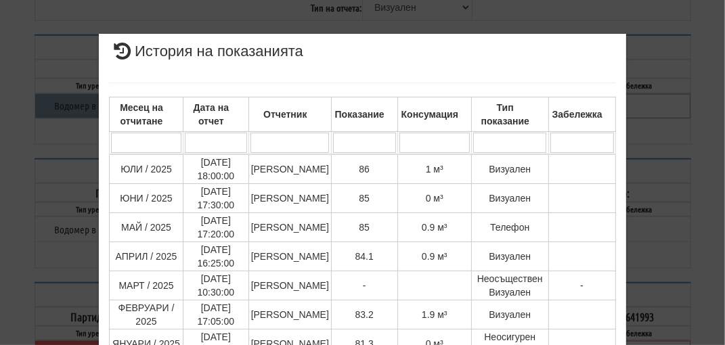
click at [677, 131] on div "× История на показанията Месец на отчитане Дата на отчет Отчетник Показание Кон…" at bounding box center [363, 288] width 657 height 576
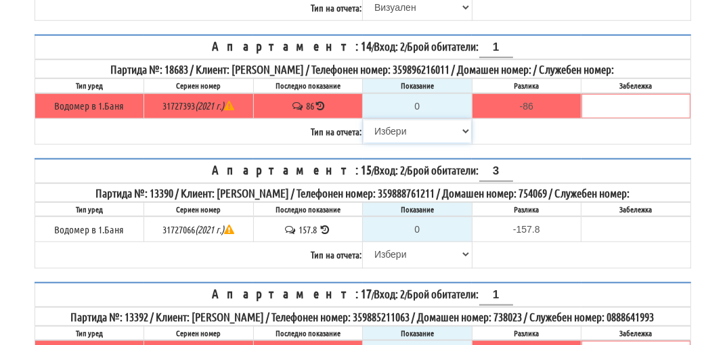
click at [401, 120] on select "[PERSON_NAME] Телефон Бележка Неосигурен достъп Самоотчет Служебно Дистанционен" at bounding box center [417, 131] width 108 height 23
select select "8cc75930-9bfd-e511-80be-8d5a1dced85a"
click at [363, 120] on select "[PERSON_NAME] Телефон Бележка Неосигурен достъп Самоотчет Служебно Дистанционен" at bounding box center [417, 131] width 108 height 23
type input "86"
type input "0.000"
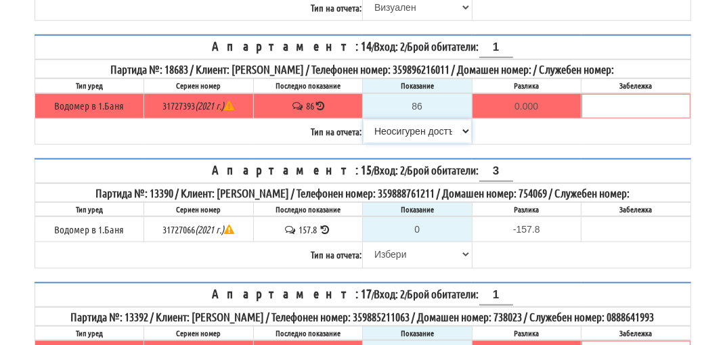
click at [398, 120] on select "[PERSON_NAME] Телефон Бележка Неосигурен достъп Самоотчет Служебно Дистанционен" at bounding box center [417, 131] width 108 height 23
select select "89c75930-9bfd-e511-80be-8d5a1dced85a"
click at [363, 120] on select "[PERSON_NAME] Телефон Бележка Неосигурен достъп Самоотчет Служебно Дистанционен" at bounding box center [417, 131] width 108 height 23
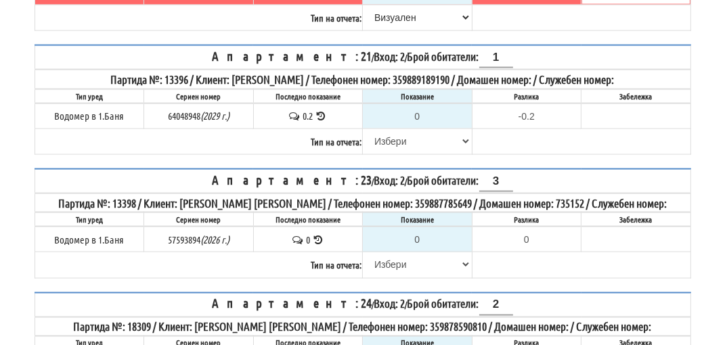
scroll to position [1523, 0]
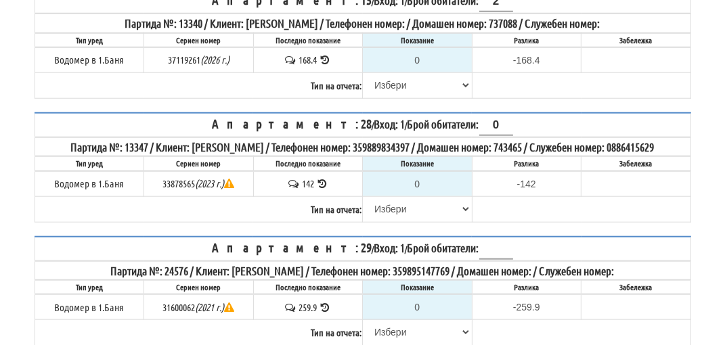
scroll to position [812, 0]
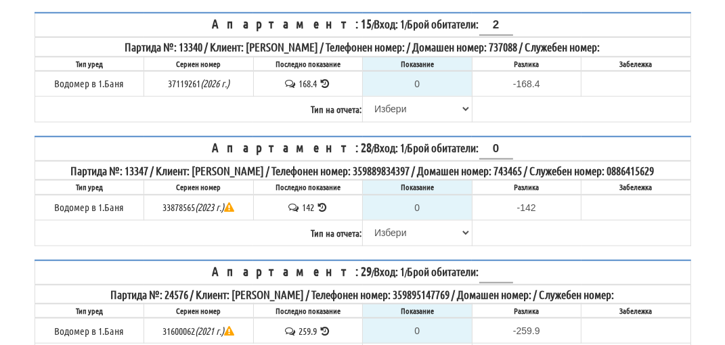
click at [321, 206] on icon at bounding box center [322, 207] width 13 height 10
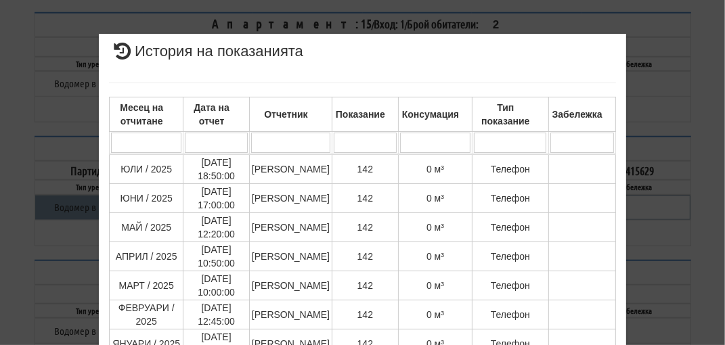
click at [698, 187] on div "× История на показанията Месец на отчитане Дата на отчет Отчетник Показание Кон…" at bounding box center [362, 172] width 725 height 345
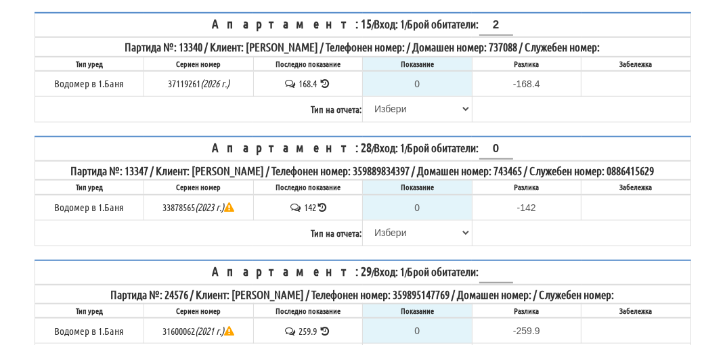
click at [690, 189] on div "ОТЧЕТЕН ЛИСТ - 148/1 Дата на отчет: [DATE] 12:30:00 [DATE] 12:30:00 Апартамент:…" at bounding box center [362, 321] width 725 height 2171
click at [674, 99] on table "Апартамент: 15 / Вход: 1 / Брой обитатели: 2 Партида №: 13340 / Клиент: [PERSON…" at bounding box center [363, 67] width 657 height 110
click at [400, 233] on select "[PERSON_NAME] Телефон Бележка Неосигурен достъп Самоотчет Служебно Дистанционен" at bounding box center [417, 232] width 108 height 23
select select "8cc75930-9bfd-e511-80be-8d5a1dced85a"
click at [363, 221] on select "[PERSON_NAME] Телефон Бележка Неосигурен достъп Самоотчет Служебно Дистанционен" at bounding box center [417, 232] width 108 height 23
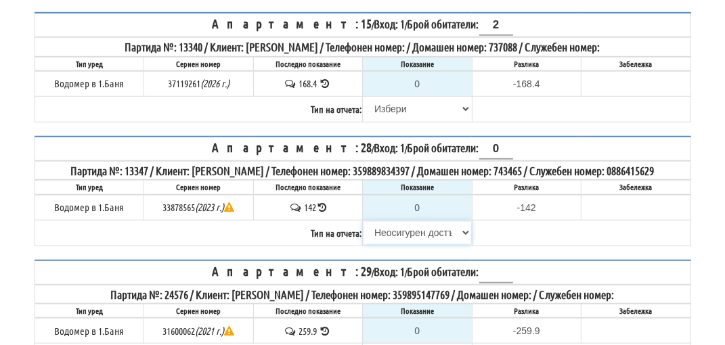
type input "142"
type input "0.000"
click at [397, 229] on select "[PERSON_NAME] Телефон Бележка Неосигурен достъп Самоотчет Служебно Дистанционен" at bounding box center [417, 232] width 108 height 23
select select "89c75930-9bfd-e511-80be-8d5a1dced85a"
click at [363, 221] on select "[PERSON_NAME] Телефон Бележка Неосигурен достъп Самоотчет Служебно Дистанционен" at bounding box center [417, 232] width 108 height 23
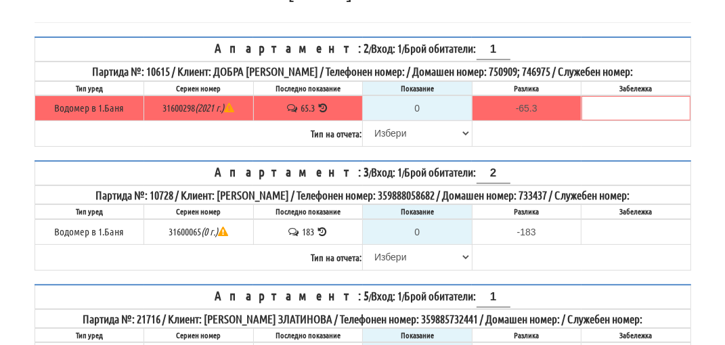
scroll to position [0, 0]
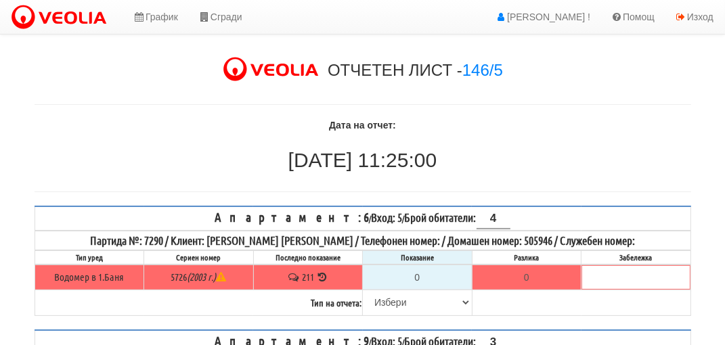
scroll to position [68, 0]
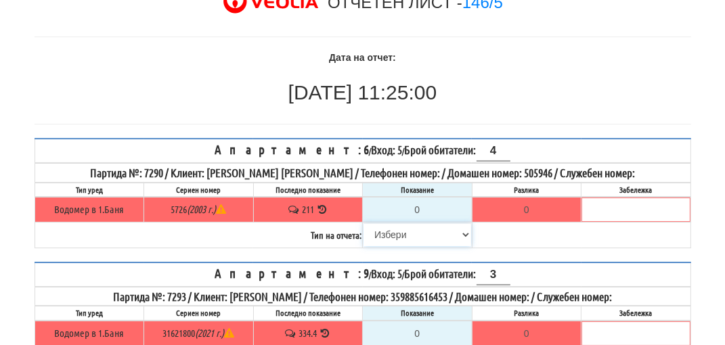
click at [401, 231] on select "[PERSON_NAME] Телефон Бележка Неосигурен достъп Самоотчет Служебно Дистанционен" at bounding box center [417, 234] width 108 height 23
select select "8cc75930-9bfd-e511-80be-8d5a1dced85a"
click at [363, 223] on select "[PERSON_NAME] Телефон Бележка Неосигурен достъп Самоотчет Служебно Дистанционен" at bounding box center [417, 234] width 108 height 23
type input "211"
type input "0.000"
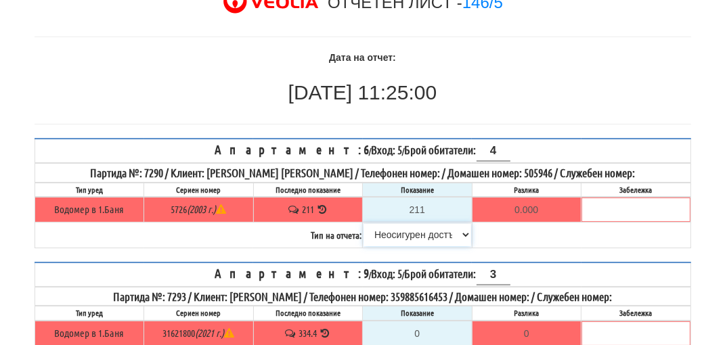
click at [418, 234] on select "[PERSON_NAME] Телефон Бележка Неосигурен достъп Самоотчет Служебно Дистанционен" at bounding box center [417, 234] width 108 height 23
select select "8ac75930-9bfd-e511-80be-8d5a1dced85a"
click at [363, 223] on select "[PERSON_NAME] Телефон Бележка Неосигурен достъп Самоотчет Служебно Дистанционен" at bounding box center [417, 234] width 108 height 23
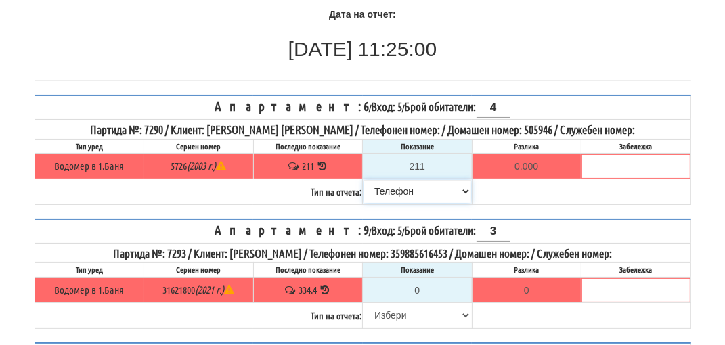
scroll to position [135, 0]
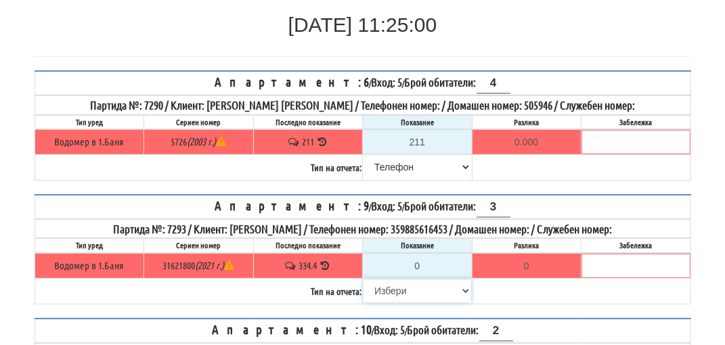
click at [399, 288] on select "[PERSON_NAME] Телефон Бележка Неосигурен достъп Самоотчет Служебно Дистанционен" at bounding box center [417, 291] width 108 height 23
click at [328, 261] on icon at bounding box center [325, 266] width 13 height 10
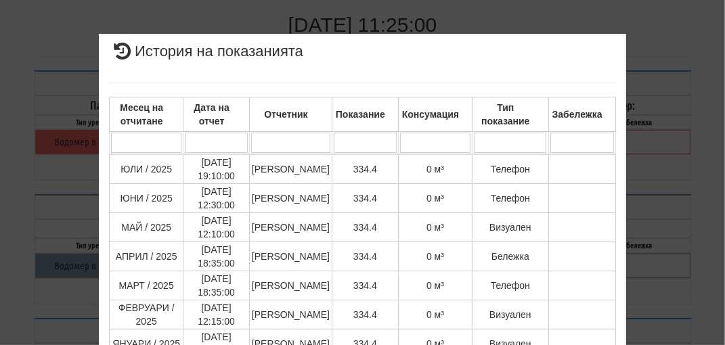
click at [659, 179] on div "× История на показанията Месец на отчитане Дата на отчет Отчетник Показание Кон…" at bounding box center [363, 289] width 657 height 579
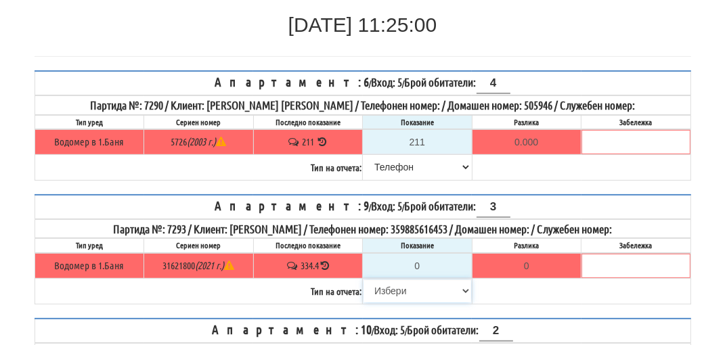
click at [390, 288] on select "[PERSON_NAME] Телефон Бележка Неосигурен достъп Самоотчет Служебно Дистанционен" at bounding box center [417, 291] width 108 height 23
select select "8cc75930-9bfd-e511-80be-8d5a1dced85a"
click at [363, 280] on select "[PERSON_NAME] Телефон Бележка Неосигурен достъп Самоотчет Служебно Дистанционен" at bounding box center [417, 291] width 108 height 23
type input "334.4"
type input "0.0"
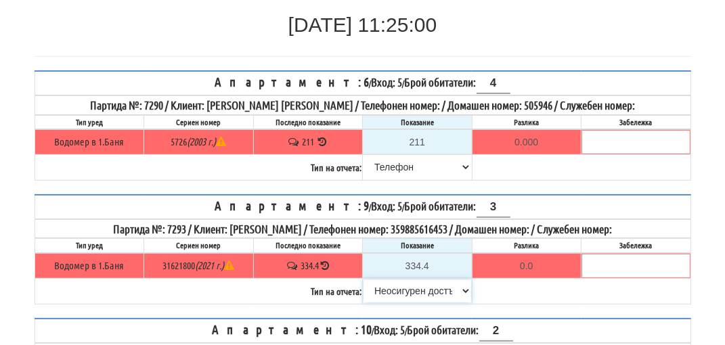
click at [403, 286] on select "[PERSON_NAME] Телефон Бележка Неосигурен достъп Самоотчет Служебно Дистанционен" at bounding box center [417, 291] width 108 height 23
select select "89c75930-9bfd-e511-80be-8d5a1dced85a"
click at [363, 280] on select "[PERSON_NAME] Телефон Бележка Неосигурен достъп Самоотчет Служебно Дистанционен" at bounding box center [417, 291] width 108 height 23
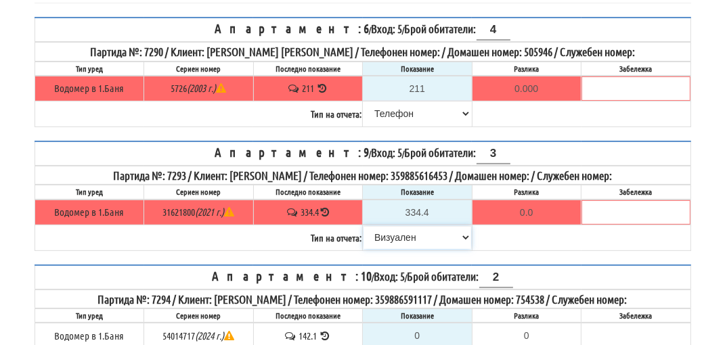
scroll to position [338, 0]
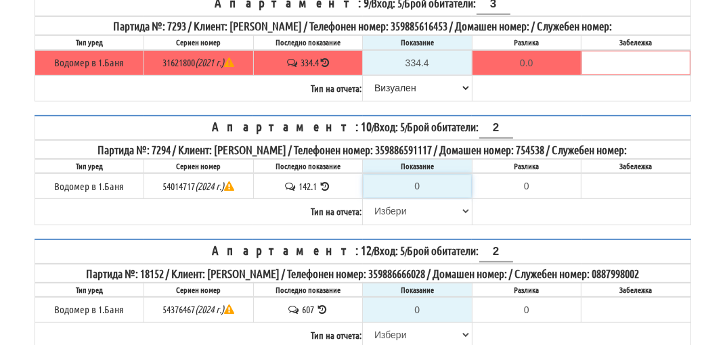
click at [424, 175] on input "0" at bounding box center [417, 186] width 108 height 23
click at [325, 181] on icon at bounding box center [325, 186] width 13 height 10
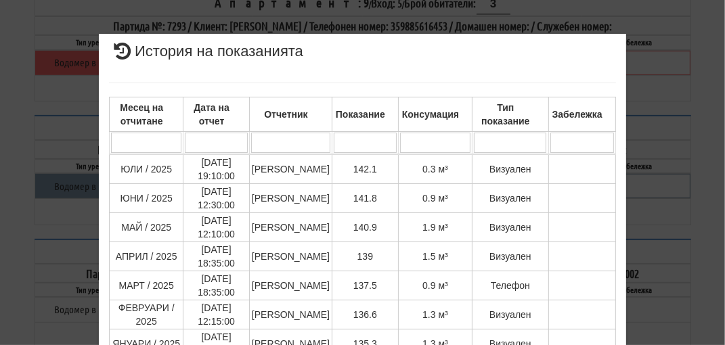
click at [670, 179] on div "× История на показанията Месец на отчитане Дата на отчет Отчетник Показание Кон…" at bounding box center [363, 289] width 657 height 579
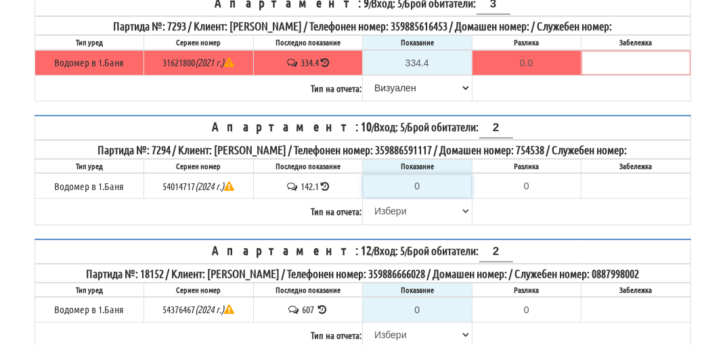
click at [424, 181] on input "0" at bounding box center [417, 186] width 108 height 23
type input "1"
type input "-141.100"
type input "14"
type input "-128.100"
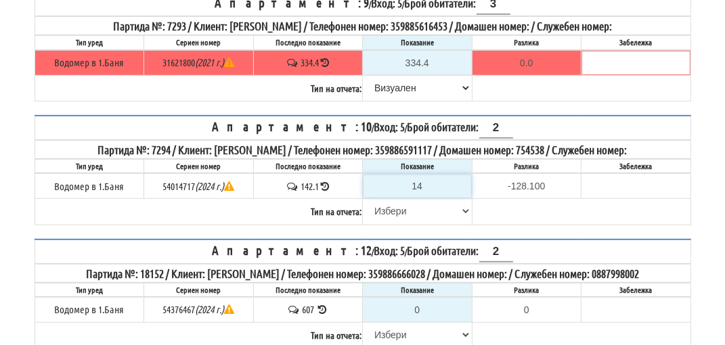
type input "143"
type input "0.900"
type input "143"
click at [394, 209] on select "[PERSON_NAME] Телефон Бележка Неосигурен достъп Самоотчет Служебно Дистанционен" at bounding box center [417, 211] width 108 height 23
select select "8ac75930-9bfd-e511-80be-8d5a1dced85a"
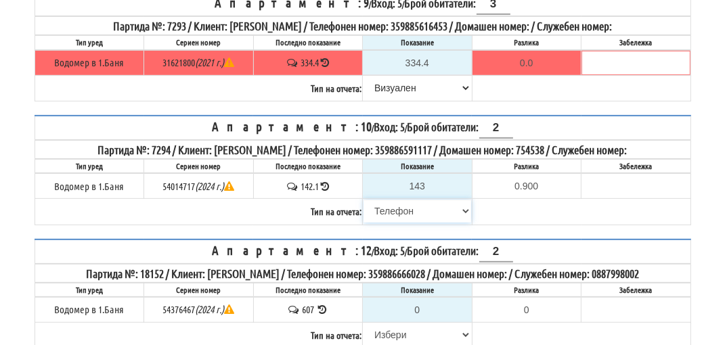
click at [363, 200] on select "[PERSON_NAME] Телефон Бележка Неосигурен достъп Самоотчет Служебно Дистанционен" at bounding box center [417, 211] width 108 height 23
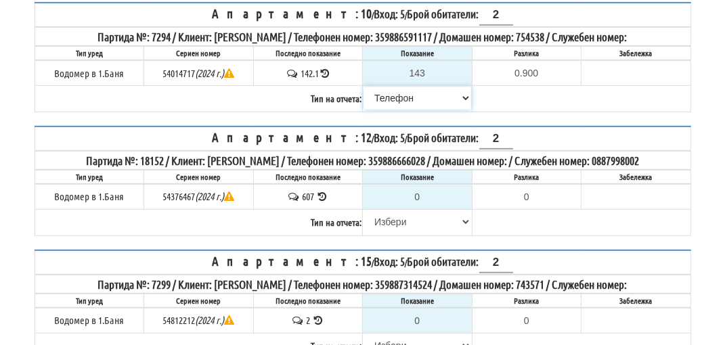
scroll to position [474, 0]
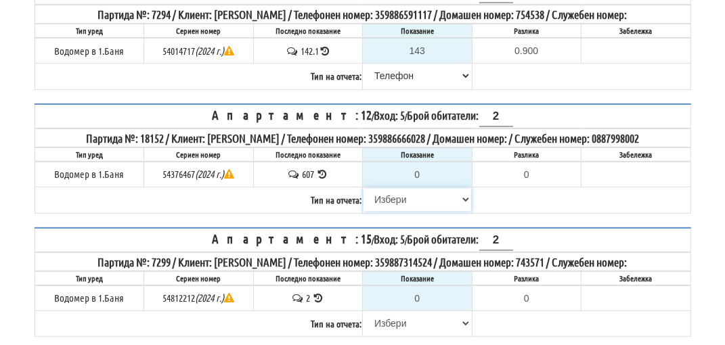
click at [401, 190] on select "[PERSON_NAME] Телефон Бележка Неосигурен достъп Самоотчет Служебно Дистанционен" at bounding box center [417, 199] width 108 height 23
select select "8cc75930-9bfd-e511-80be-8d5a1dced85a"
click at [363, 188] on select "[PERSON_NAME] Телефон Бележка Неосигурен достъп Самоотчет Служебно Дистанционен" at bounding box center [417, 199] width 108 height 23
type input "607"
type input "0.000"
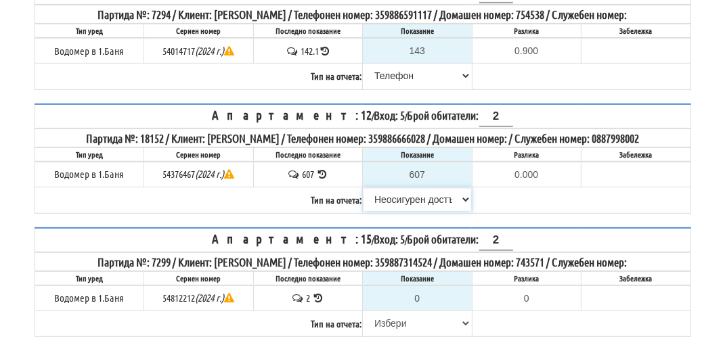
click at [411, 190] on select "[PERSON_NAME] Телефон Бележка Неосигурен достъп Самоотчет Служебно Дистанционен" at bounding box center [417, 199] width 108 height 23
select select "8ac75930-9bfd-e511-80be-8d5a1dced85a"
click at [363, 188] on select "[PERSON_NAME] Телефон Бележка Неосигурен достъп Самоотчет Служебно Дистанционен" at bounding box center [417, 199] width 108 height 23
click at [386, 313] on select "[PERSON_NAME] Телефон Бележка Неосигурен достъп Самоотчет Служебно Дистанционен" at bounding box center [417, 323] width 108 height 23
select select "8cc75930-9bfd-e511-80be-8d5a1dced85a"
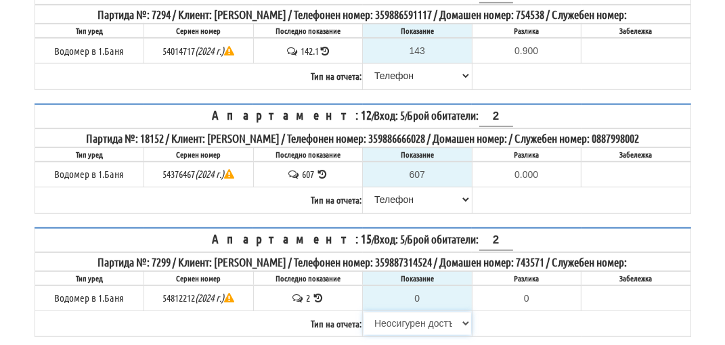
click at [363, 312] on select "[PERSON_NAME] Телефон Бележка Неосигурен достъп Самоотчет Служебно Дистанционен" at bounding box center [417, 323] width 108 height 23
type input "2"
type input "0.000"
click at [405, 314] on select "[PERSON_NAME] Телефон Бележка Неосигурен достъп Самоотчет Служебно Дистанционен" at bounding box center [417, 323] width 108 height 23
select select "89c75930-9bfd-e511-80be-8d5a1dced85a"
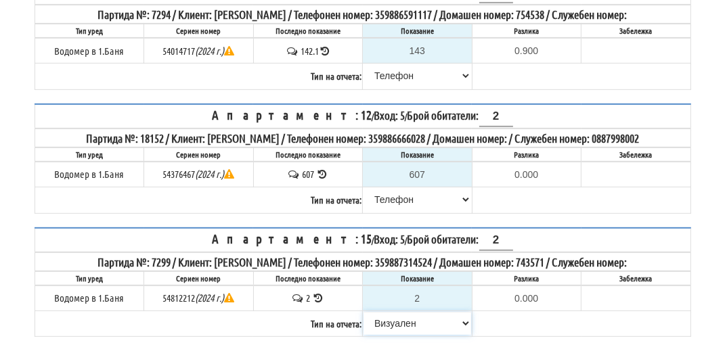
click at [363, 312] on select "[PERSON_NAME] Телефон Бележка Неосигурен достъп Самоотчет Служебно Дистанционен" at bounding box center [417, 323] width 108 height 23
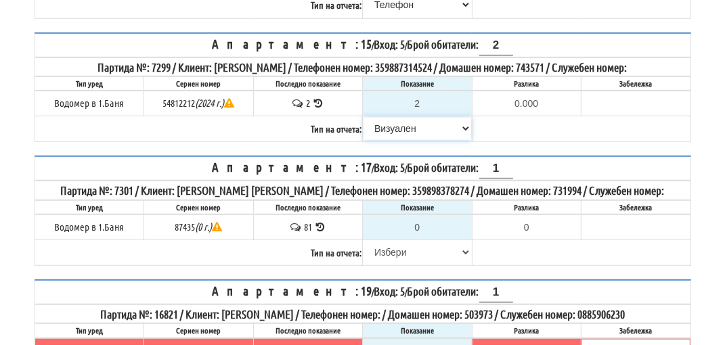
scroll to position [677, 0]
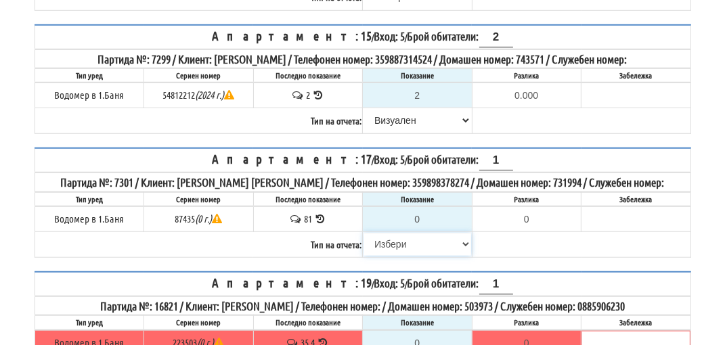
click at [398, 234] on select "[PERSON_NAME] Телефон Бележка Неосигурен достъп Самоотчет Служебно Дистанционен" at bounding box center [417, 244] width 108 height 23
select select "8cc75930-9bfd-e511-80be-8d5a1dced85a"
click at [363, 233] on select "[PERSON_NAME] Телефон Бележка Неосигурен достъп Самоотчет Служебно Дистанционен" at bounding box center [417, 244] width 108 height 23
type input "81"
type input "0.000"
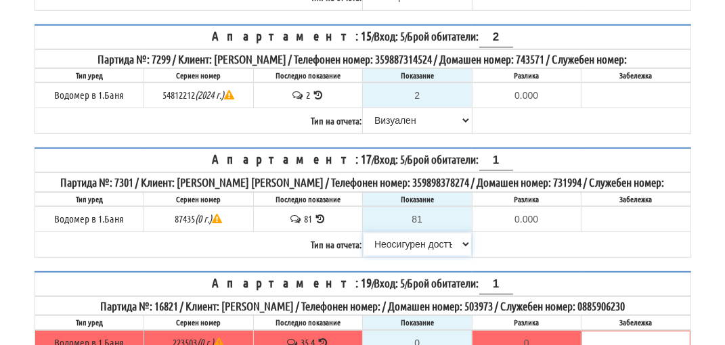
click at [408, 234] on select "[PERSON_NAME] Телефон Бележка Неосигурен достъп Самоотчет Служебно Дистанционен" at bounding box center [417, 244] width 108 height 23
select select "8ac75930-9bfd-e511-80be-8d5a1dced85a"
click at [363, 233] on select "[PERSON_NAME] Телефон Бележка Неосигурен достъп Самоотчет Служебно Дистанционен" at bounding box center [417, 244] width 108 height 23
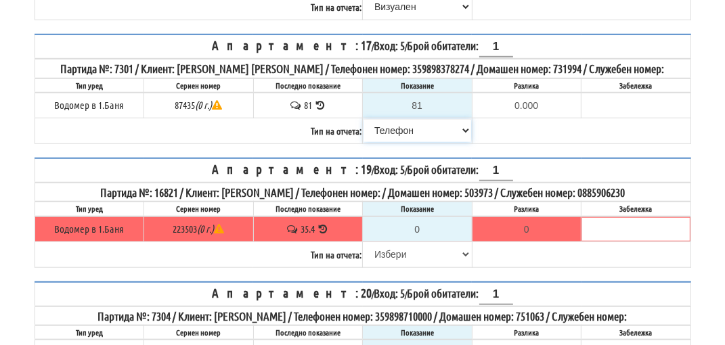
scroll to position [812, 0]
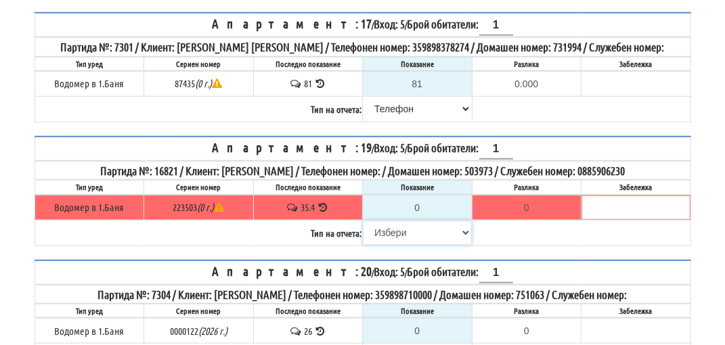
click at [391, 221] on select "[PERSON_NAME] Телефон Бележка Неосигурен достъп Самоотчет Служебно Дистанционен" at bounding box center [417, 232] width 108 height 23
select select "8cc75930-9bfd-e511-80be-8d5a1dced85a"
click at [363, 221] on select "[PERSON_NAME] Телефон Бележка Неосигурен достъп Самоотчет Служебно Дистанционен" at bounding box center [417, 232] width 108 height 23
type input "35.4"
type input "0.0"
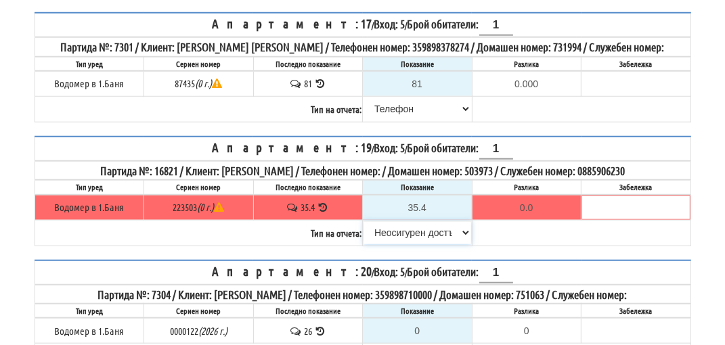
click at [418, 221] on select "[PERSON_NAME] Телефон Бележка Неосигурен достъп Самоотчет Служебно Дистанционен" at bounding box center [417, 232] width 108 height 23
select select "89c75930-9bfd-e511-80be-8d5a1dced85a"
click at [363, 221] on select "[PERSON_NAME] Телефон Бележка Неосигурен достъп Самоотчет Служебно Дистанционен" at bounding box center [417, 232] width 108 height 23
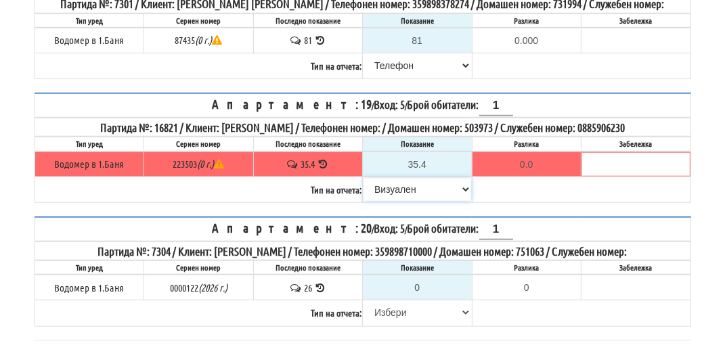
scroll to position [880, 0]
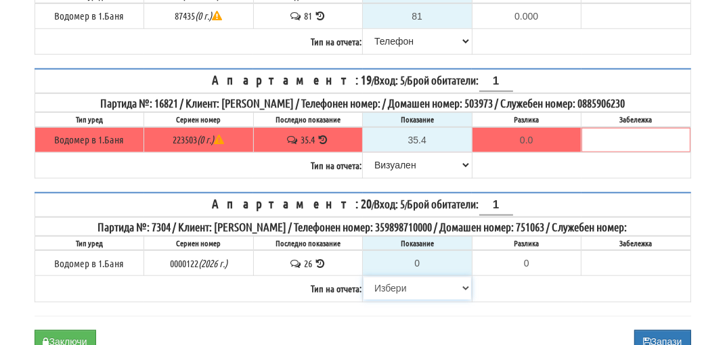
click at [398, 277] on select "[PERSON_NAME] Телефон Бележка Неосигурен достъп Самоотчет Служебно Дистанционен" at bounding box center [417, 288] width 108 height 23
select select "8cc75930-9bfd-e511-80be-8d5a1dced85a"
click at [363, 277] on select "[PERSON_NAME] Телефон Бележка Неосигурен достъп Самоотчет Служебно Дистанционен" at bounding box center [417, 288] width 108 height 23
type input "26"
type input "0.000"
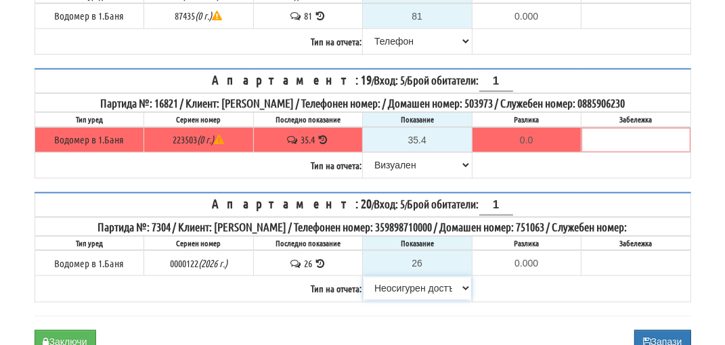
click at [406, 277] on select "[PERSON_NAME] Телефон Бележка Неосигурен достъп Самоотчет Служебно Дистанционен" at bounding box center [417, 288] width 108 height 23
select select "8bc75930-9bfd-e511-80be-8d5a1dced85a"
click at [363, 277] on select "[PERSON_NAME] Телефон Бележка Неосигурен достъп Самоотчет Служебно Дистанционен" at bounding box center [417, 288] width 108 height 23
click at [84, 330] on button "Заключи" at bounding box center [66, 341] width 62 height 23
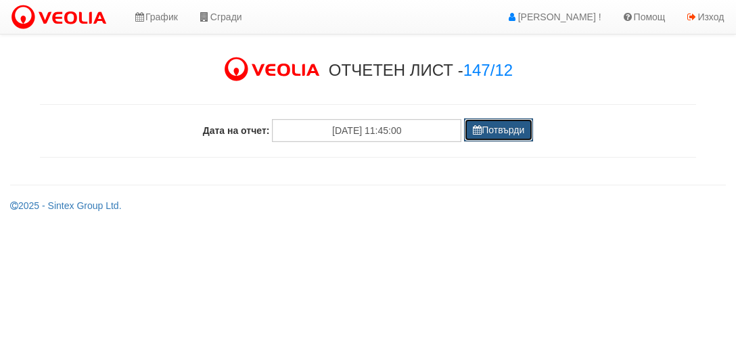
click at [511, 131] on button "Потвърди" at bounding box center [498, 129] width 69 height 23
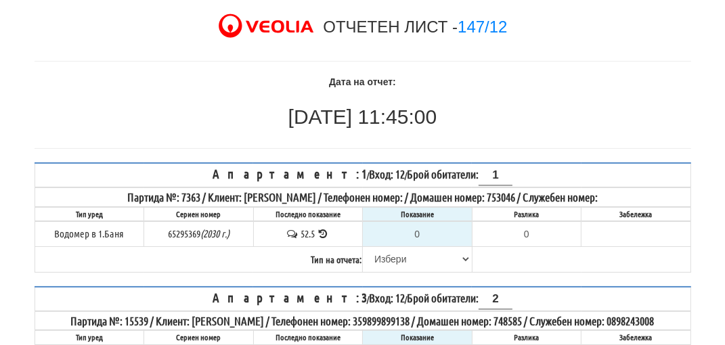
scroll to position [68, 0]
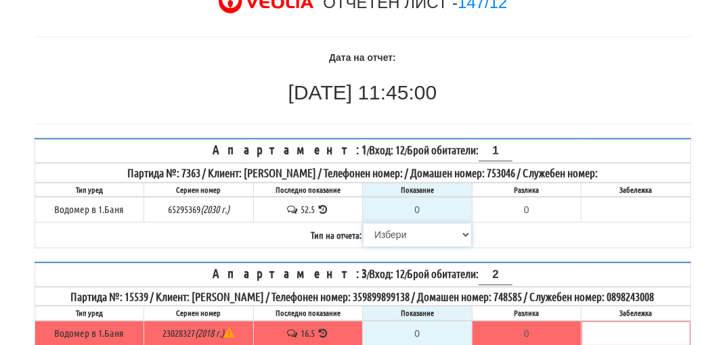
click at [392, 234] on select "[PERSON_NAME] Телефон Бележка Неосигурен достъп Самоотчет Служебно Дистанционен" at bounding box center [417, 234] width 108 height 23
select select "8cc75930-9bfd-e511-80be-8d5a1dced85a"
click at [363, 223] on select "[PERSON_NAME] Телефон Бележка Неосигурен достъп Самоотчет Служебно Дистанционен" at bounding box center [417, 234] width 108 height 23
type input "52.5"
type input "0.0"
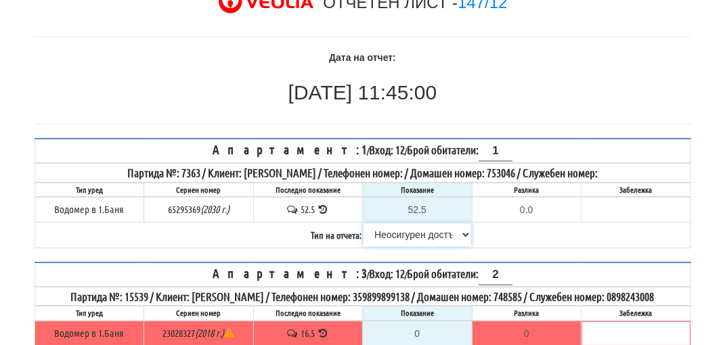
click at [409, 233] on select "[PERSON_NAME] Телефон Бележка Неосигурен достъп Самоотчет Служебно Дистанционен" at bounding box center [417, 234] width 108 height 23
select select "8ac75930-9bfd-e511-80be-8d5a1dced85a"
click at [363, 223] on select "[PERSON_NAME] Телефон Бележка Неосигурен достъп Самоотчет Служебно Дистанционен" at bounding box center [417, 234] width 108 height 23
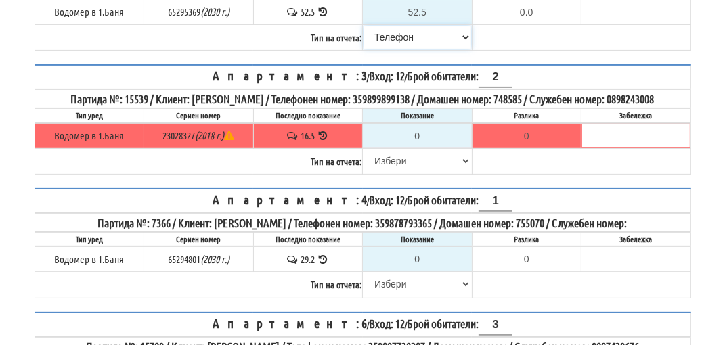
scroll to position [271, 0]
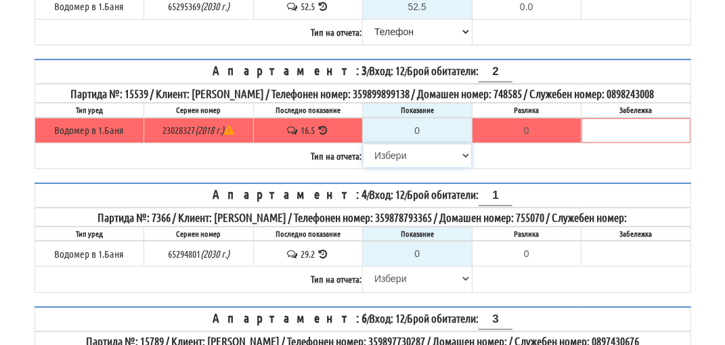
click at [391, 164] on select "[PERSON_NAME] Телефон Бележка Неосигурен достъп Самоотчет Служебно Дистанционен" at bounding box center [417, 155] width 108 height 23
select select "8cc75930-9bfd-e511-80be-8d5a1dced85a"
click at [363, 156] on select "[PERSON_NAME] Телефон Бележка Неосигурен достъп Самоотчет Служебно Дистанционен" at bounding box center [417, 155] width 108 height 23
type input "16.5"
type input "0.0"
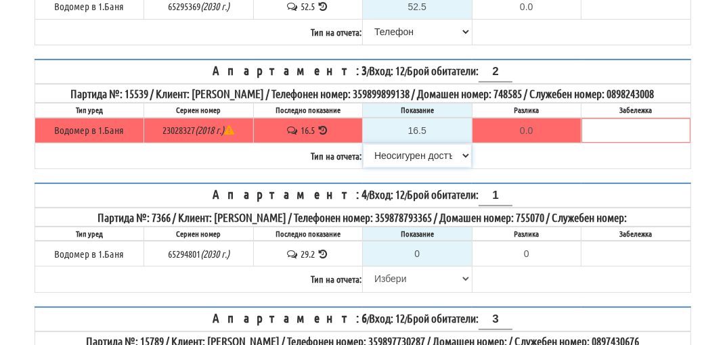
click at [384, 165] on select "[PERSON_NAME] Телефон Бележка Неосигурен достъп Самоотчет Служебно Дистанционен" at bounding box center [417, 155] width 108 height 23
select select "8ac75930-9bfd-e511-80be-8d5a1dced85a"
click at [363, 156] on select "[PERSON_NAME] Телефон Бележка Неосигурен достъп Самоотчет Служебно Дистанционен" at bounding box center [417, 155] width 108 height 23
click at [406, 286] on select "[PERSON_NAME] Телефон Бележка Неосигурен достъп Самоотчет Служебно Дистанционен" at bounding box center [417, 278] width 108 height 23
select select "8cc75930-9bfd-e511-80be-8d5a1dced85a"
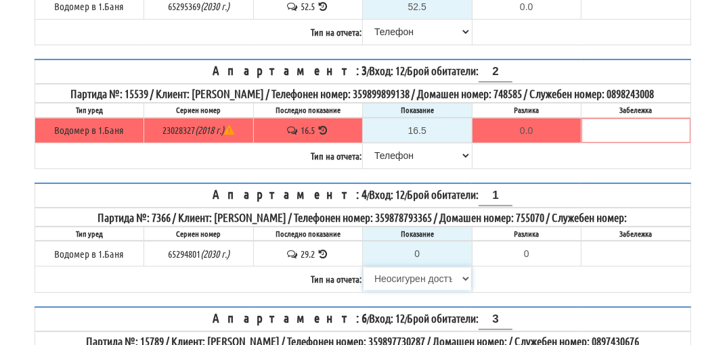
click at [363, 277] on select "[PERSON_NAME] Телефон Бележка Неосигурен достъп Самоотчет Служебно Дистанционен" at bounding box center [417, 278] width 108 height 23
type input "29.2"
type input "0.0"
click at [407, 288] on select "[PERSON_NAME] Телефон Бележка Неосигурен достъп Самоотчет Служебно Дистанционен" at bounding box center [417, 278] width 108 height 23
select select "89c75930-9bfd-e511-80be-8d5a1dced85a"
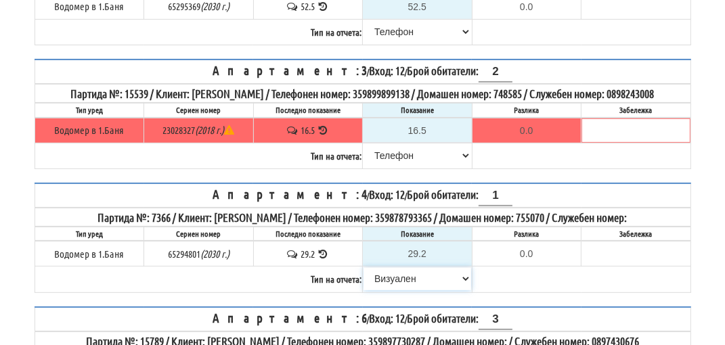
click at [363, 277] on select "[PERSON_NAME] Телефон Бележка Неосигурен достъп Самоотчет Служебно Дистанционен" at bounding box center [417, 278] width 108 height 23
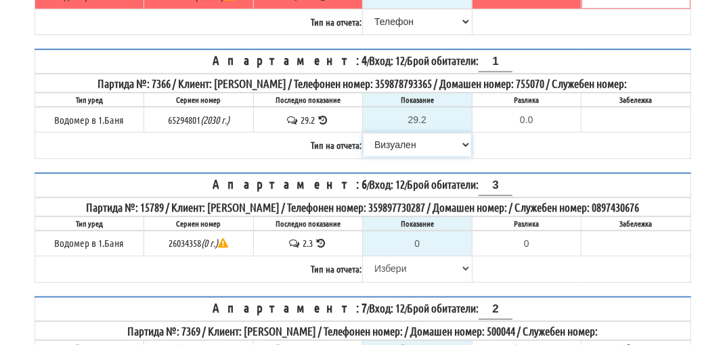
scroll to position [406, 0]
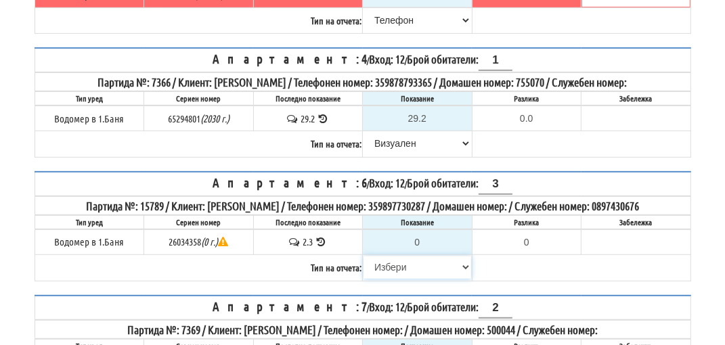
click at [398, 278] on select "[PERSON_NAME] Телефон Бележка Неосигурен достъп Самоотчет Служебно Дистанционен" at bounding box center [417, 267] width 108 height 23
select select "8cc75930-9bfd-e511-80be-8d5a1dced85a"
click at [363, 263] on select "[PERSON_NAME] Телефон Бележка Неосигурен достъп Самоотчет Служебно Дистанционен" at bounding box center [417, 267] width 108 height 23
type input "2.3"
type input "0.0"
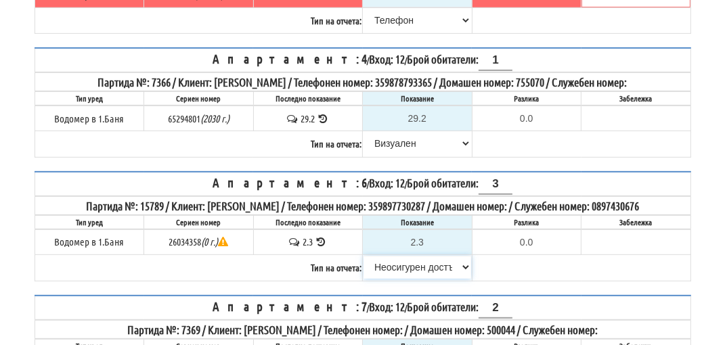
click at [414, 277] on select "[PERSON_NAME] Телефон Бележка Неосигурен достъп Самоотчет Служебно Дистанционен" at bounding box center [417, 267] width 108 height 23
select select "8ac75930-9bfd-e511-80be-8d5a1dced85a"
click at [363, 263] on select "[PERSON_NAME] Телефон Бележка Неосигурен достъп Самоотчет Служебно Дистанционен" at bounding box center [417, 267] width 108 height 23
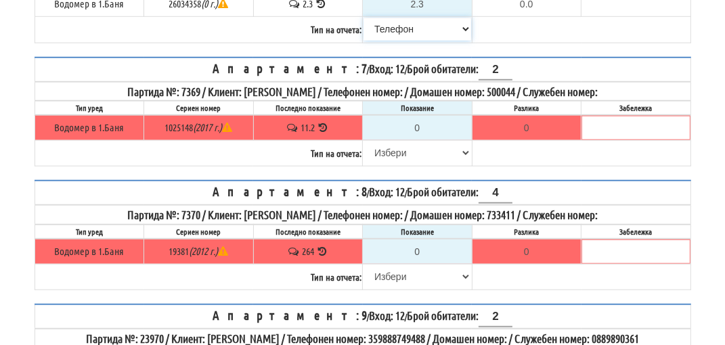
scroll to position [677, 0]
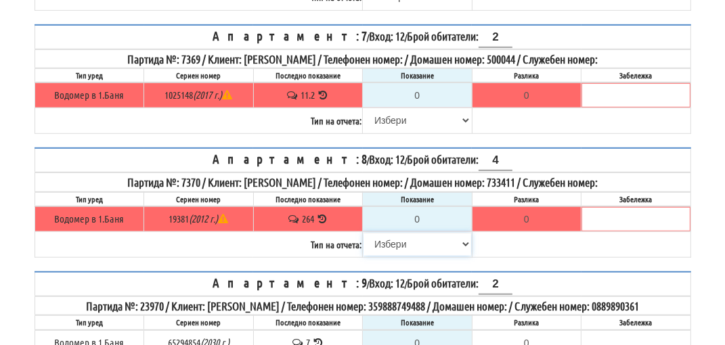
click at [395, 246] on select "[PERSON_NAME] Телефон Бележка Неосигурен достъп Самоотчет Служебно Дистанционен" at bounding box center [417, 244] width 108 height 23
select select "8cc75930-9bfd-e511-80be-8d5a1dced85a"
click at [363, 235] on select "[PERSON_NAME] Телефон Бележка Неосигурен достъп Самоотчет Служебно Дистанционен" at bounding box center [417, 244] width 108 height 23
type input "264"
type input "0.000"
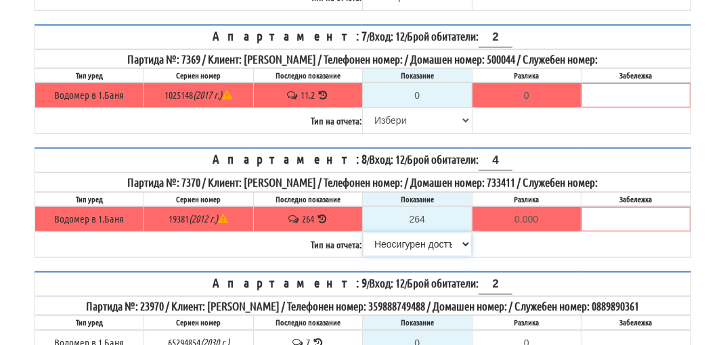
click at [397, 249] on select "[PERSON_NAME] Телефон Бележка Неосигурен достъп Самоотчет Служебно Дистанционен" at bounding box center [417, 244] width 108 height 23
select select "8ac75930-9bfd-e511-80be-8d5a1dced85a"
click at [363, 235] on select "[PERSON_NAME] Телефон Бележка Неосигурен достъп Самоотчет Служебно Дистанционен" at bounding box center [417, 244] width 108 height 23
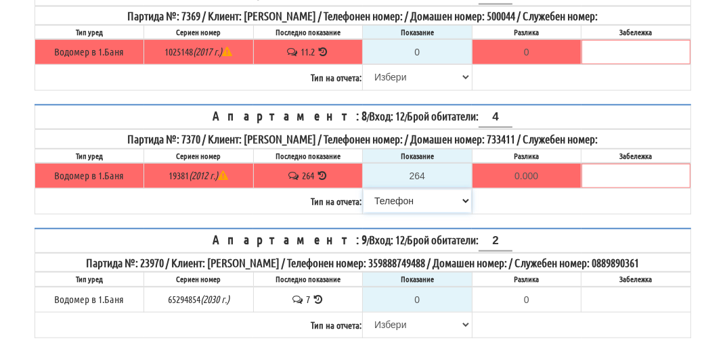
scroll to position [812, 0]
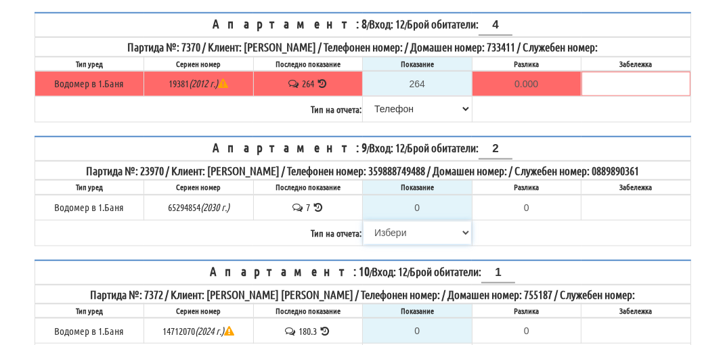
click at [404, 234] on select "[PERSON_NAME] Телефон Бележка Неосигурен достъп Самоотчет Служебно Дистанционен" at bounding box center [417, 232] width 108 height 23
select select "8cc75930-9bfd-e511-80be-8d5a1dced85a"
click at [363, 221] on select "[PERSON_NAME] Телефон Бележка Неосигурен достъп Самоотчет Служебно Дистанционен" at bounding box center [417, 232] width 108 height 23
type input "7"
type input "0.000"
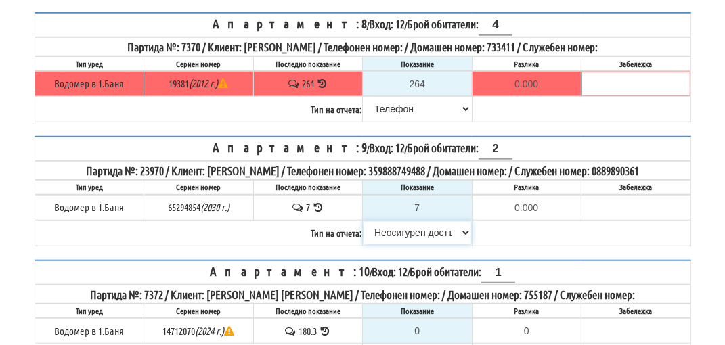
click at [407, 229] on select "[PERSON_NAME] Телефон Бележка Неосигурен достъп Самоотчет Служебно Дистанционен" at bounding box center [417, 232] width 108 height 23
select select "8ac75930-9bfd-e511-80be-8d5a1dced85a"
click at [363, 221] on select "Избери Визуален Телефон Бележка Неосигурен достъп Самоотчет Служебно Дистанцион…" at bounding box center [417, 232] width 108 height 23
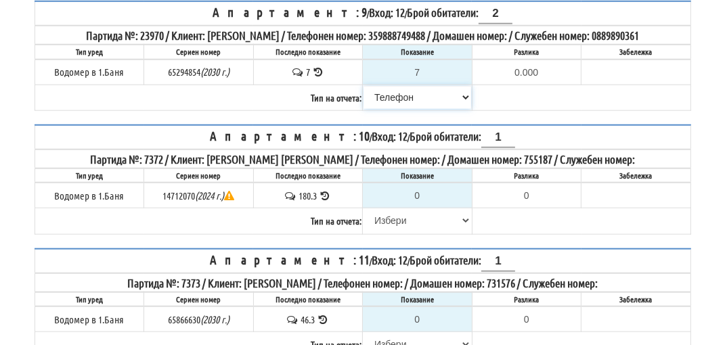
scroll to position [1015, 0]
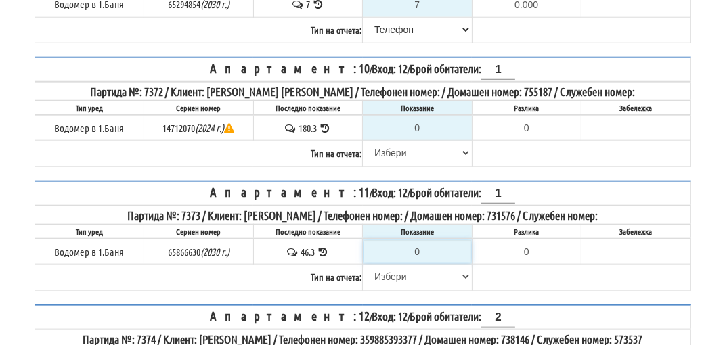
click at [426, 247] on input "0" at bounding box center [417, 251] width 108 height 23
click at [391, 272] on select "[PERSON_NAME] Телефон Бележка Неосигурен достъп Самоотчет Служебно Дистанционен" at bounding box center [417, 276] width 108 height 23
select select "8cc75930-9bfd-e511-80be-8d5a1dced85a"
click at [363, 265] on select "[PERSON_NAME] Телефон Бележка Неосигурен достъп Самоотчет Служебно Дистанционен" at bounding box center [417, 276] width 108 height 23
type input "46.3"
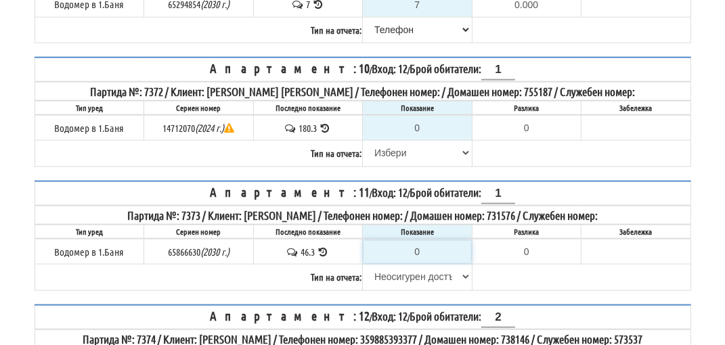
type input "0.0"
click at [401, 275] on select "[PERSON_NAME] Телефон Бележка Неосигурен достъп Самоотчет Служебно Дистанционен" at bounding box center [417, 276] width 108 height 23
select select "89c75930-9bfd-e511-80be-8d5a1dced85a"
click at [363, 265] on select "[PERSON_NAME] Телефон Бележка Неосигурен достъп Самоотчет Служебно Дистанционен" at bounding box center [417, 276] width 108 height 23
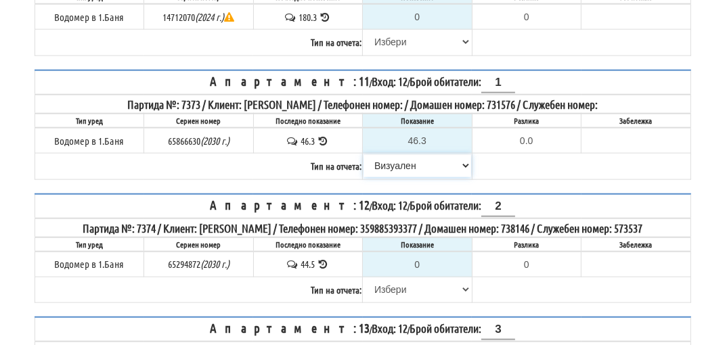
scroll to position [1151, 0]
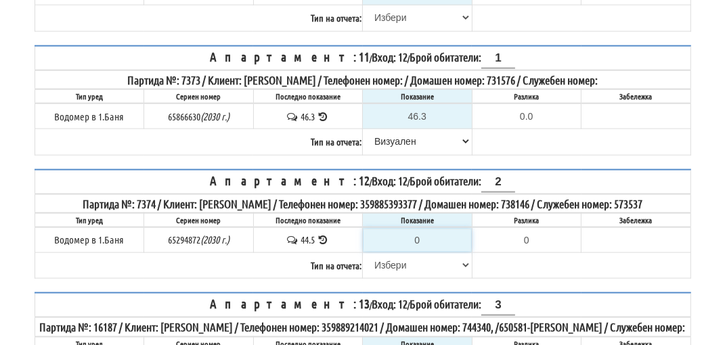
click at [426, 232] on input "0" at bounding box center [417, 240] width 108 height 23
click at [390, 261] on select "[PERSON_NAME] Телефон Бележка Неосигурен достъп Самоотчет Служебно Дистанционен" at bounding box center [417, 265] width 108 height 23
click at [330, 235] on icon at bounding box center [323, 240] width 13 height 10
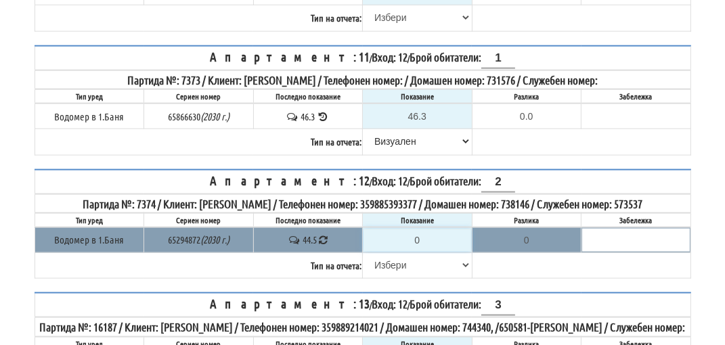
click at [432, 229] on body "График Сгради Здравей Спиридон ! Помощ Изход ОТЧЕТЕН ЛИСТ - 147/12 Дата на отче…" at bounding box center [362, 172] width 725 height 2646
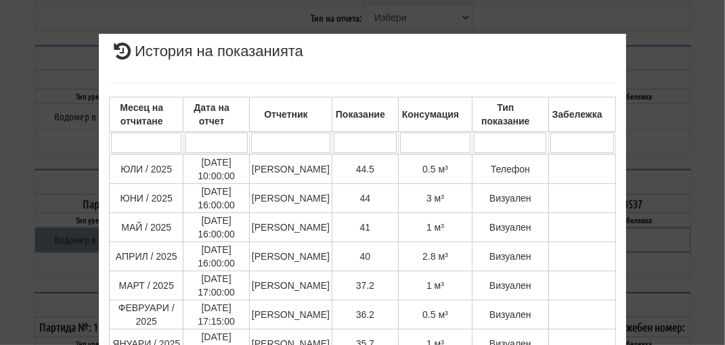
click at [625, 71] on div "× История на показанията Месец на отчитане Дата на отчет Отчетник Показание Кон…" at bounding box center [362, 333] width 547 height 667
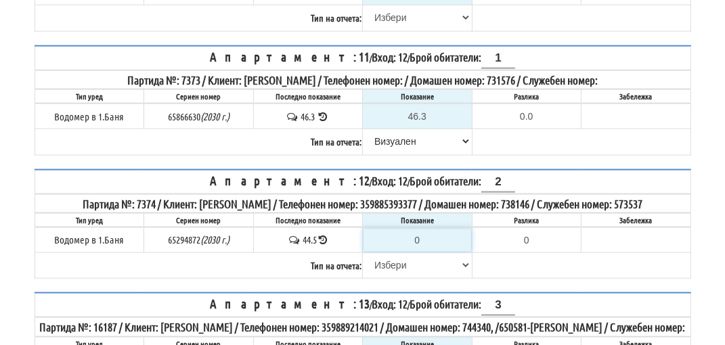
type input "4"
type input "-40.500"
type input "45"
type input "0.500"
type input "45.5"
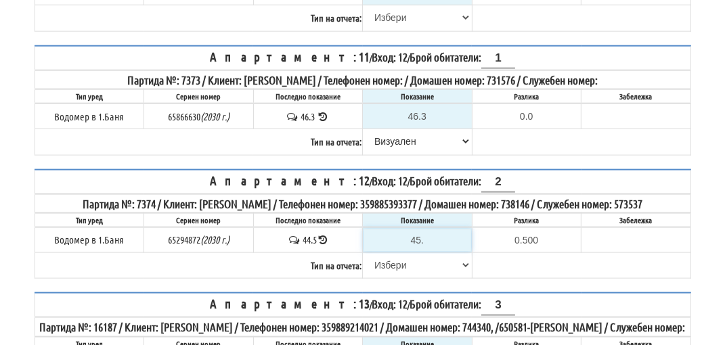
type input "1.0"
type input "45.5"
click at [389, 259] on select "[PERSON_NAME] Телефон Бележка Неосигурен достъп Самоотчет Служебно Дистанционен" at bounding box center [417, 265] width 108 height 23
select select "89c75930-9bfd-e511-80be-8d5a1dced85a"
click at [363, 254] on select "[PERSON_NAME] Телефон Бележка Неосигурен достъп Самоотчет Служебно Дистанционен" at bounding box center [417, 265] width 108 height 23
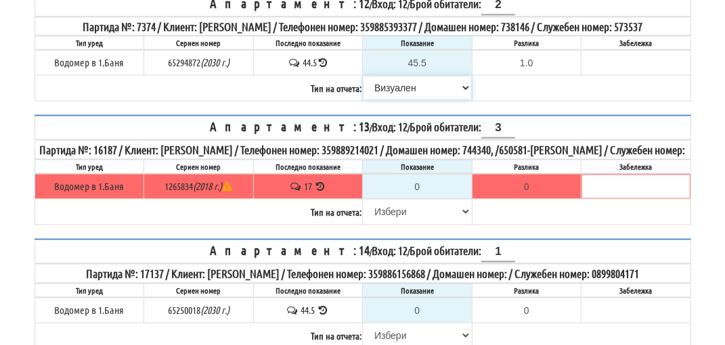
scroll to position [1354, 0]
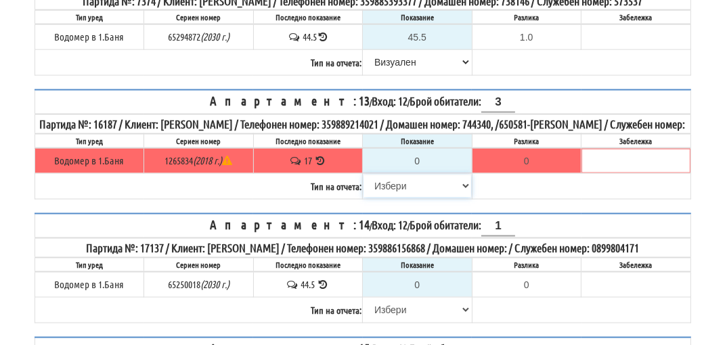
click at [400, 194] on select "[PERSON_NAME] Телефон Бележка Неосигурен достъп Самоотчет Служебно Дистанционен" at bounding box center [417, 186] width 108 height 23
select select "8cc75930-9bfd-e511-80be-8d5a1dced85a"
click at [363, 182] on select "[PERSON_NAME] Телефон Бележка Неосигурен достъп Самоотчет Служебно Дистанционен" at bounding box center [417, 186] width 108 height 23
type input "17"
type input "0.000"
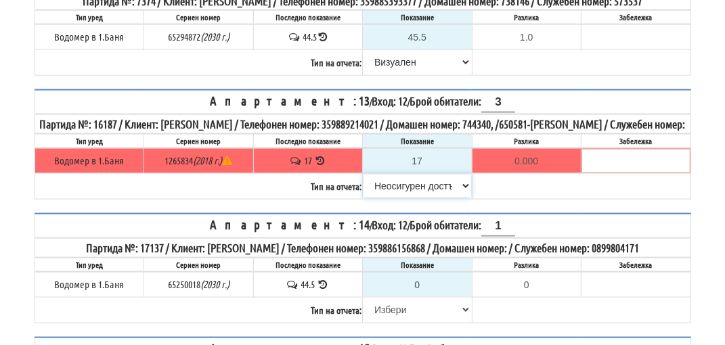
click at [417, 188] on select "[PERSON_NAME] Телефон Бележка Неосигурен достъп Самоотчет Служебно Дистанционен" at bounding box center [417, 186] width 108 height 23
select select "89c75930-9bfd-e511-80be-8d5a1dced85a"
click at [363, 182] on select "[PERSON_NAME] Телефон Бележка Неосигурен достъп Самоотчет Служебно Дистанционен" at bounding box center [417, 186] width 108 height 23
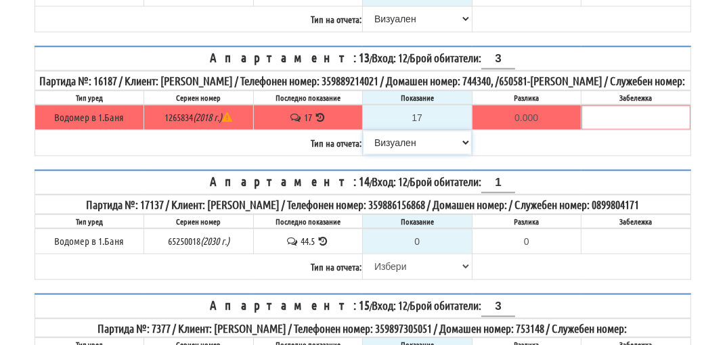
scroll to position [1421, 0]
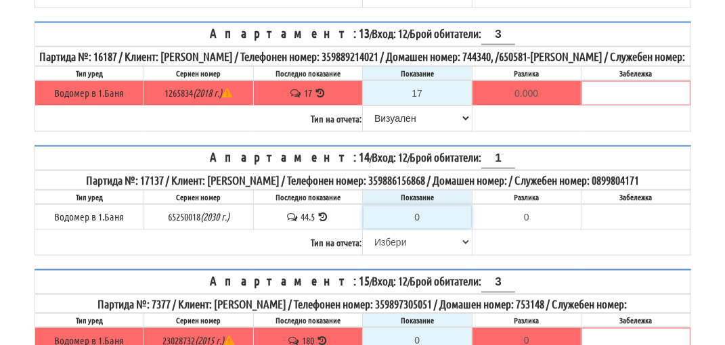
click at [420, 222] on input "0" at bounding box center [417, 217] width 108 height 23
type input "4"
type input "-40.500"
type input "45"
type input "0.500"
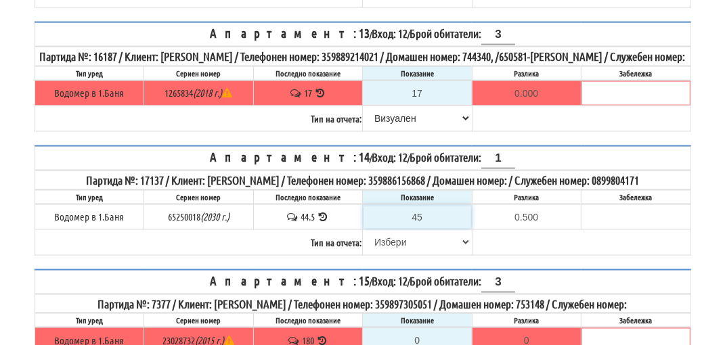
type input "45"
click at [387, 246] on select "[PERSON_NAME] Телефон Бележка Неосигурен достъп Самоотчет Служебно Дистанционен" at bounding box center [417, 242] width 108 height 23
select select "89c75930-9bfd-e511-80be-8d5a1dced85a"
click at [363, 236] on select "[PERSON_NAME] Телефон Бележка Неосигурен достъп Самоотчет Служебно Дистанционен" at bounding box center [417, 242] width 108 height 23
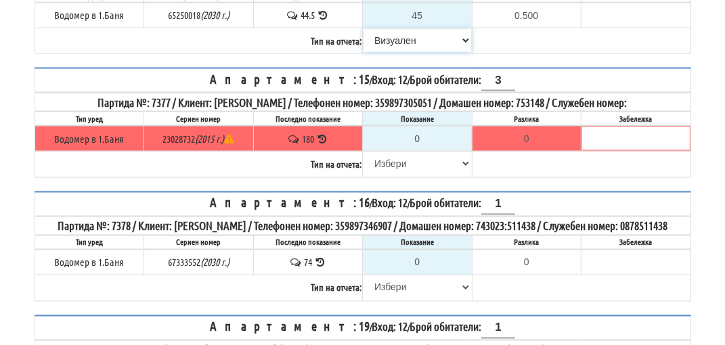
scroll to position [1624, 0]
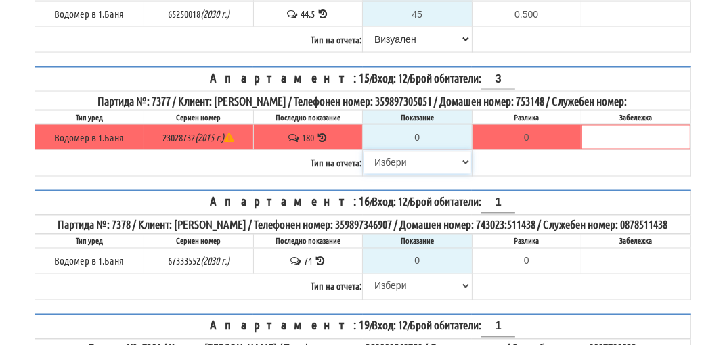
click at [398, 174] on select "[PERSON_NAME] Телефон Бележка Неосигурен достъп Самоотчет Служебно Дистанционен" at bounding box center [417, 162] width 108 height 23
click at [397, 164] on select "[PERSON_NAME] Телефон Бележка Неосигурен достъп Самоотчет Служебно Дистанционен" at bounding box center [417, 162] width 108 height 23
select select "8cc75930-9bfd-e511-80be-8d5a1dced85a"
click at [363, 154] on select "[PERSON_NAME] Телефон Бележка Неосигурен достъп Самоотчет Служебно Дистанционен" at bounding box center [417, 162] width 108 height 23
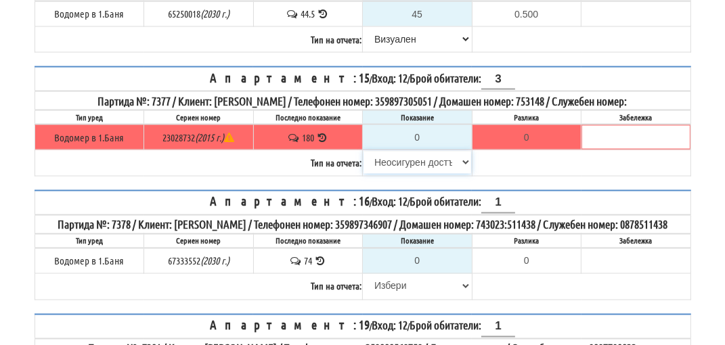
type input "180"
type input "0.000"
click at [392, 169] on select "[PERSON_NAME] Телефон Бележка Неосигурен достъп Самоотчет Служебно Дистанционен" at bounding box center [417, 162] width 108 height 23
click at [363, 154] on select "[PERSON_NAME] Телефон Бележка Неосигурен достъп Самоотчет Служебно Дистанционен" at bounding box center [417, 162] width 108 height 23
click at [393, 173] on select "[PERSON_NAME] Телефон Бележка Неосигурен достъп Самоотчет Служебно Дистанционен" at bounding box center [417, 162] width 108 height 23
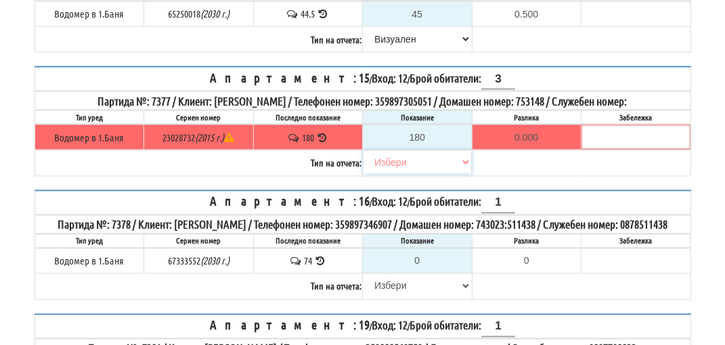
select select "8ac75930-9bfd-e511-80be-8d5a1dced85a"
click at [363, 154] on select "[PERSON_NAME] Телефон Бележка Неосигурен достъп Самоотчет Служебно Дистанционен" at bounding box center [417, 162] width 108 height 23
click at [420, 273] on input "0" at bounding box center [417, 261] width 108 height 23
type input "7"
type input "-67.000"
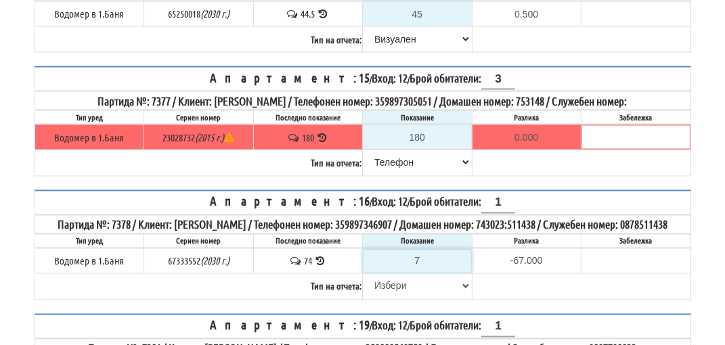
type input "75"
type input "1.000"
type input "75"
click at [400, 298] on select "[PERSON_NAME] Телефон Бележка Неосигурен достъп Самоотчет Служебно Дистанционен" at bounding box center [417, 286] width 108 height 23
select select "8ac75930-9bfd-e511-80be-8d5a1dced85a"
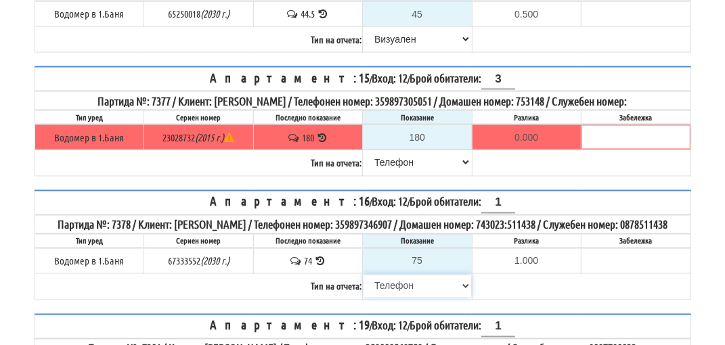
click at [363, 292] on select "[PERSON_NAME] Телефон Бележка Неосигурен достъп Самоотчет Служебно Дистанционен" at bounding box center [417, 286] width 108 height 23
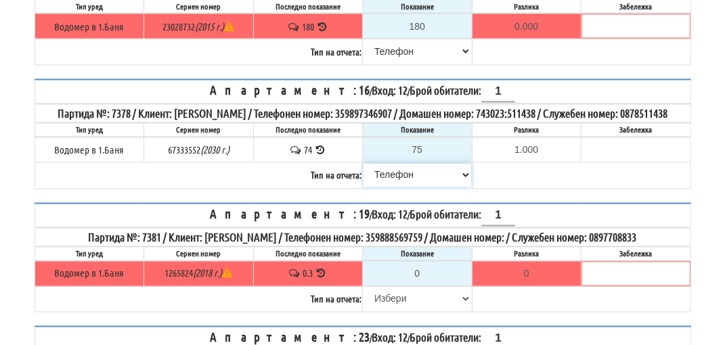
scroll to position [1760, 0]
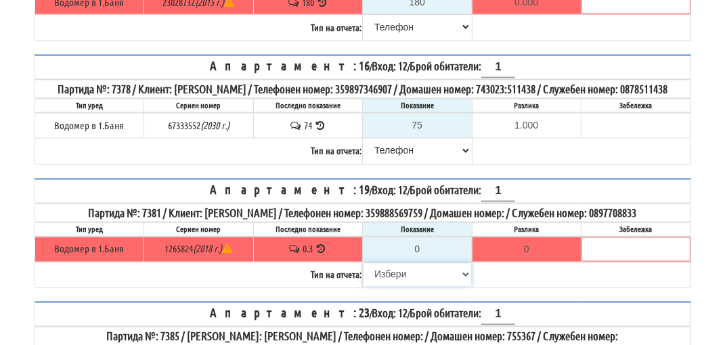
click at [397, 286] on select "[PERSON_NAME] Телефон Бележка Неосигурен достъп Самоотчет Служебно Дистанционен" at bounding box center [417, 274] width 108 height 23
select select "8cc75930-9bfd-e511-80be-8d5a1dced85a"
click at [363, 278] on select "[PERSON_NAME] Телефон Бележка Неосигурен достъп Самоотчет Служебно Дистанционен" at bounding box center [417, 274] width 108 height 23
type input "0.3"
type input "0.0"
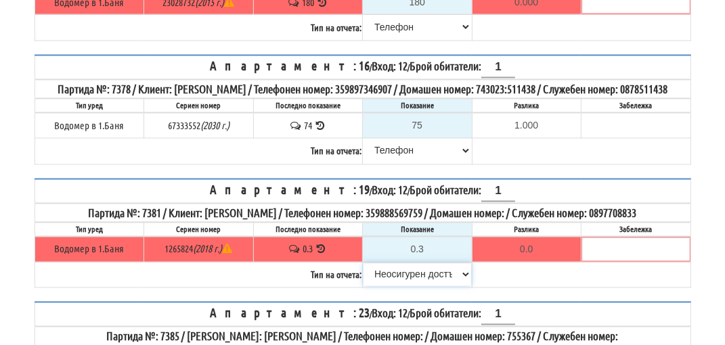
click at [403, 286] on select "[PERSON_NAME] Телефон Бележка Неосигурен достъп Самоотчет Служебно Дистанционен" at bounding box center [417, 274] width 108 height 23
select select "8ac75930-9bfd-e511-80be-8d5a1dced85a"
click at [363, 278] on select "[PERSON_NAME] Телефон Бележка Неосигурен достъп Самоотчет Служебно Дистанционен" at bounding box center [417, 274] width 108 height 23
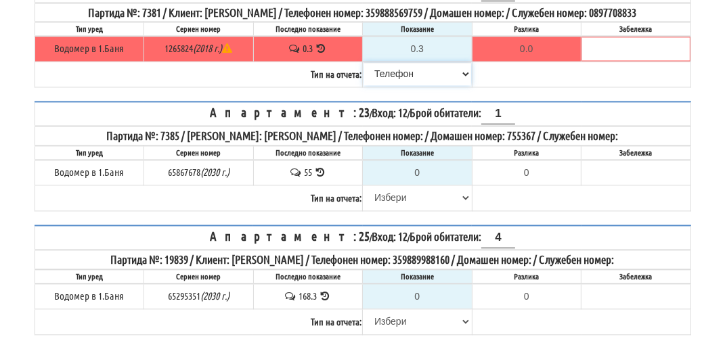
scroll to position [1963, 0]
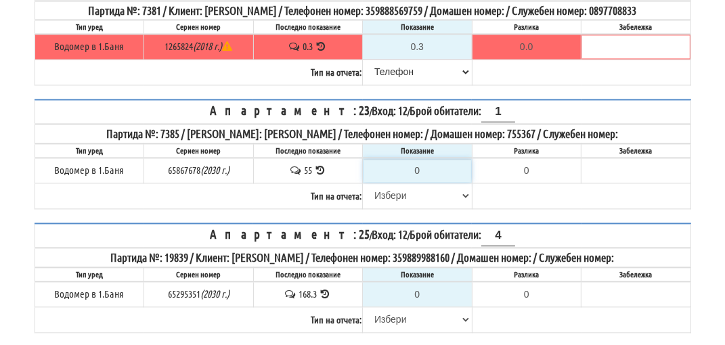
click at [422, 182] on input "0" at bounding box center [417, 170] width 108 height 23
type input "5"
type input "-50.000"
type input "55"
type input "0.000"
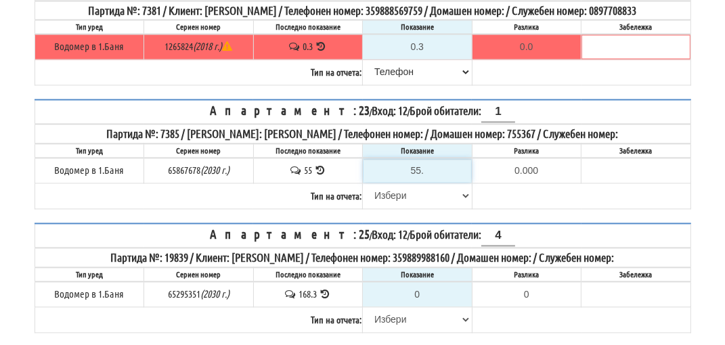
type input "55.5"
type input "0.500"
type input "55.5"
click at [390, 207] on select "[PERSON_NAME] Телефон Бележка Неосигурен достъп Самоотчет Служебно Дистанционен" at bounding box center [417, 195] width 108 height 23
select select "8ac75930-9bfd-e511-80be-8d5a1dced85a"
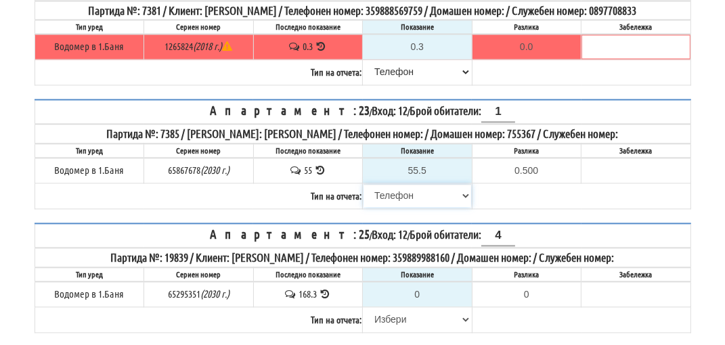
click at [363, 196] on select "[PERSON_NAME] Телефон Бележка Неосигурен достъп Самоотчет Служебно Дистанционен" at bounding box center [417, 195] width 108 height 23
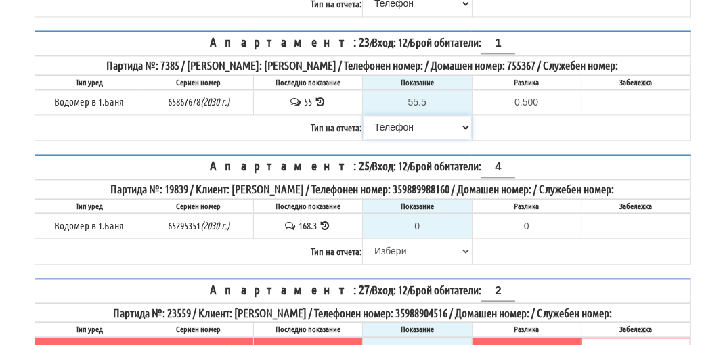
scroll to position [2098, 0]
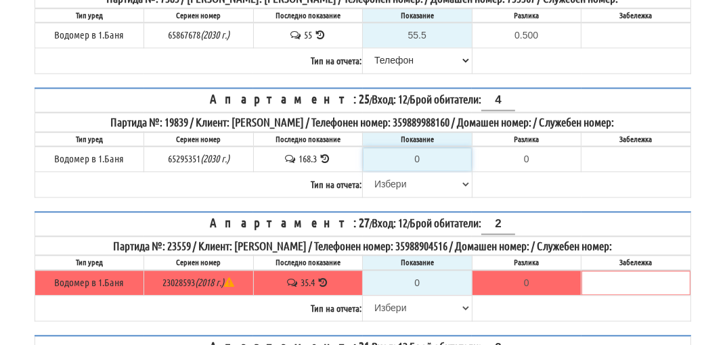
click at [430, 167] on input "0" at bounding box center [417, 159] width 108 height 23
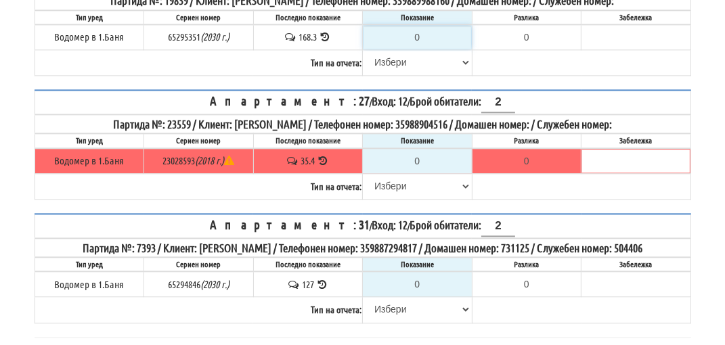
scroll to position [2233, 0]
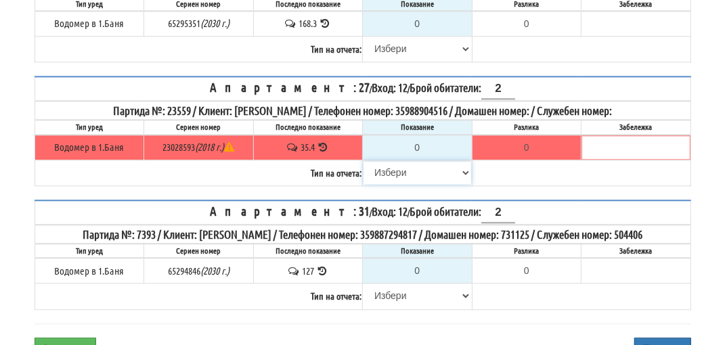
click at [398, 181] on select "[PERSON_NAME] Телефон Бележка Неосигурен достъп Самоотчет Служебно Дистанционен" at bounding box center [417, 172] width 108 height 23
select select "8cc75930-9bfd-e511-80be-8d5a1dced85a"
click at [363, 169] on select "[PERSON_NAME] Телефон Бележка Неосигурен достъп Самоотчет Служебно Дистанционен" at bounding box center [417, 172] width 108 height 23
type input "35.4"
type input "0.0"
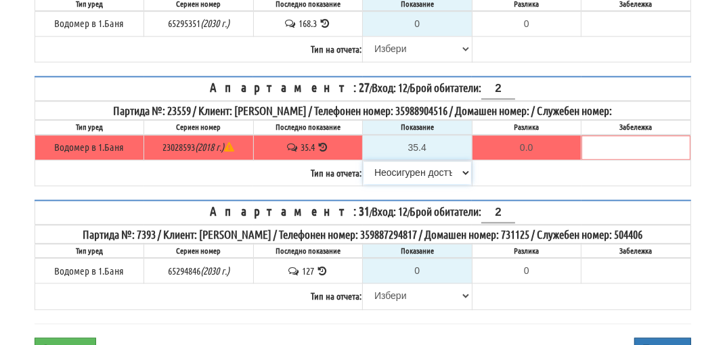
click at [403, 181] on select "[PERSON_NAME] Телефон Бележка Неосигурен достъп Самоотчет Служебно Дистанционен" at bounding box center [417, 172] width 108 height 23
select select "8ac75930-9bfd-e511-80be-8d5a1dced85a"
click at [363, 169] on select "[PERSON_NAME] Телефон Бележка Неосигурен достъп Самоотчет Служебно Дистанционен" at bounding box center [417, 172] width 108 height 23
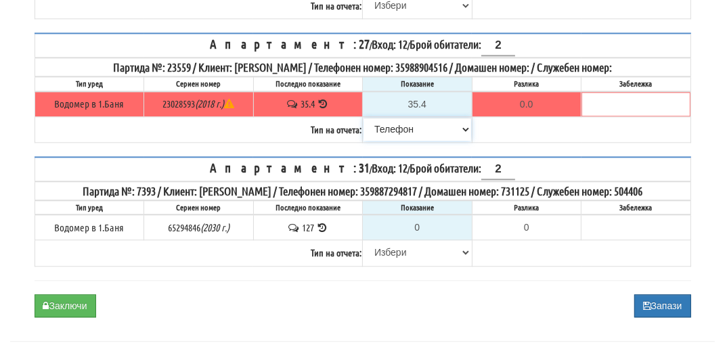
scroll to position [2301, 0]
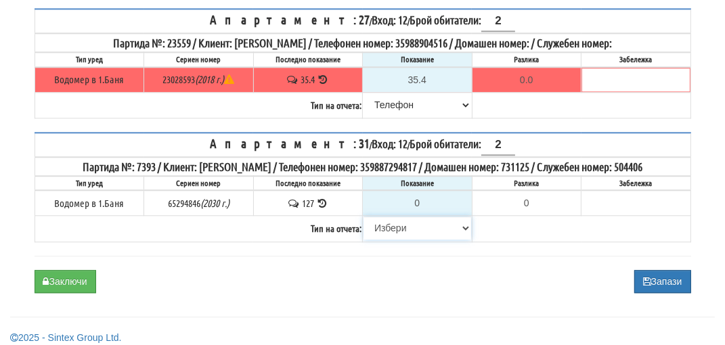
click at [402, 233] on select "[PERSON_NAME] Телефон Бележка Неосигурен достъп Самоотчет Служебно Дистанционен" at bounding box center [417, 228] width 108 height 23
select select "8cc75930-9bfd-e511-80be-8d5a1dced85a"
click at [363, 222] on select "[PERSON_NAME] Телефон Бележка Неосигурен достъп Самоотчет Служебно Дистанционен" at bounding box center [417, 228] width 108 height 23
type input "127"
type input "0.000"
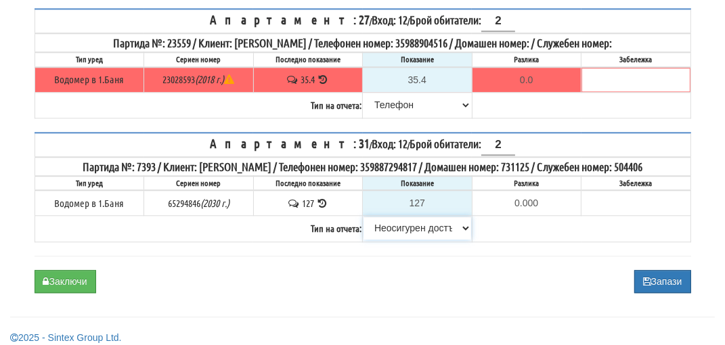
click at [403, 234] on select "[PERSON_NAME] Телефон Бележка Неосигурен достъп Самоотчет Служебно Дистанционен" at bounding box center [417, 228] width 108 height 23
select select "89c75930-9bfd-e511-80be-8d5a1dced85a"
click at [363, 222] on select "[PERSON_NAME] Телефон Бележка Неосигурен достъп Самоотчет Служебно Дистанционен" at bounding box center [417, 228] width 108 height 23
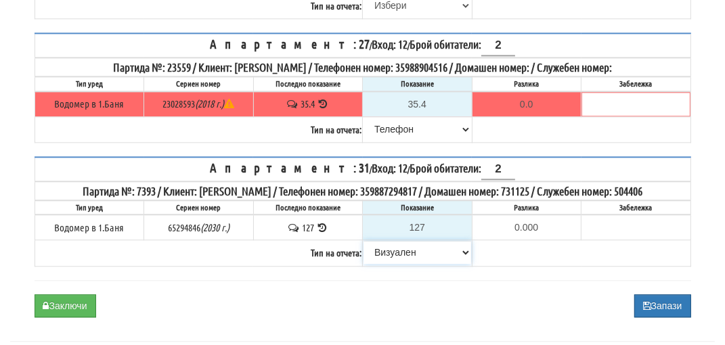
scroll to position [2315, 0]
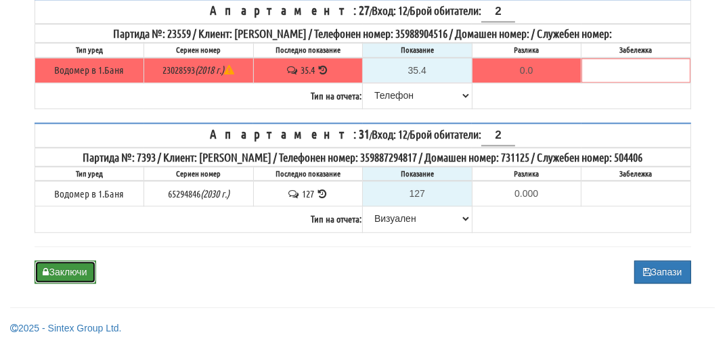
click at [65, 272] on button "Заключи" at bounding box center [66, 272] width 62 height 23
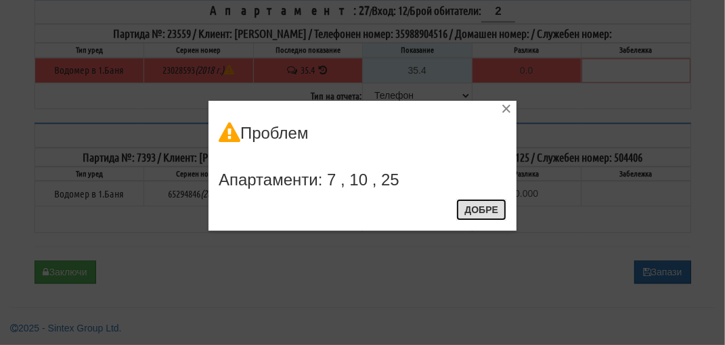
click at [477, 206] on button "Добре" at bounding box center [481, 210] width 50 height 22
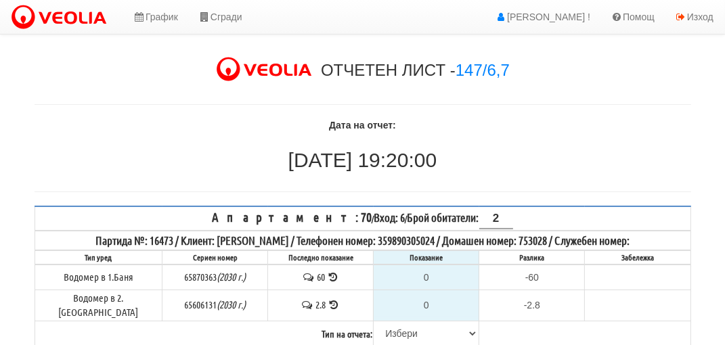
click at [327, 275] on icon at bounding box center [333, 277] width 13 height 10
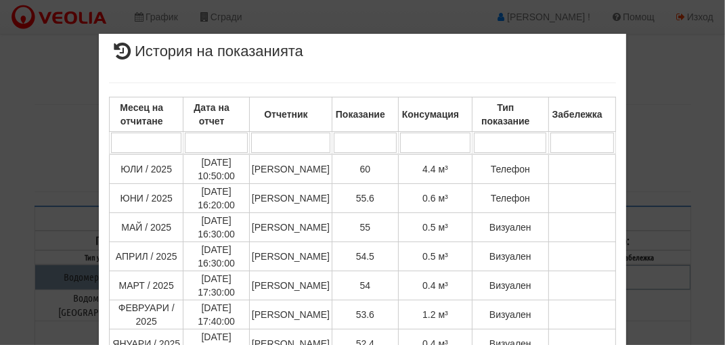
click at [684, 77] on div "× История на показанията Месец на отчитане Дата на отчет Отчетник Показание Кон…" at bounding box center [363, 333] width 657 height 667
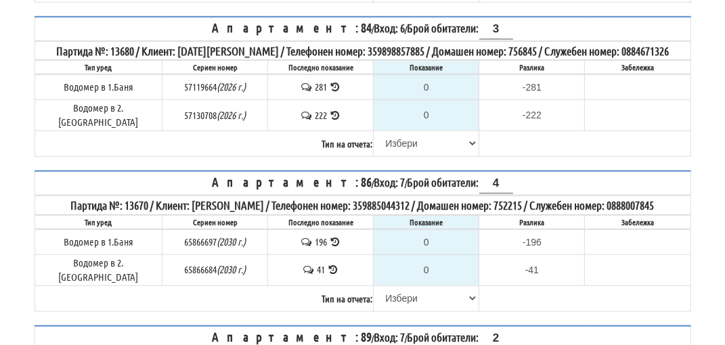
scroll to position [953, 0]
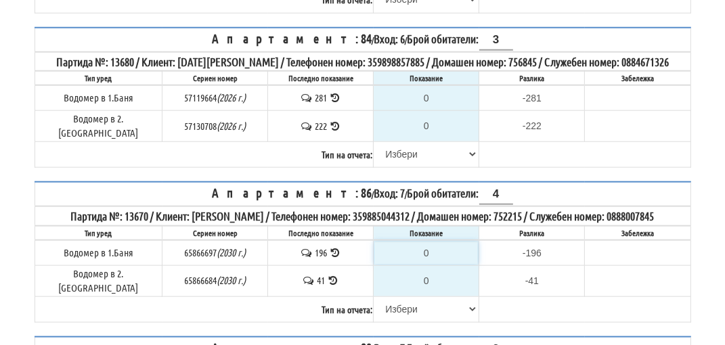
click at [430, 242] on input "0" at bounding box center [426, 253] width 104 height 23
type input "1"
type input "-195.000"
type input "19"
type input "-177.000"
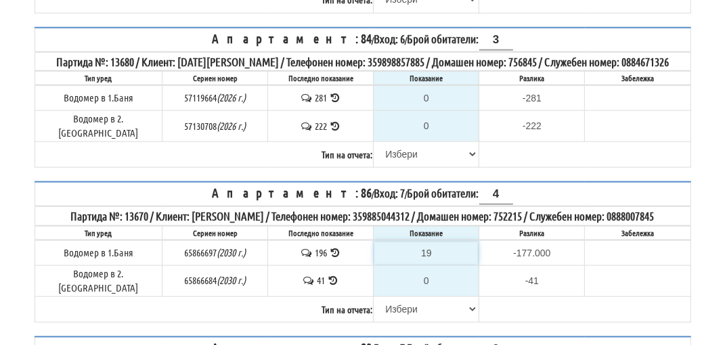
type input "198"
type input "2.000"
type input "198.4"
type input "2.400"
type input "198.4"
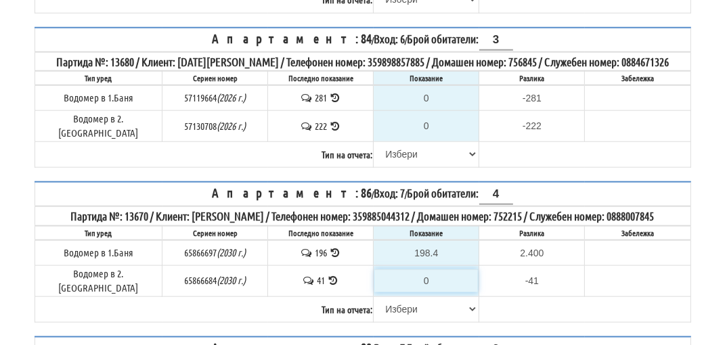
type input "-41.000"
type input "4"
type input "-37.000"
type input "41"
type input "0.000"
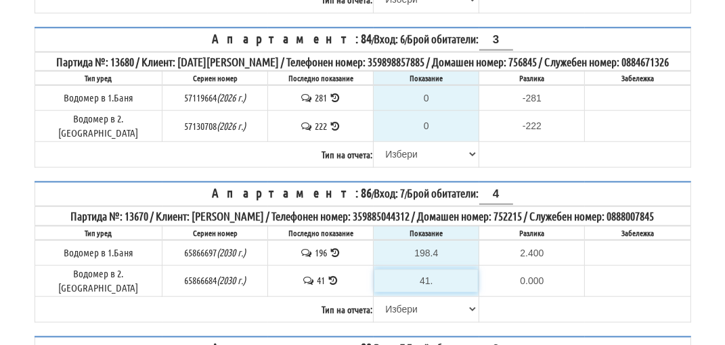
type input "41.5"
type input "0.500"
type input "41.5"
click at [399, 298] on select "[PERSON_NAME] Телефон Бележка Неосигурен достъп Самоотчет Служебно Дистанционен" at bounding box center [426, 309] width 104 height 23
select select "89c75930-9bfd-e511-80be-8d5a1dced85a"
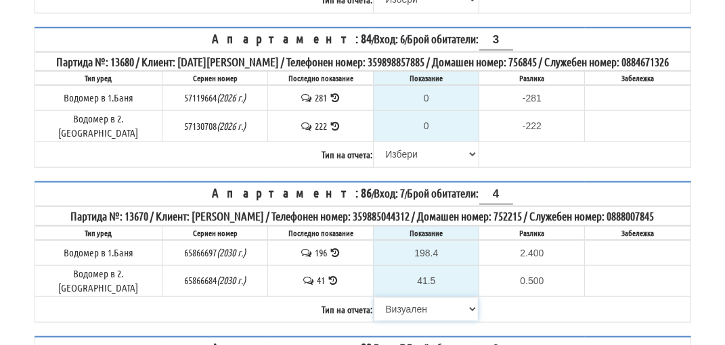
click at [374, 298] on select "[PERSON_NAME] Телефон Бележка Неосигурен достъп Самоотчет Служебно Дистанционен" at bounding box center [426, 309] width 104 height 23
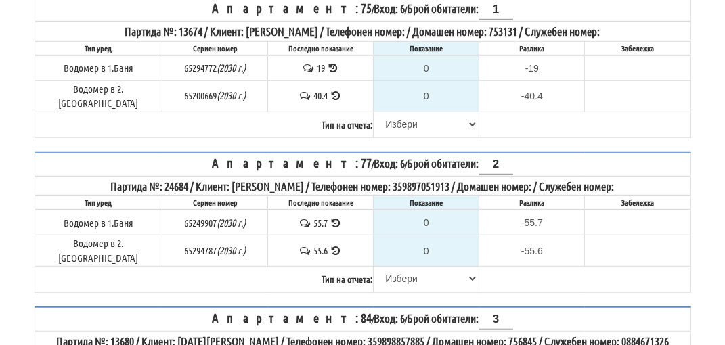
scroll to position [677, 0]
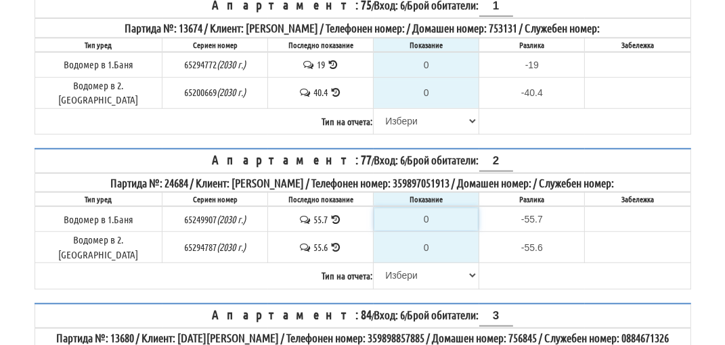
click at [426, 208] on input "0" at bounding box center [426, 219] width 104 height 23
click at [427, 208] on input "0" at bounding box center [426, 219] width 104 height 23
type input "5"
type input "-50.700"
type input "57"
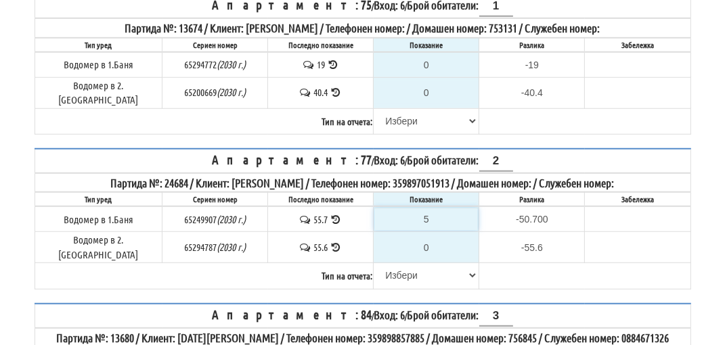
type input "1.300"
type input "57.2"
type input "1.5"
type input "57.2"
type input "-55.600"
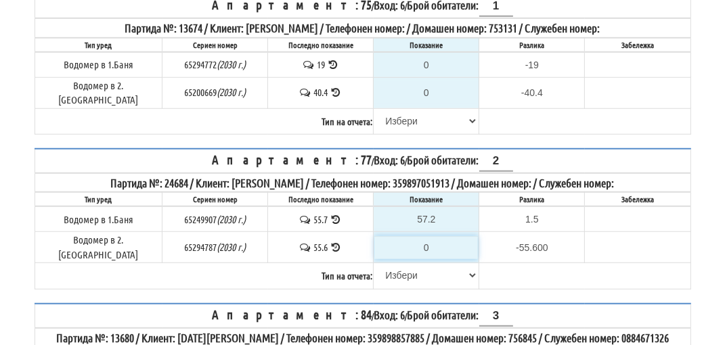
type input "5"
type input "-50.600"
type input "56"
type input "0.400"
type input "56.7"
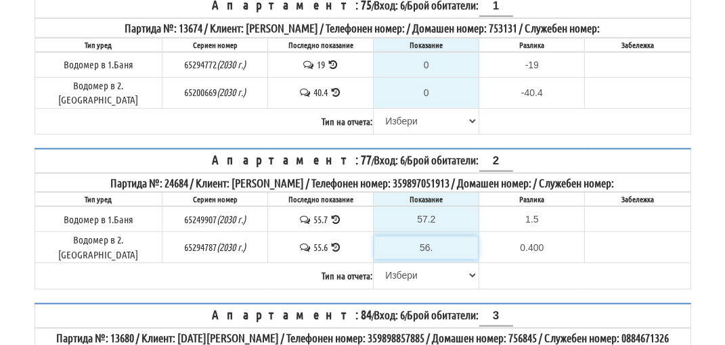
type input "1.1"
type input "56.7"
click at [393, 264] on select "[PERSON_NAME] Телефон Бележка Неосигурен достъп Самоотчет Служебно Дистанционен" at bounding box center [426, 275] width 104 height 23
select select "89c75930-9bfd-e511-80be-8d5a1dced85a"
click at [374, 264] on select "[PERSON_NAME] Телефон Бележка Неосигурен достъп Самоотчет Служебно Дистанционен" at bounding box center [426, 275] width 104 height 23
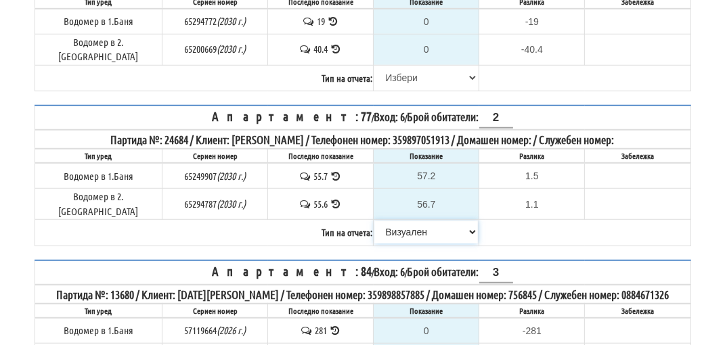
scroll to position [744, 0]
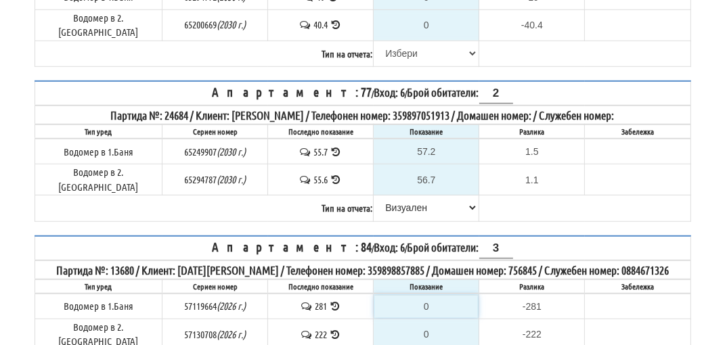
click at [433, 295] on input "0" at bounding box center [426, 306] width 104 height 23
type input "2"
type input "-279.000"
type input "28"
type input "-253.000"
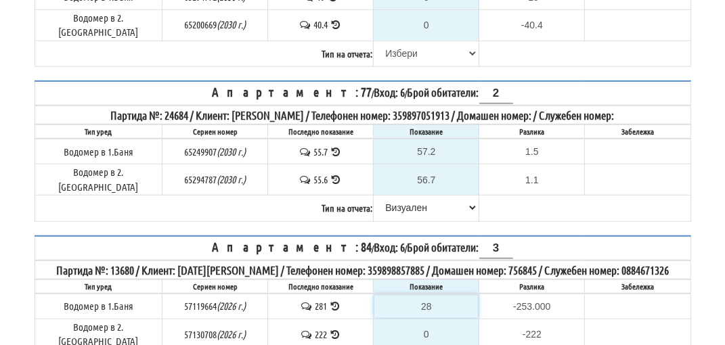
type input "281"
type input "0.000"
type input "281.3"
type input "0.300"
type input "281.3"
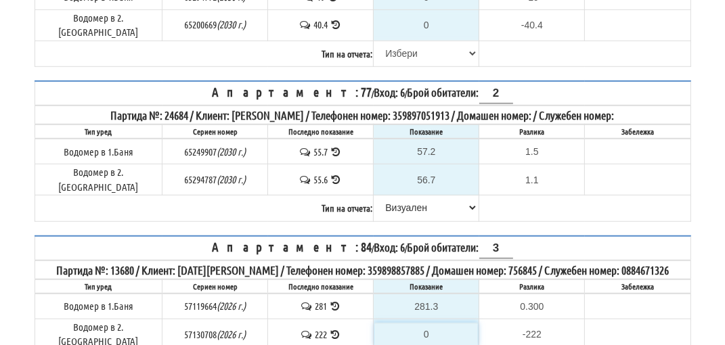
type input "-222.000"
type input "2"
type input "-220.000"
type input "22"
type input "-200.000"
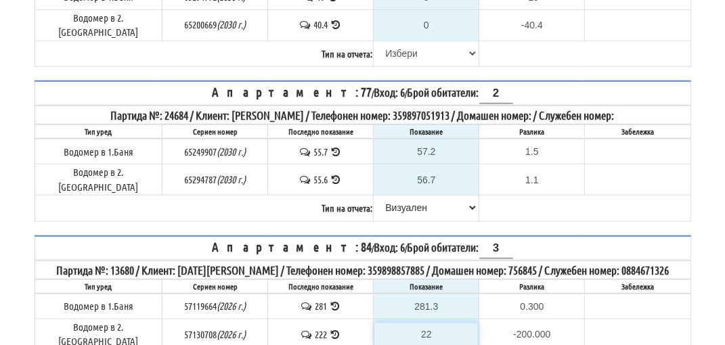
type input "224"
type input "2.000"
type input "224.3"
type input "2.300"
type input "224.3"
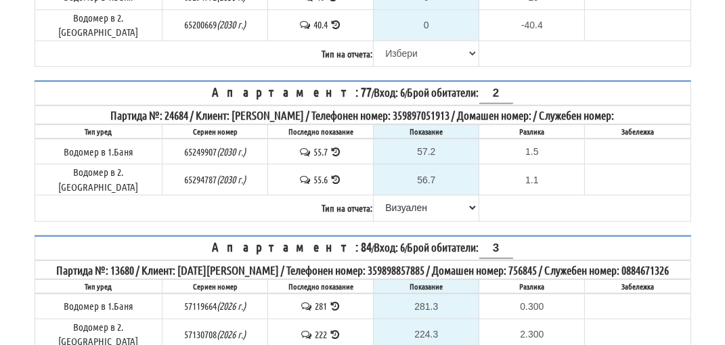
select select "89c75930-9bfd-e511-80be-8d5a1dced85a"
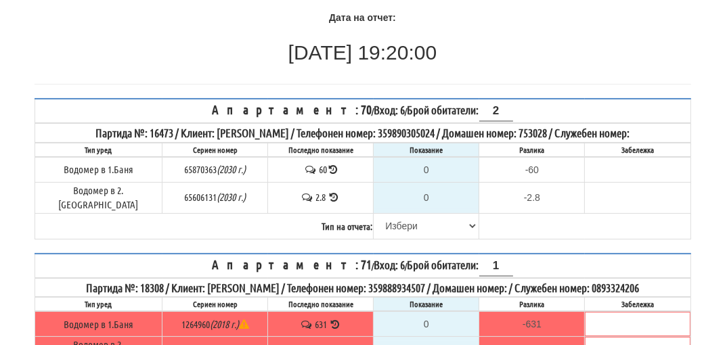
scroll to position [113, 0]
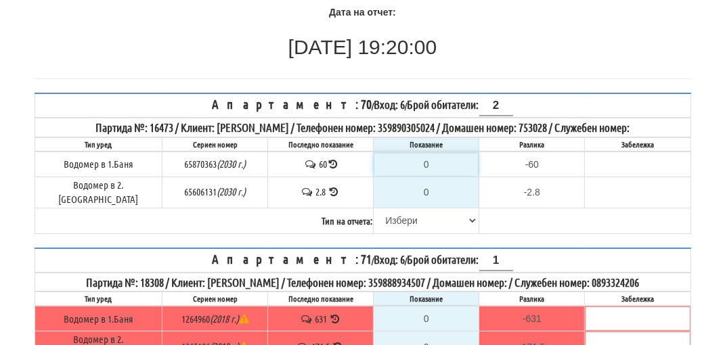
click at [428, 161] on input "0" at bounding box center [426, 164] width 104 height 23
click at [395, 209] on select "[PERSON_NAME] Телефон Бележка Неосигурен достъп Самоотчет Служебно Дистанционен" at bounding box center [426, 220] width 104 height 23
select select "8cc75930-9bfd-e511-80be-8d5a1dced85a"
click at [374, 209] on select "[PERSON_NAME] Телефон Бележка Неосигурен достъп Самоотчет Служебно Дистанционен" at bounding box center [426, 220] width 104 height 23
type input "60"
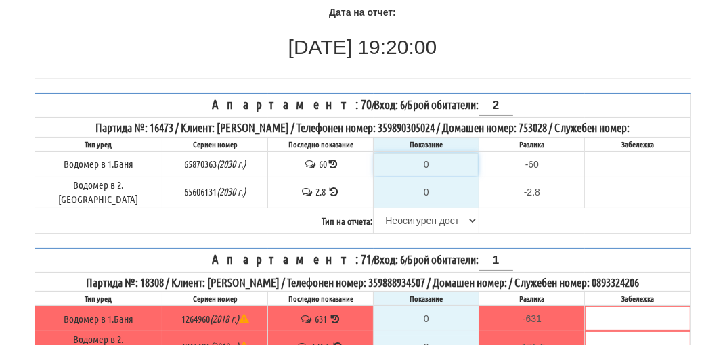
type input "0.000"
type input "2.8"
type input "0.0"
click at [403, 166] on input "60" at bounding box center [426, 164] width 104 height 23
click at [454, 166] on input "60" at bounding box center [426, 164] width 104 height 23
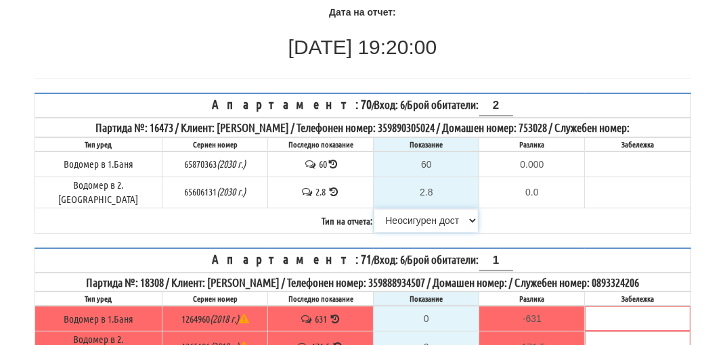
click at [434, 212] on select "[PERSON_NAME] Телефон Бележка Неосигурен достъп Самоотчет Служебно Дистанционен" at bounding box center [426, 220] width 104 height 23
click at [329, 160] on icon at bounding box center [333, 164] width 9 height 10
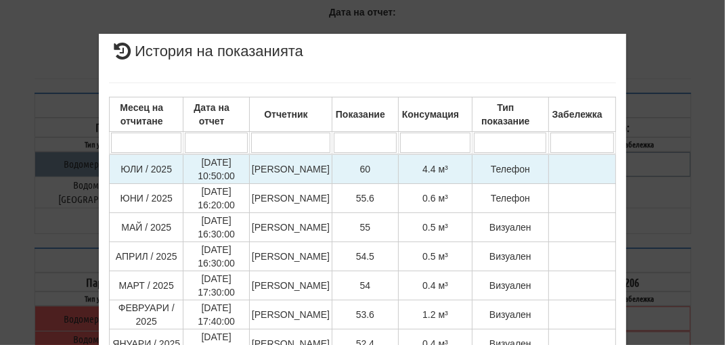
drag, startPoint x: 358, startPoint y: 179, endPoint x: 357, endPoint y: 172, distance: 6.8
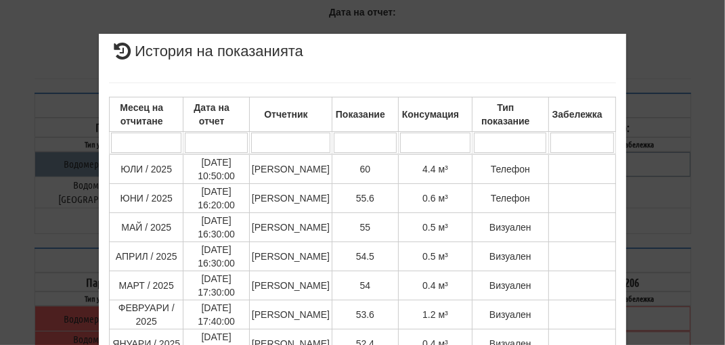
drag, startPoint x: 357, startPoint y: 172, endPoint x: 303, endPoint y: 137, distance: 64.6
click at [303, 137] on input "search" at bounding box center [290, 143] width 79 height 20
click at [659, 166] on div "× История на показанията Месец на отчитане Дата на отчет Отчетник Показание Кон…" at bounding box center [363, 333] width 657 height 667
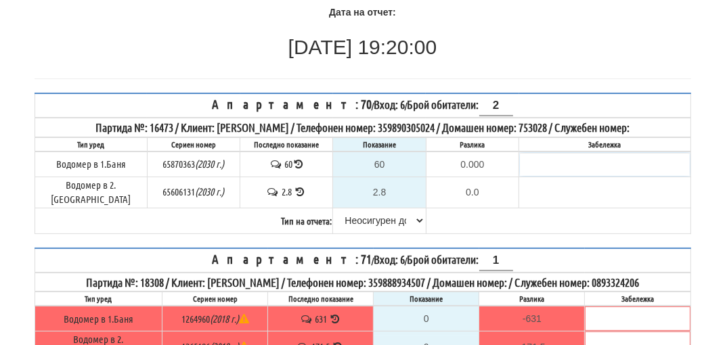
click at [602, 164] on input "text" at bounding box center [604, 164] width 169 height 23
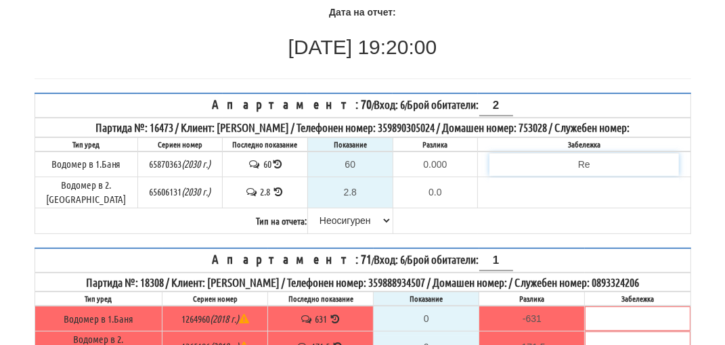
type input "R"
type input "Реалното показание е 56,8 .Моля да бъде коригирано грешно въведеното показание …"
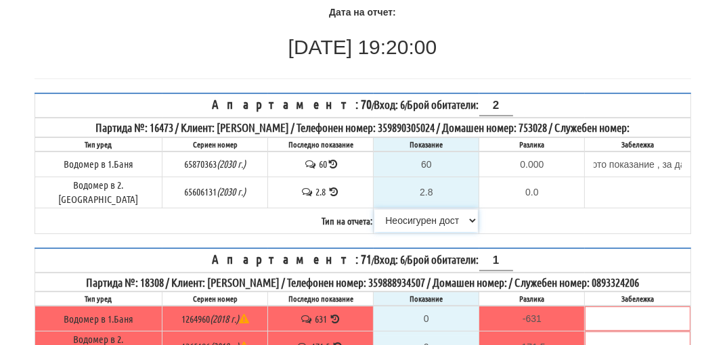
scroll to position [0, 0]
click at [341, 213] on tr "Тип на отчета: [PERSON_NAME] Телефон Бележка Неосигурен достъп Самоотчет Служеб…" at bounding box center [363, 221] width 656 height 26
select select "8ac75930-9bfd-e511-80be-8d5a1dced85a"
click at [374, 209] on select "[PERSON_NAME] Телефон Бележка Неосигурен достъп Самоотчет Служебно Дистанционен" at bounding box center [426, 220] width 104 height 23
click at [329, 160] on icon at bounding box center [333, 164] width 9 height 10
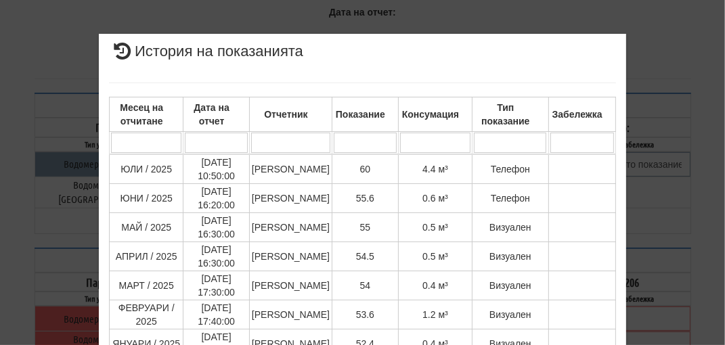
click at [680, 194] on div "× История на показанията Месец на отчитане Дата на отчет Отчетник Показание Кон…" at bounding box center [363, 333] width 657 height 667
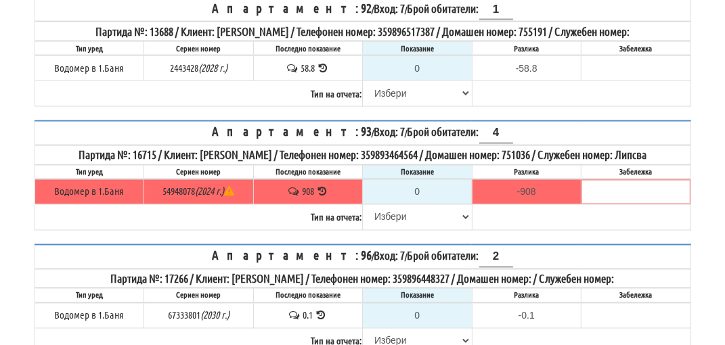
scroll to position [2749, 0]
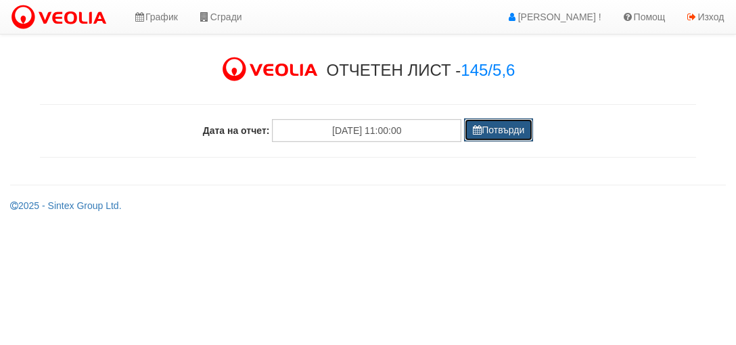
click at [495, 129] on button "Потвърди" at bounding box center [498, 129] width 69 height 23
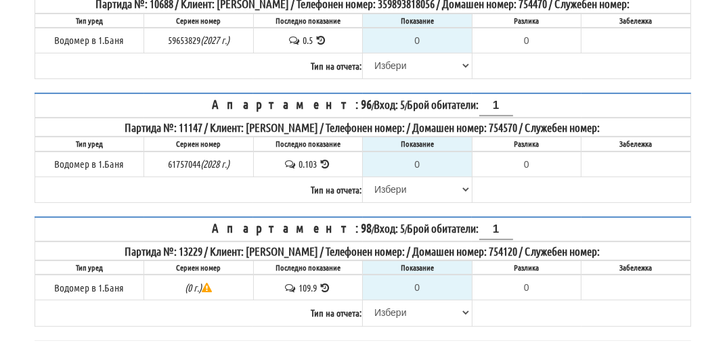
scroll to position [52, 0]
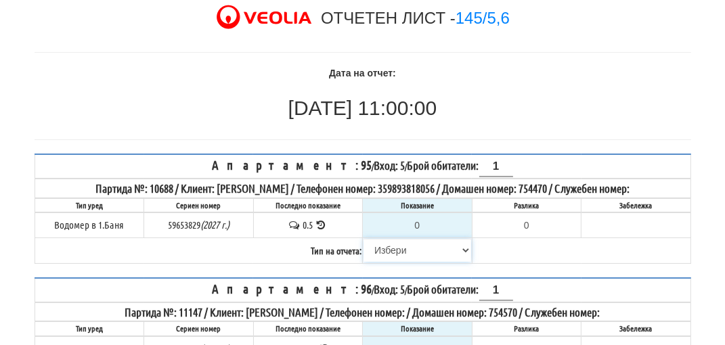
click at [380, 245] on select "[PERSON_NAME] Телефон Бележка Неосигурен достъп Самоотчет Служебно Дистанционен" at bounding box center [417, 250] width 108 height 23
select select "8cc75930-9bfd-e511-80be-8d5a1dced85a"
click at [363, 239] on select "[PERSON_NAME] Телефон Бележка Неосигурен достъп Самоотчет Служебно Дистанционен" at bounding box center [417, 250] width 108 height 23
type input "0.5"
type input "0.0"
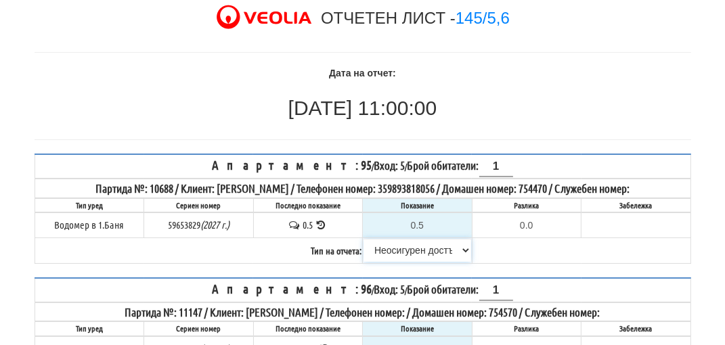
click at [421, 250] on select "[PERSON_NAME] Телефон Бележка Неосигурен достъп Самоотчет Служебно Дистанционен" at bounding box center [417, 250] width 108 height 23
select select "89c75930-9bfd-e511-80be-8d5a1dced85a"
click at [363, 239] on select "[PERSON_NAME] Телефон Бележка Неосигурен достъп Самоотчет Служебно Дистанционен" at bounding box center [417, 250] width 108 height 23
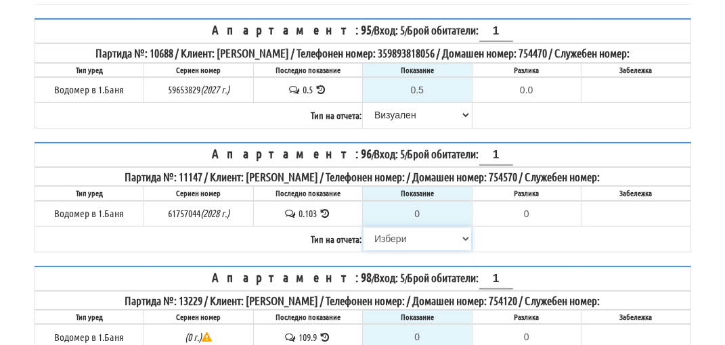
click at [389, 235] on select "[PERSON_NAME] Телефон Бележка Неосигурен достъп Самоотчет Служебно Дистанционен" at bounding box center [417, 238] width 108 height 23
select select "8cc75930-9bfd-e511-80be-8d5a1dced85a"
click at [363, 227] on select "[PERSON_NAME] Телефон Бележка Неосигурен достъп Самоотчет Служебно Дистанционен" at bounding box center [417, 238] width 108 height 23
type input "0.103"
type input "0.000"
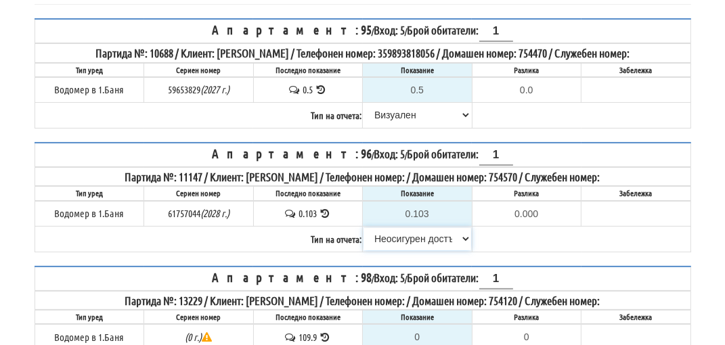
click at [401, 236] on select "[PERSON_NAME] Телефон Бележка Неосигурен достъп Самоотчет Служебно Дистанционен" at bounding box center [417, 238] width 108 height 23
select select "8ac75930-9bfd-e511-80be-8d5a1dced85a"
click at [363, 227] on select "[PERSON_NAME] Телефон Бележка Неосигурен достъп Самоотчет Служебно Дистанционен" at bounding box center [417, 238] width 108 height 23
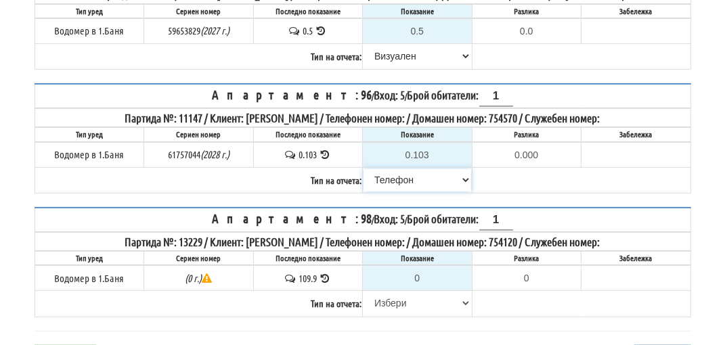
scroll to position [323, 0]
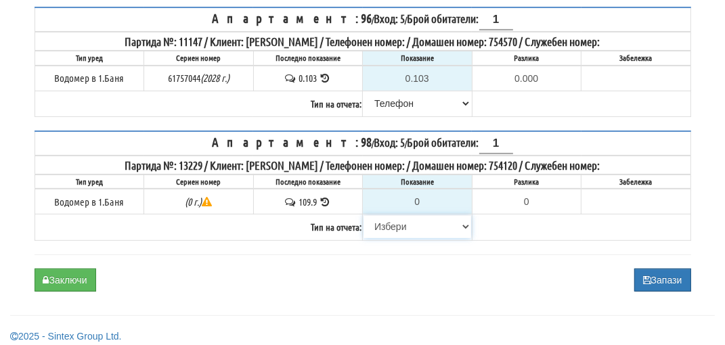
click at [396, 218] on select "[PERSON_NAME] Телефон Бележка Неосигурен достъп Самоотчет Служебно Дистанционен" at bounding box center [417, 226] width 108 height 23
select select "8cc75930-9bfd-e511-80be-8d5a1dced85a"
click at [363, 215] on select "[PERSON_NAME] Телефон Бележка Неосигурен достъп Самоотчет Служебно Дистанционен" at bounding box center [417, 226] width 108 height 23
type input "109.9"
type input "0.0"
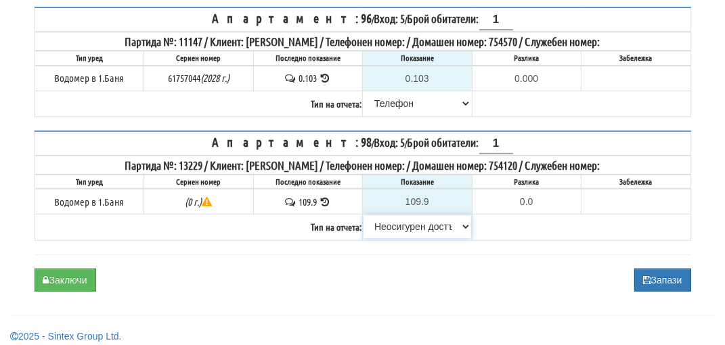
click at [409, 215] on select "[PERSON_NAME] Телефон Бележка Неосигурен достъп Самоотчет Служебно Дистанционен" at bounding box center [417, 226] width 108 height 23
select select "8bc75930-9bfd-e511-80be-8d5a1dced85a"
click at [363, 215] on select "[PERSON_NAME] Телефон Бележка Неосигурен достъп Самоотчет Служебно Дистанционен" at bounding box center [417, 226] width 108 height 23
click at [62, 275] on button "Заключи" at bounding box center [66, 280] width 62 height 23
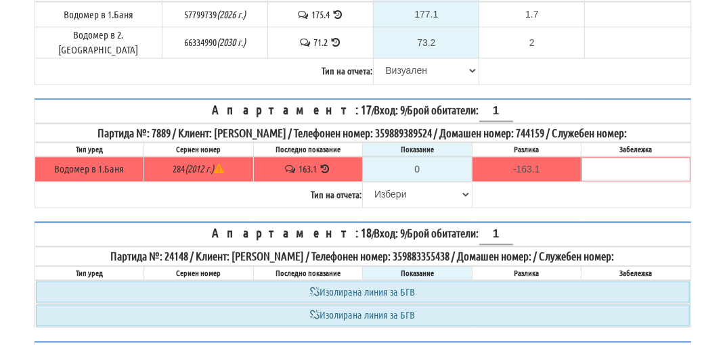
scroll to position [2095, 0]
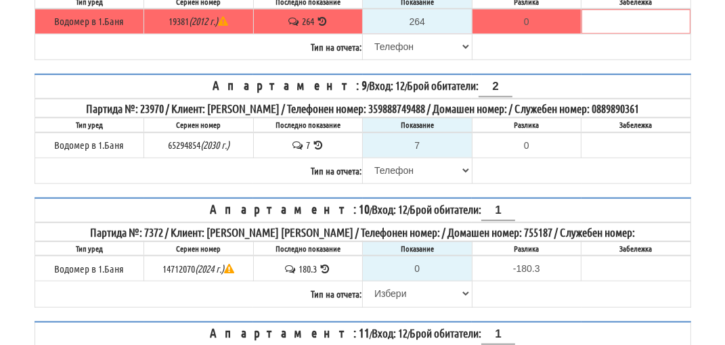
scroll to position [880, 0]
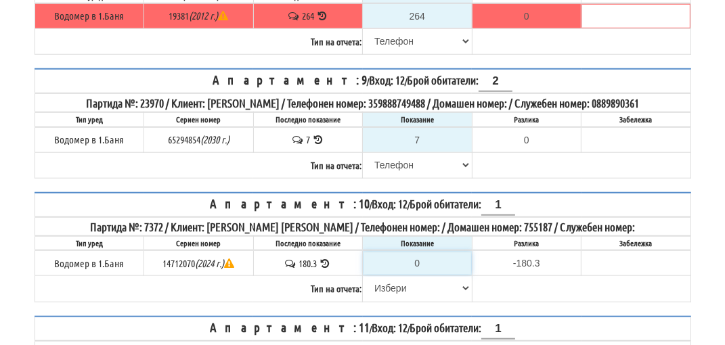
click at [425, 263] on input "0" at bounding box center [417, 263] width 108 height 23
type input "1"
type input "-179.300"
type input "18"
type input "-162.300"
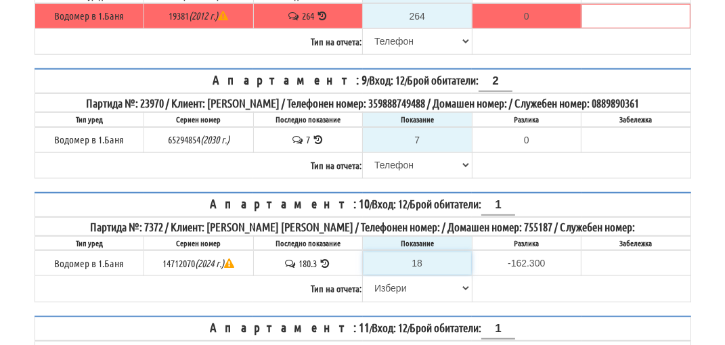
type input "180"
type input "-0.300"
type input "180.6"
type input "0.3"
type input "180.6"
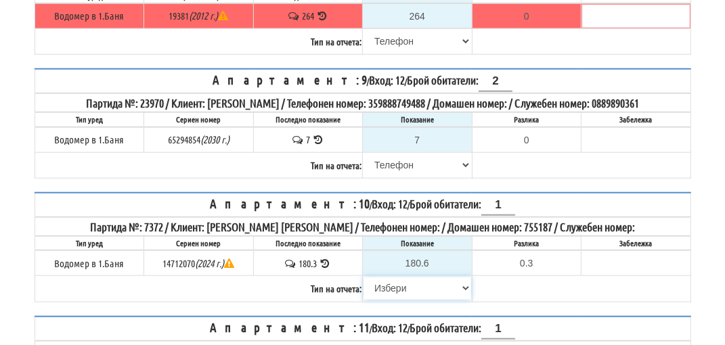
click at [385, 288] on select "[PERSON_NAME] Телефон Бележка Неосигурен достъп Самоотчет Служебно Дистанционен" at bounding box center [417, 288] width 108 height 23
select select "89c75930-9bfd-e511-80be-8d5a1dced85a"
click at [363, 277] on select "[PERSON_NAME] Телефон Бележка Неосигурен достъп Самоотчет Служебно Дистанционен" at bounding box center [417, 288] width 108 height 23
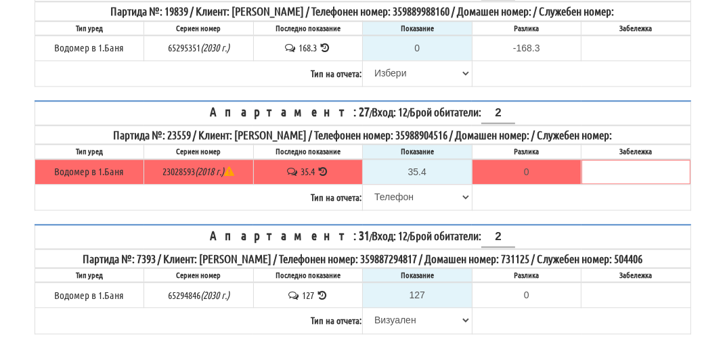
scroll to position [2315, 0]
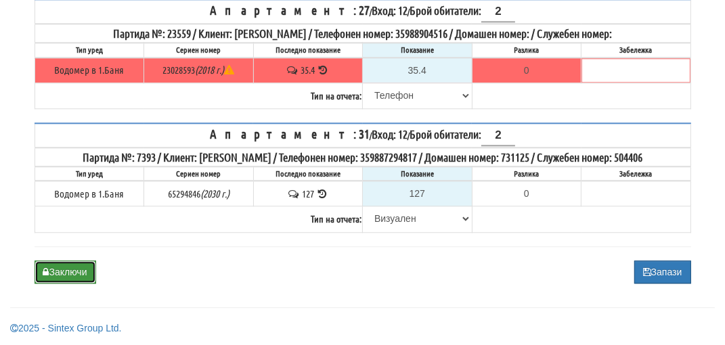
click at [64, 275] on button "Заключи" at bounding box center [66, 272] width 62 height 23
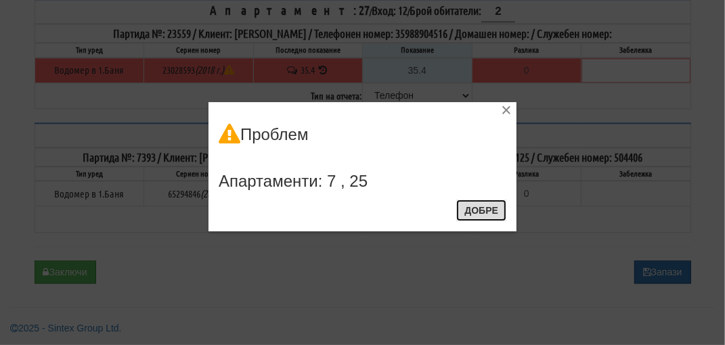
click at [485, 212] on button "Добре" at bounding box center [481, 211] width 50 height 22
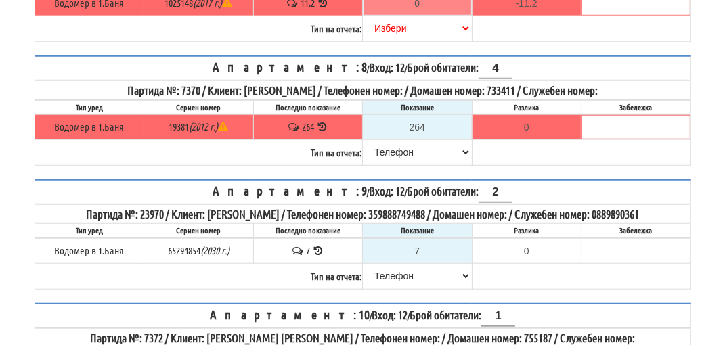
scroll to position [613, 0]
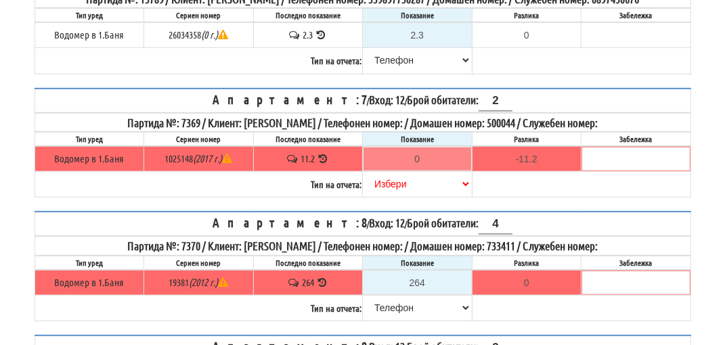
click at [324, 164] on icon at bounding box center [323, 159] width 13 height 10
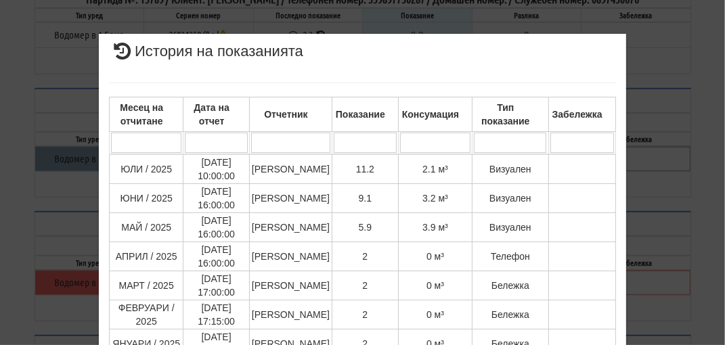
click at [652, 139] on div "× История на показанията Месец на отчитане Дата на отчет Отчетник Показание Кон…" at bounding box center [363, 333] width 657 height 667
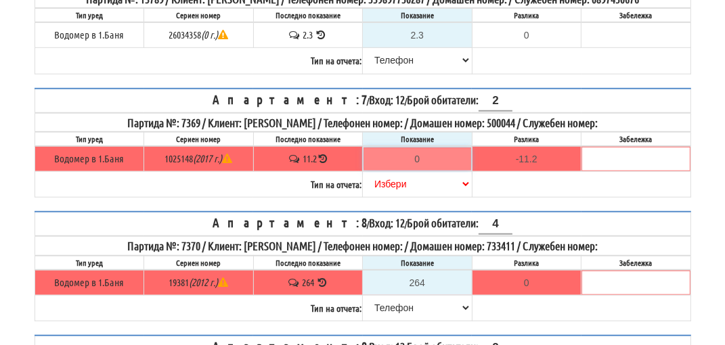
click at [424, 160] on input "0" at bounding box center [417, 159] width 108 height 23
type input "1"
type input "-10.200"
type input "15"
type input "3.800"
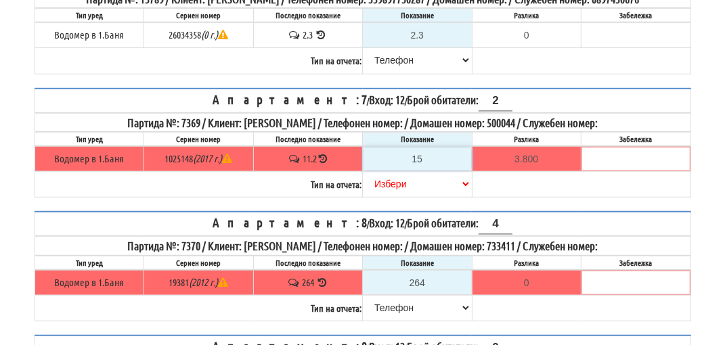
type input "15"
click at [401, 190] on select "[PERSON_NAME] Телефон Бележка Неосигурен достъп Самоотчет Служебно Дистанционен" at bounding box center [417, 184] width 108 height 23
select select "89c75930-9bfd-e511-80be-8d5a1dced85a"
click at [363, 177] on select "[PERSON_NAME] Телефон Бележка Неосигурен достъп Самоотчет Служебно Дистанционен" at bounding box center [417, 184] width 108 height 23
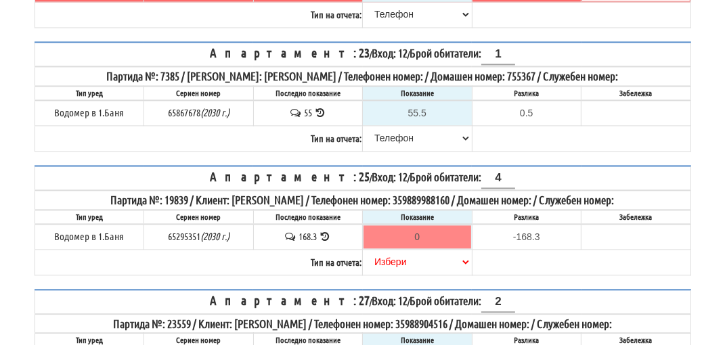
scroll to position [2315, 0]
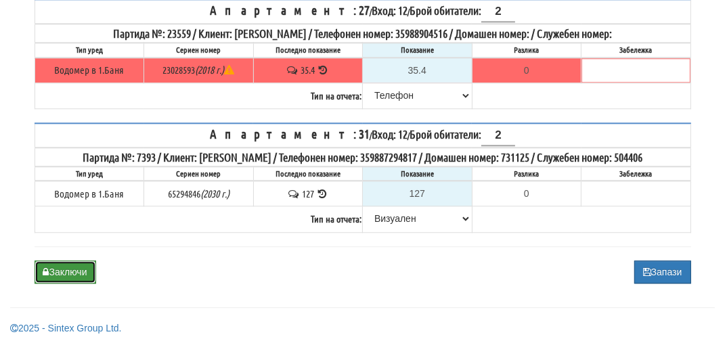
click at [68, 267] on button "Заключи" at bounding box center [66, 272] width 62 height 23
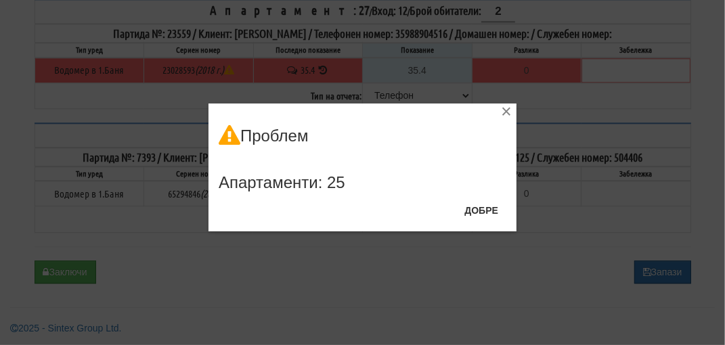
click at [347, 190] on div "Апартаменти: 25" at bounding box center [363, 173] width 288 height 38
click at [479, 211] on button "Добре" at bounding box center [481, 211] width 50 height 22
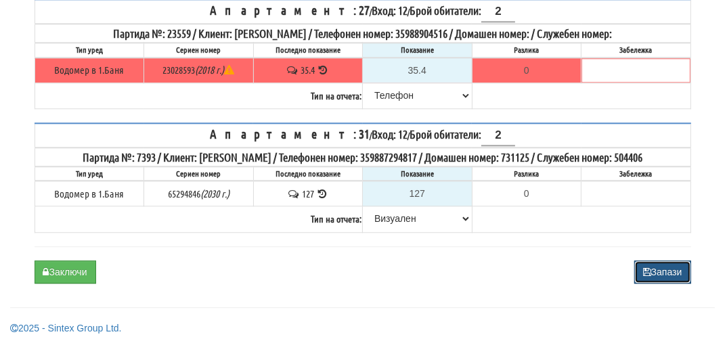
click at [672, 277] on button "Запази" at bounding box center [662, 272] width 57 height 23
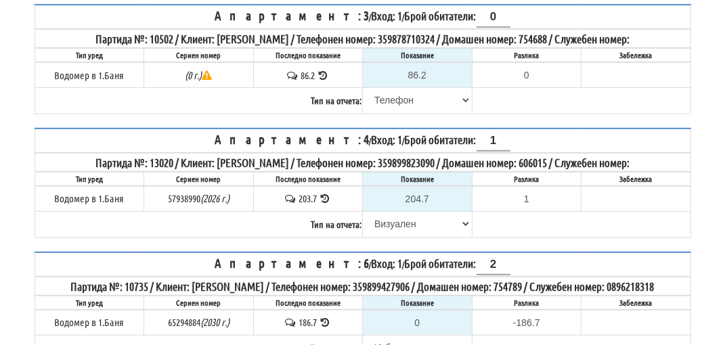
scroll to position [474, 0]
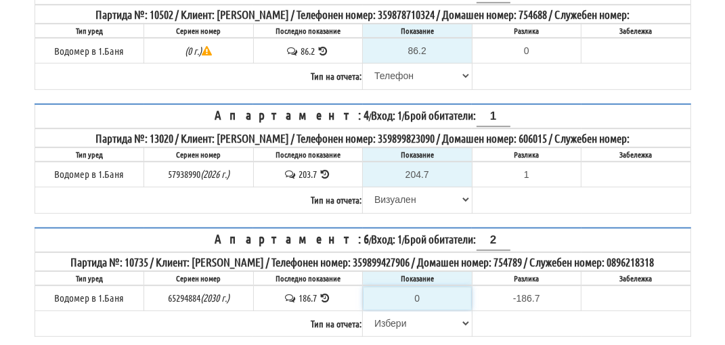
click at [430, 310] on input "0" at bounding box center [417, 298] width 108 height 23
type input "1"
type input "-185.700"
type input "19"
type input "-167.700"
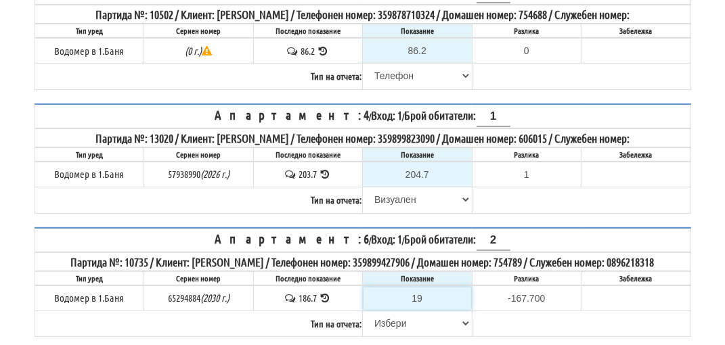
type input "190"
type input "3.300"
type input "190.5"
type input "3.8"
type input "190.5"
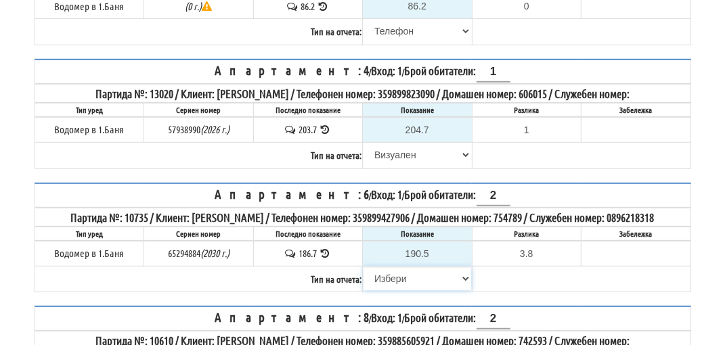
scroll to position [552, 0]
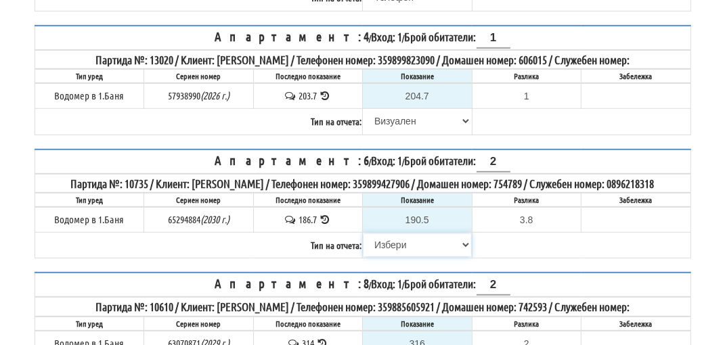
click at [396, 257] on select "[PERSON_NAME] Телефон Бележка Неосигурен достъп Самоотчет Служебно Дистанционен" at bounding box center [417, 245] width 108 height 23
select select "89c75930-9bfd-e511-80be-8d5a1dced85a"
click at [363, 254] on select "[PERSON_NAME] Телефон Бележка Неосигурен достъп Самоотчет Служебно Дистанционен" at bounding box center [417, 245] width 108 height 23
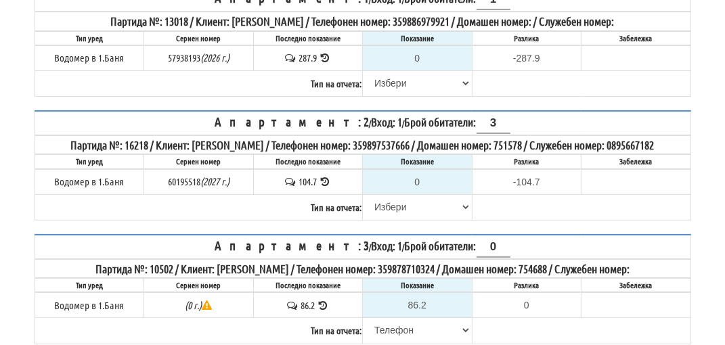
scroll to position [214, 0]
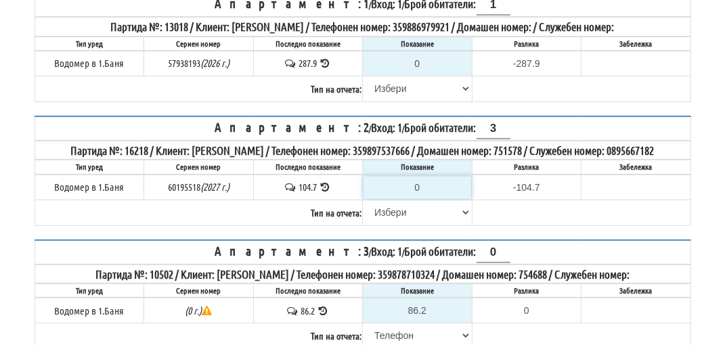
click at [427, 199] on input "0" at bounding box center [417, 187] width 108 height 23
type input "1"
type input "-103.700"
type input "10"
type input "-94.700"
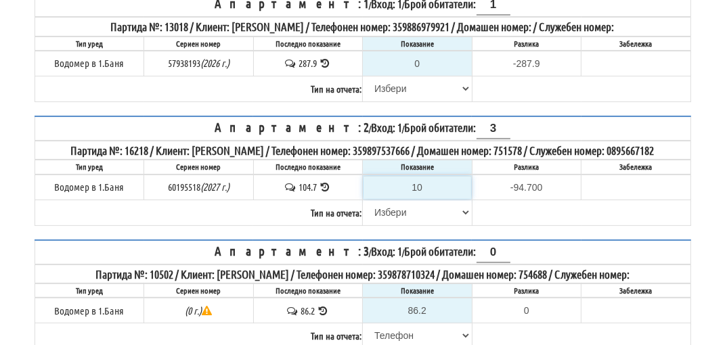
type input "105"
type input "0.300"
type input "105.2"
type input "0.5"
type input "105.2"
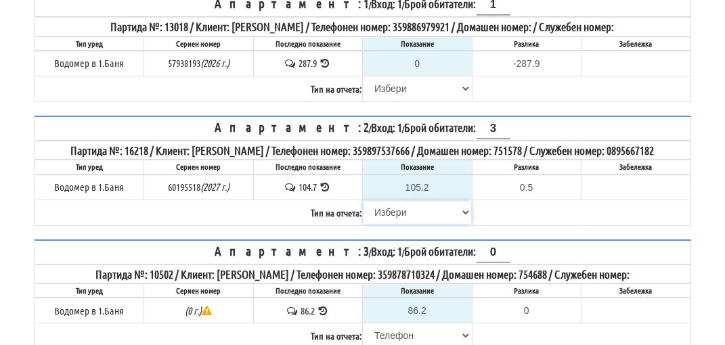
click at [397, 224] on select "[PERSON_NAME] Телефон Бележка Неосигурен достъп Самоотчет Служебно Дистанционен" at bounding box center [417, 212] width 108 height 23
select select "89c75930-9bfd-e511-80be-8d5a1dced85a"
click at [363, 213] on select "[PERSON_NAME] Телефон Бележка Неосигурен достъп Самоотчет Служебно Дистанционен" at bounding box center [417, 212] width 108 height 23
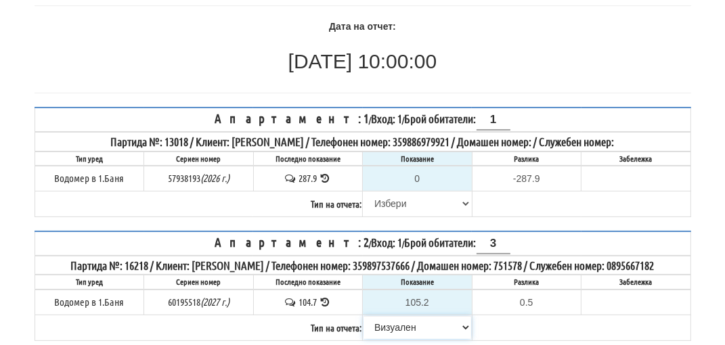
scroll to position [79, 0]
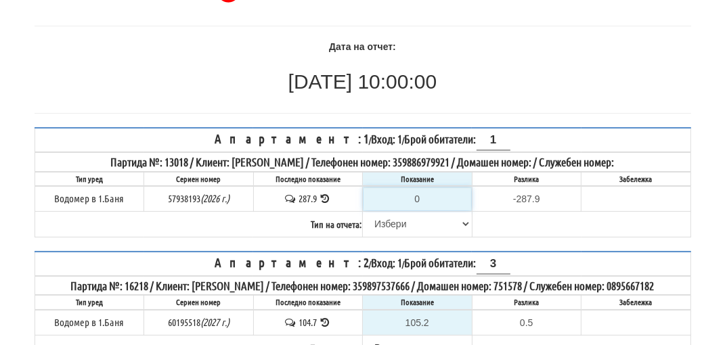
click at [428, 200] on input "0" at bounding box center [417, 198] width 108 height 23
type input "2"
type input "-285.900"
type input "28"
type input "-259.900"
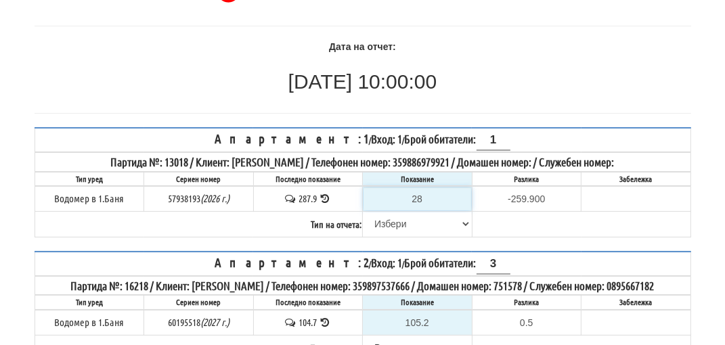
type input "289"
type input "1.100"
type input "289.7"
type input "1.8"
type input "289.7"
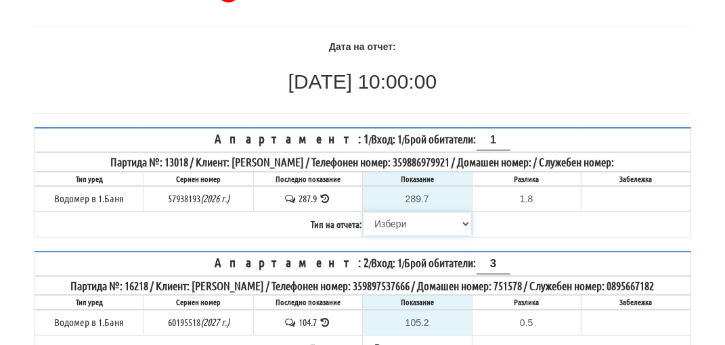
click at [384, 225] on select "[PERSON_NAME] Телефон Бележка Неосигурен достъп Самоотчет Служебно Дистанционен" at bounding box center [417, 224] width 108 height 23
select select "89c75930-9bfd-e511-80be-8d5a1dced85a"
click at [363, 213] on select "[PERSON_NAME] Телефон Бележка Неосигурен достъп Самоотчет Служебно Дистанционен" at bounding box center [417, 224] width 108 height 23
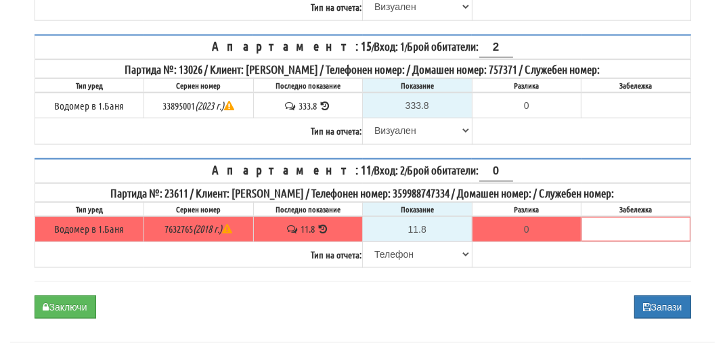
scroll to position [1205, 0]
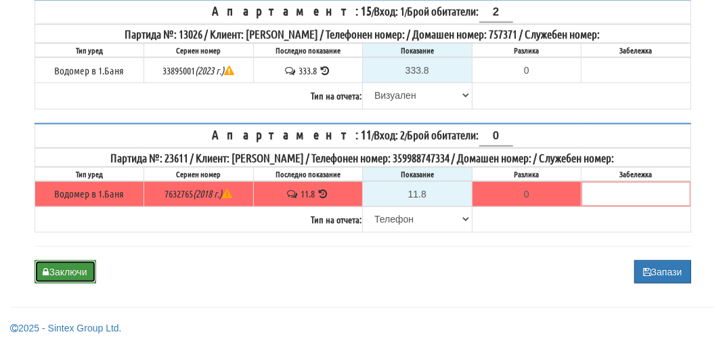
click at [68, 272] on button "Заключи" at bounding box center [66, 272] width 62 height 23
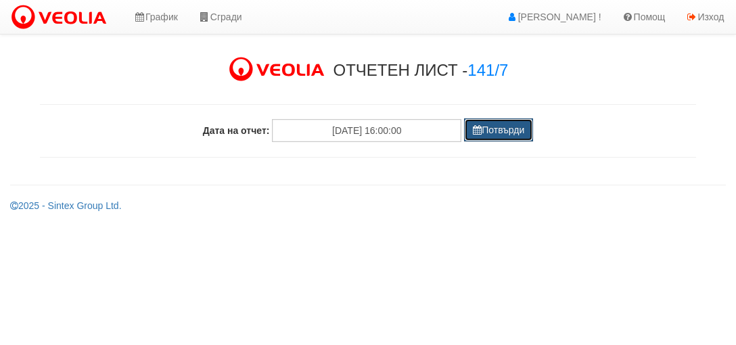
click at [507, 127] on button "Потвърди" at bounding box center [498, 129] width 69 height 23
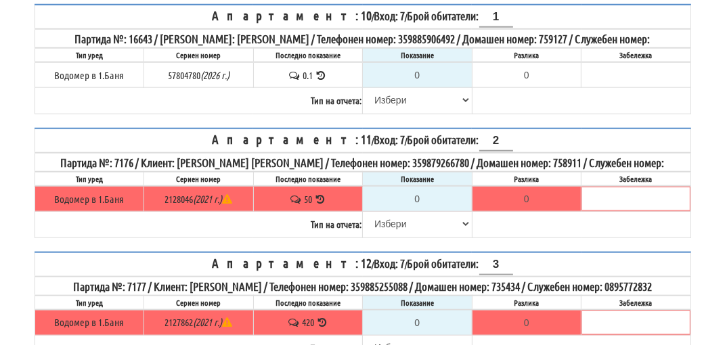
scroll to position [978, 0]
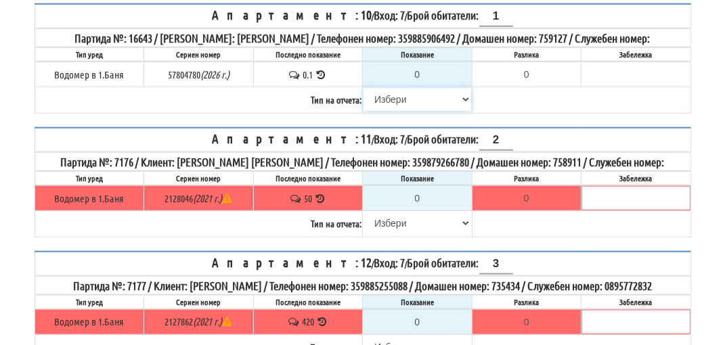
click at [393, 95] on select "[PERSON_NAME] Телефон Бележка Неосигурен достъп Самоотчет Служебно Дистанционен" at bounding box center [417, 99] width 108 height 23
select select "8cc75930-9bfd-e511-80be-8d5a1dced85a"
click at [363, 88] on select "[PERSON_NAME] Телефон Бележка Неосигурен достъп Самоотчет Служебно Дистанционен" at bounding box center [417, 99] width 108 height 23
type input "0.1"
type input "0.0"
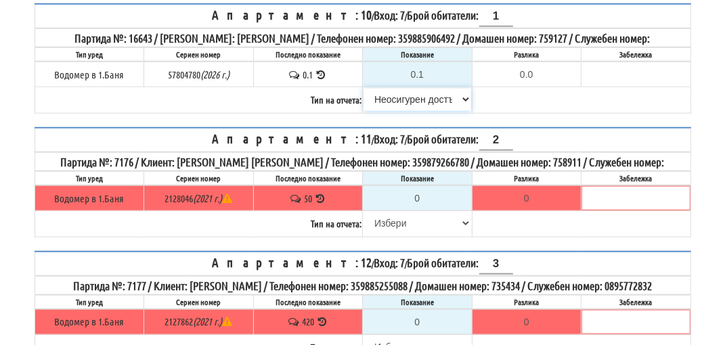
click at [406, 97] on select "[PERSON_NAME] Телефон Бележка Неосигурен достъп Самоотчет Служебно Дистанционен" at bounding box center [417, 99] width 108 height 23
select select "8ac75930-9bfd-e511-80be-8d5a1dced85a"
click at [363, 88] on select "[PERSON_NAME] Телефон Бележка Неосигурен достъп Самоотчет Служебно Дистанционен" at bounding box center [417, 99] width 108 height 23
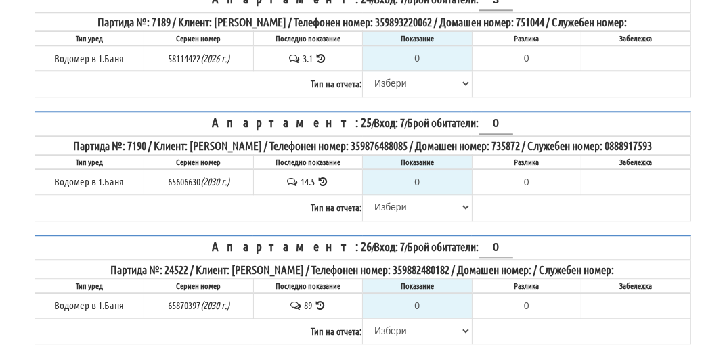
scroll to position [2979, 0]
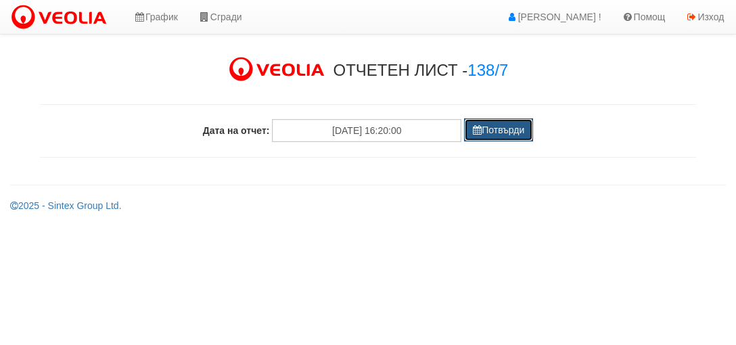
click at [494, 133] on button "Потвърди" at bounding box center [498, 129] width 69 height 23
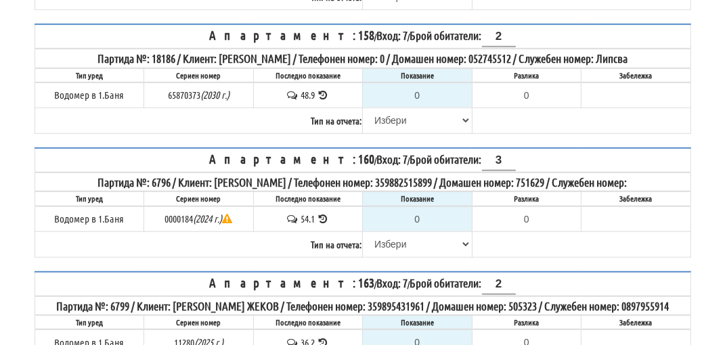
scroll to position [930, 0]
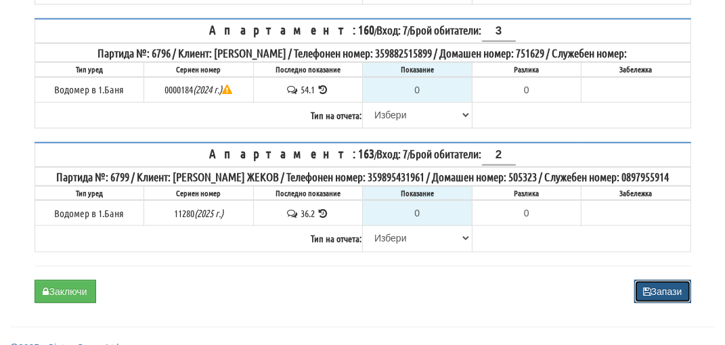
click at [658, 280] on button "Запази" at bounding box center [662, 291] width 57 height 23
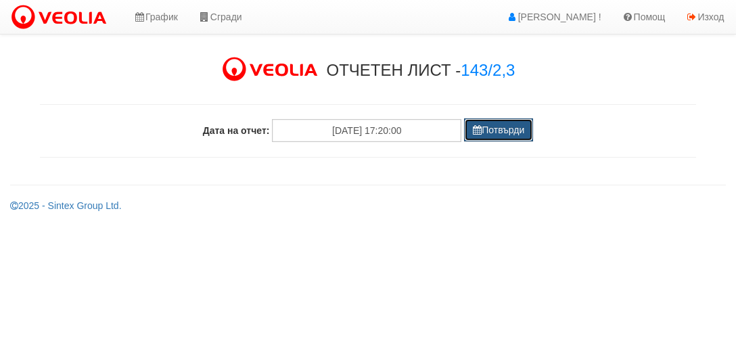
click at [501, 119] on button "Потвърди" at bounding box center [498, 129] width 69 height 23
click at [497, 129] on button "Потвърди" at bounding box center [498, 129] width 69 height 23
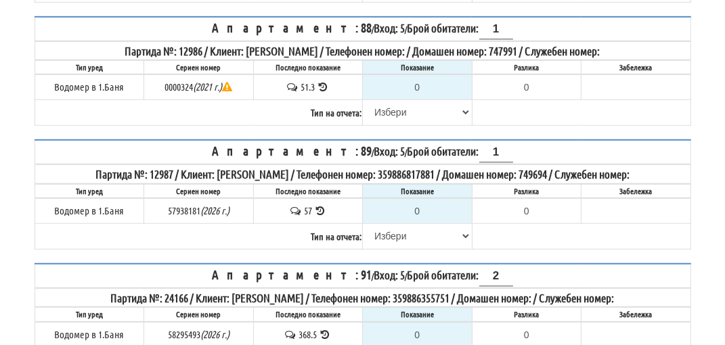
scroll to position [946, 0]
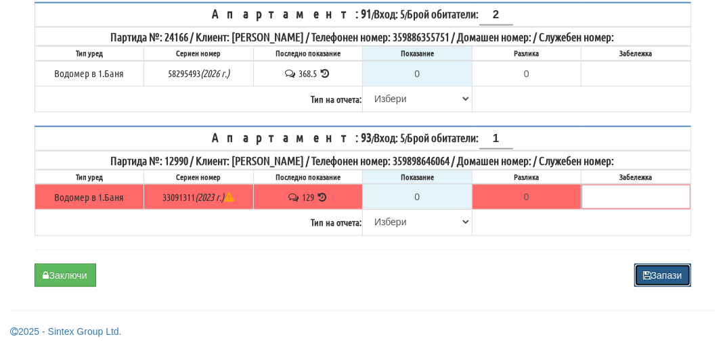
click at [667, 271] on button "Запази" at bounding box center [662, 275] width 57 height 23
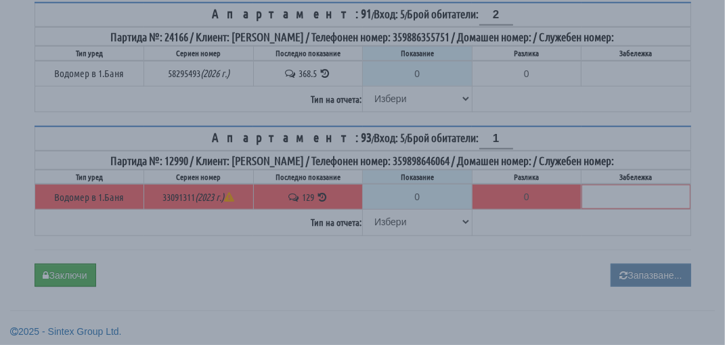
click at [667, 271] on div "× Моля изчакайте... Данните се запазват. Отчетната карта ще се затвори автомати…" at bounding box center [362, 172] width 725 height 345
